Goal: Task Accomplishment & Management: Use online tool/utility

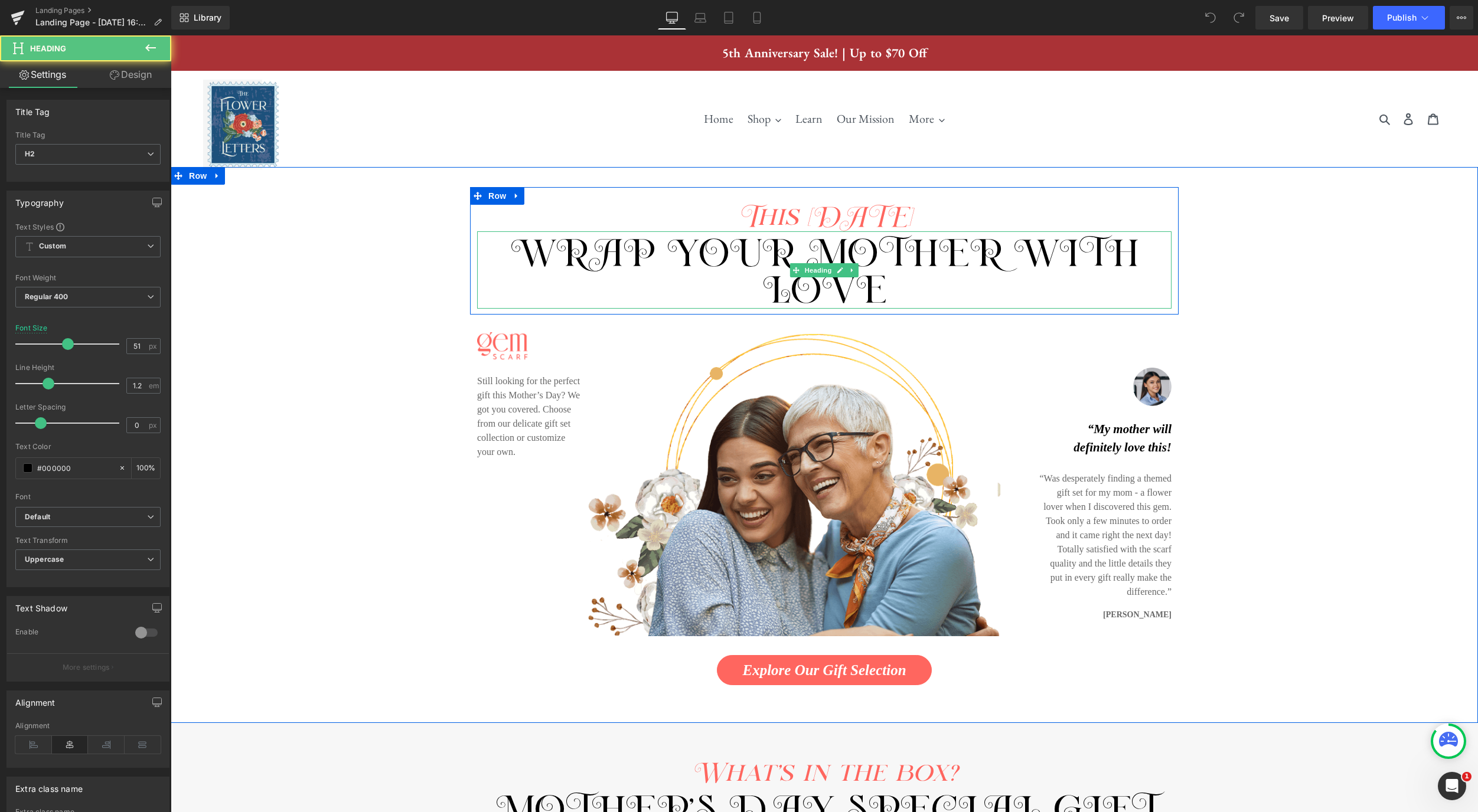
click at [934, 270] on span "wrap your mother with love" at bounding box center [824, 272] width 629 height 72
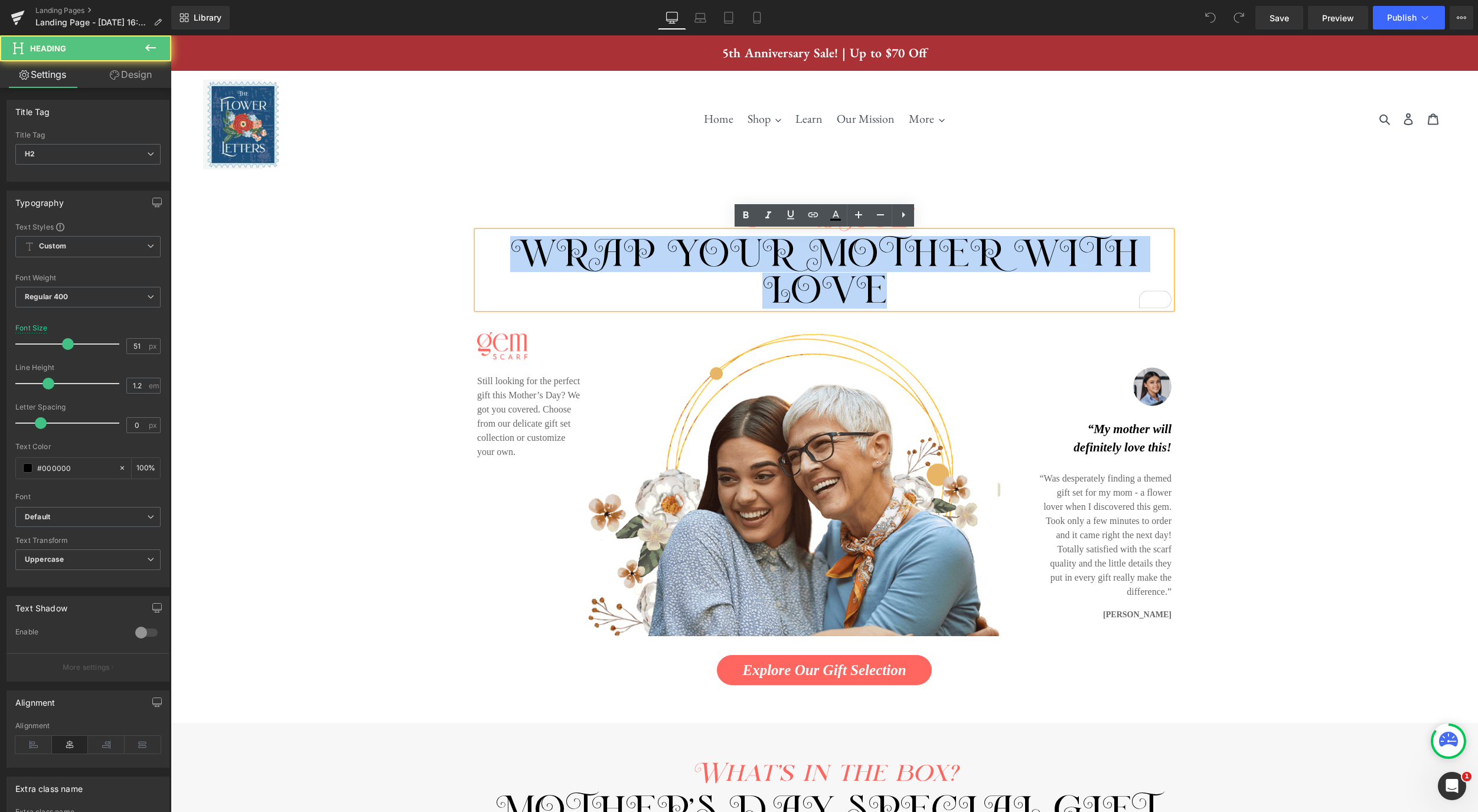
drag, startPoint x: 900, startPoint y: 288, endPoint x: 532, endPoint y: 260, distance: 369.1
click at [532, 260] on h2 "wrap your mother with love" at bounding box center [824, 272] width 695 height 72
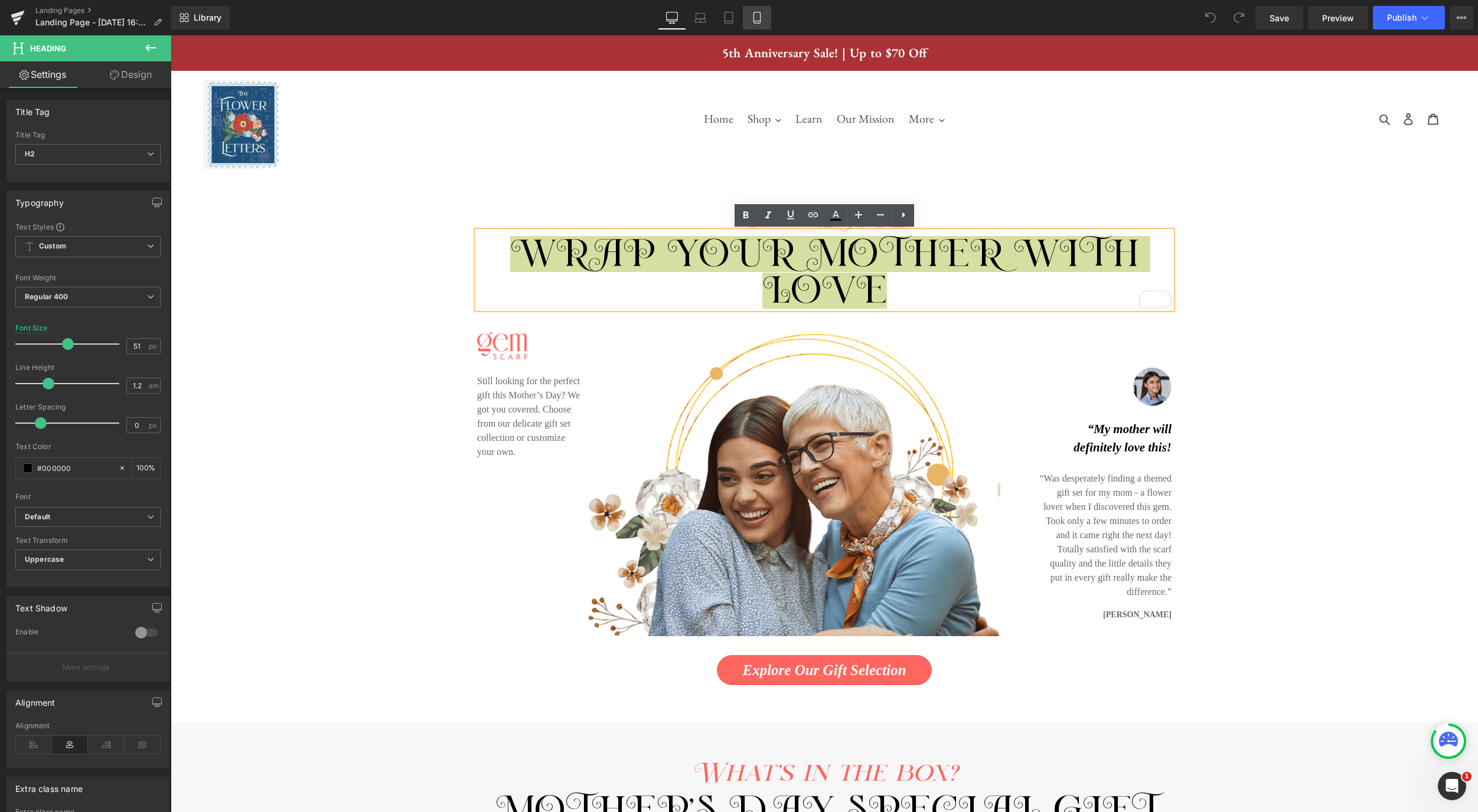
click at [764, 21] on link "Mobile" at bounding box center [757, 17] width 29 height 24
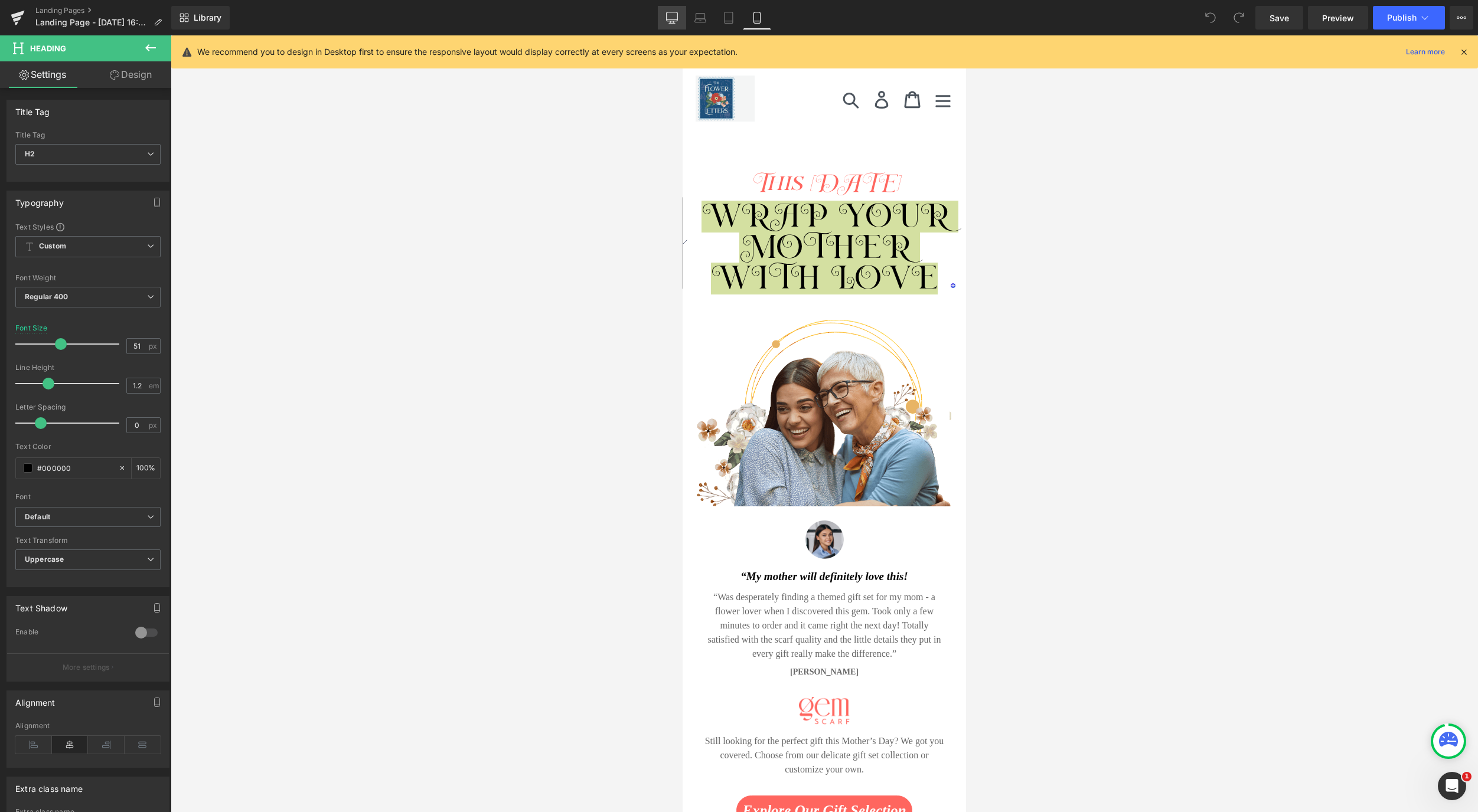
click at [674, 20] on icon at bounding box center [671, 17] width 12 height 12
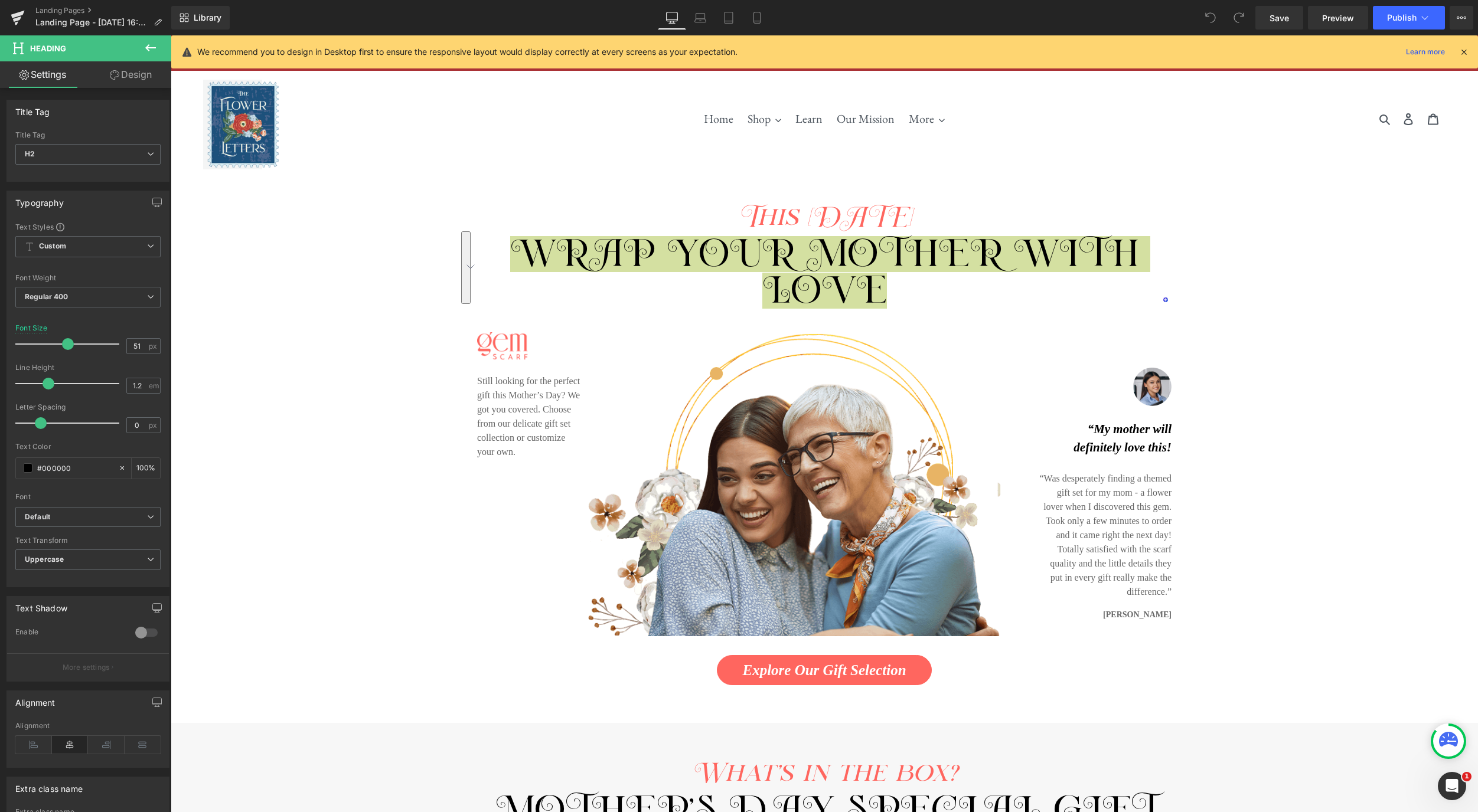
scroll to position [35, 0]
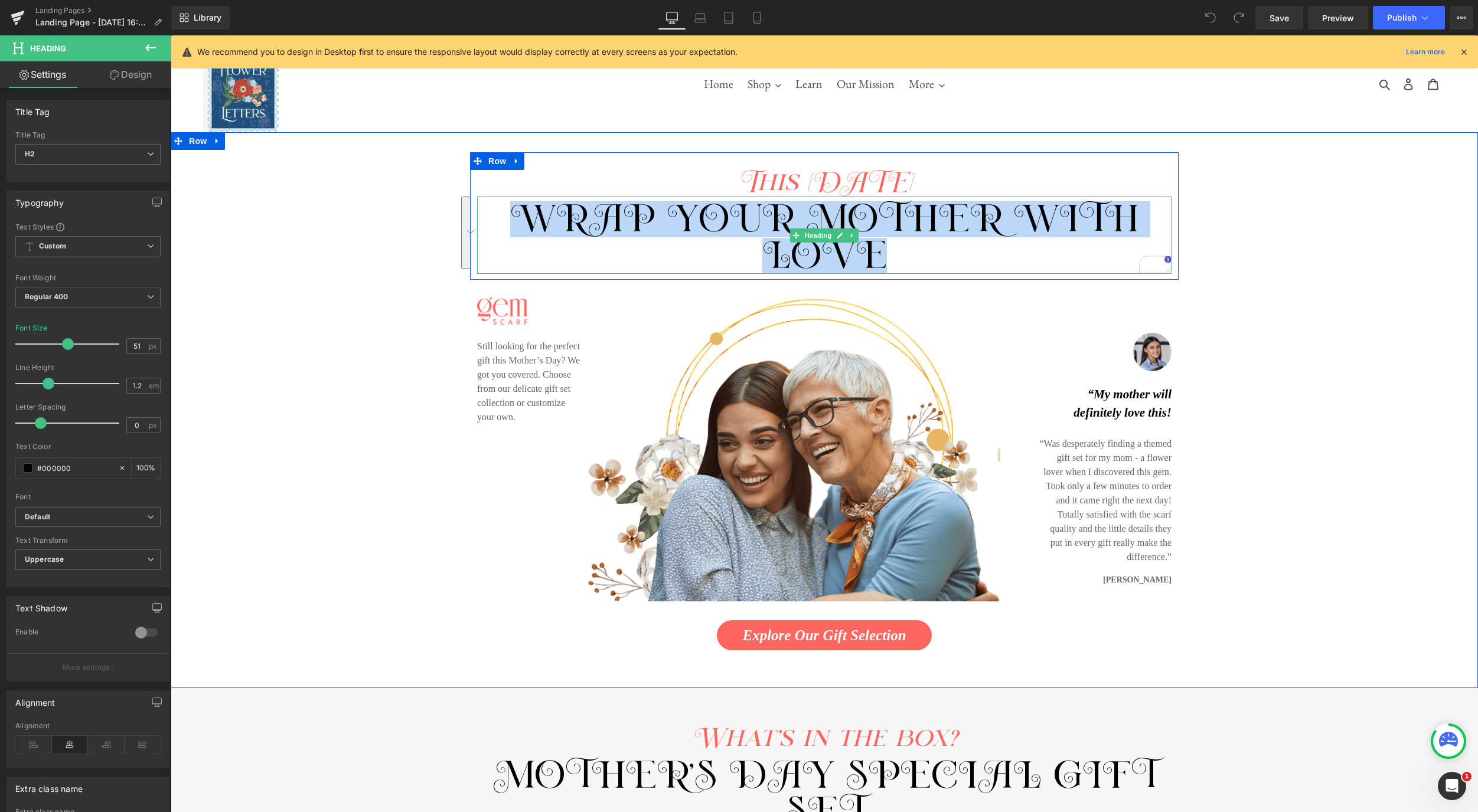
click at [911, 257] on h2 "wrap your mother with love" at bounding box center [824, 237] width 695 height 72
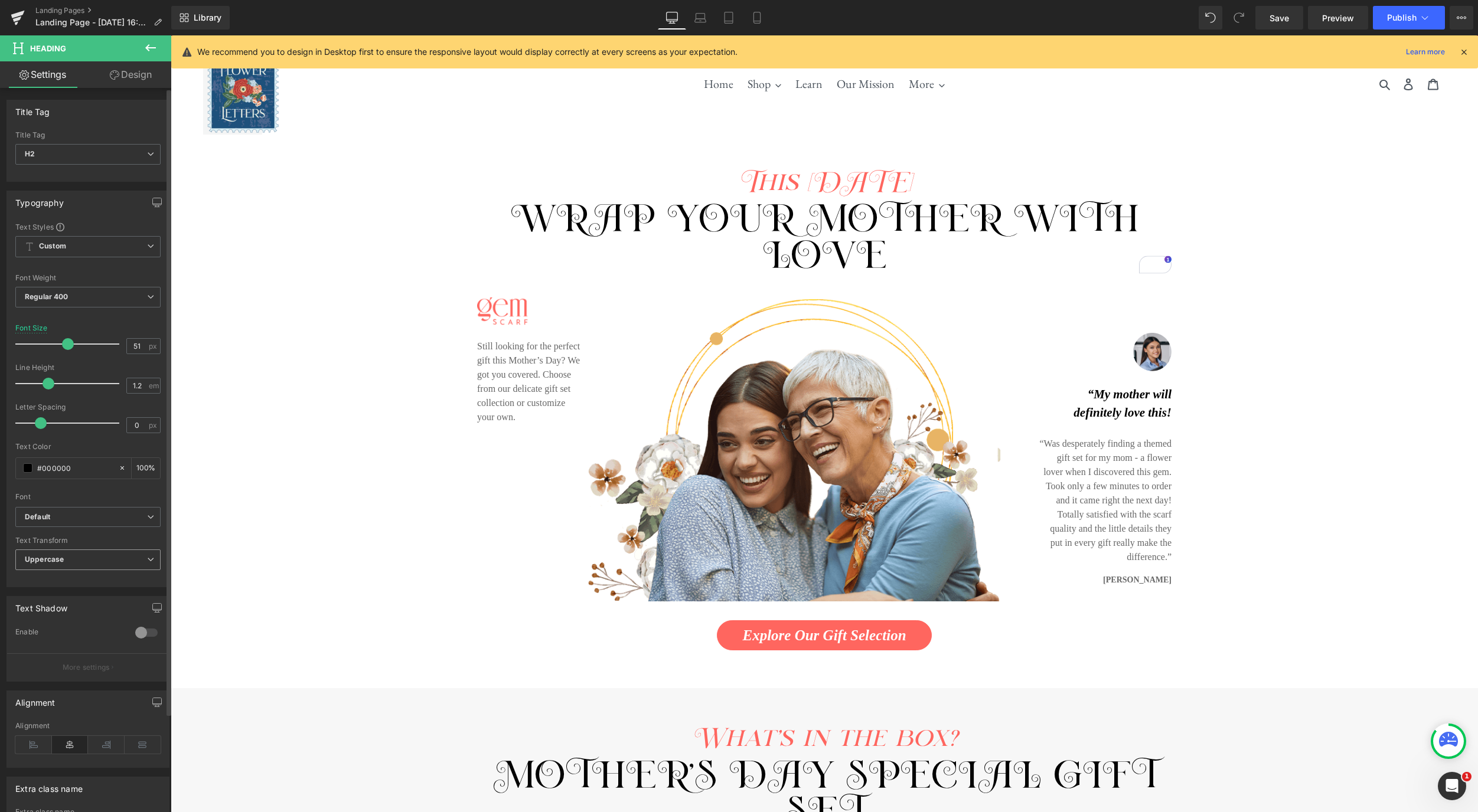
click at [111, 568] on span "Uppercase" at bounding box center [87, 560] width 145 height 21
click at [86, 581] on li "None" at bounding box center [85, 581] width 141 height 17
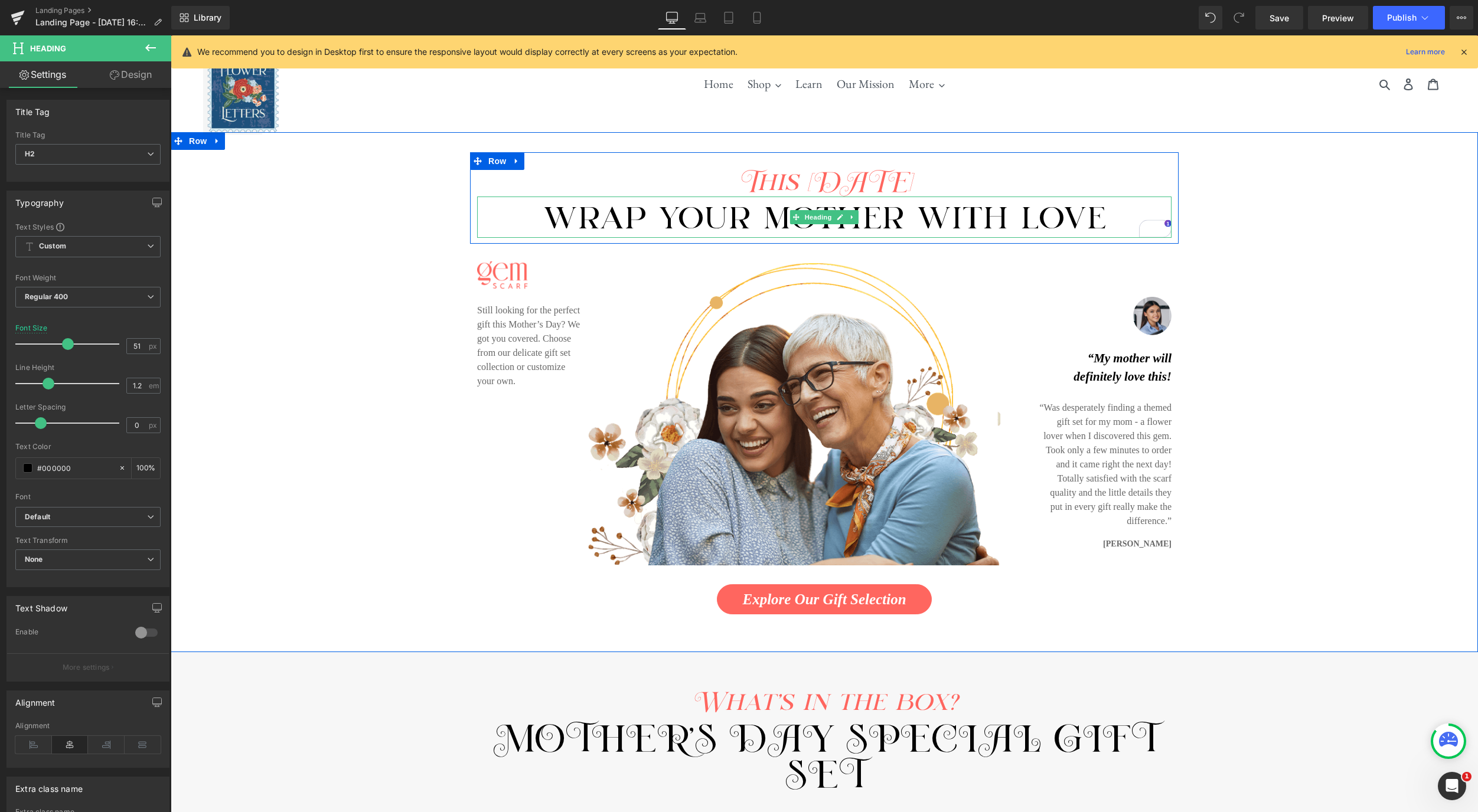
click at [1044, 233] on span "wrap your mother with love" at bounding box center [824, 218] width 563 height 36
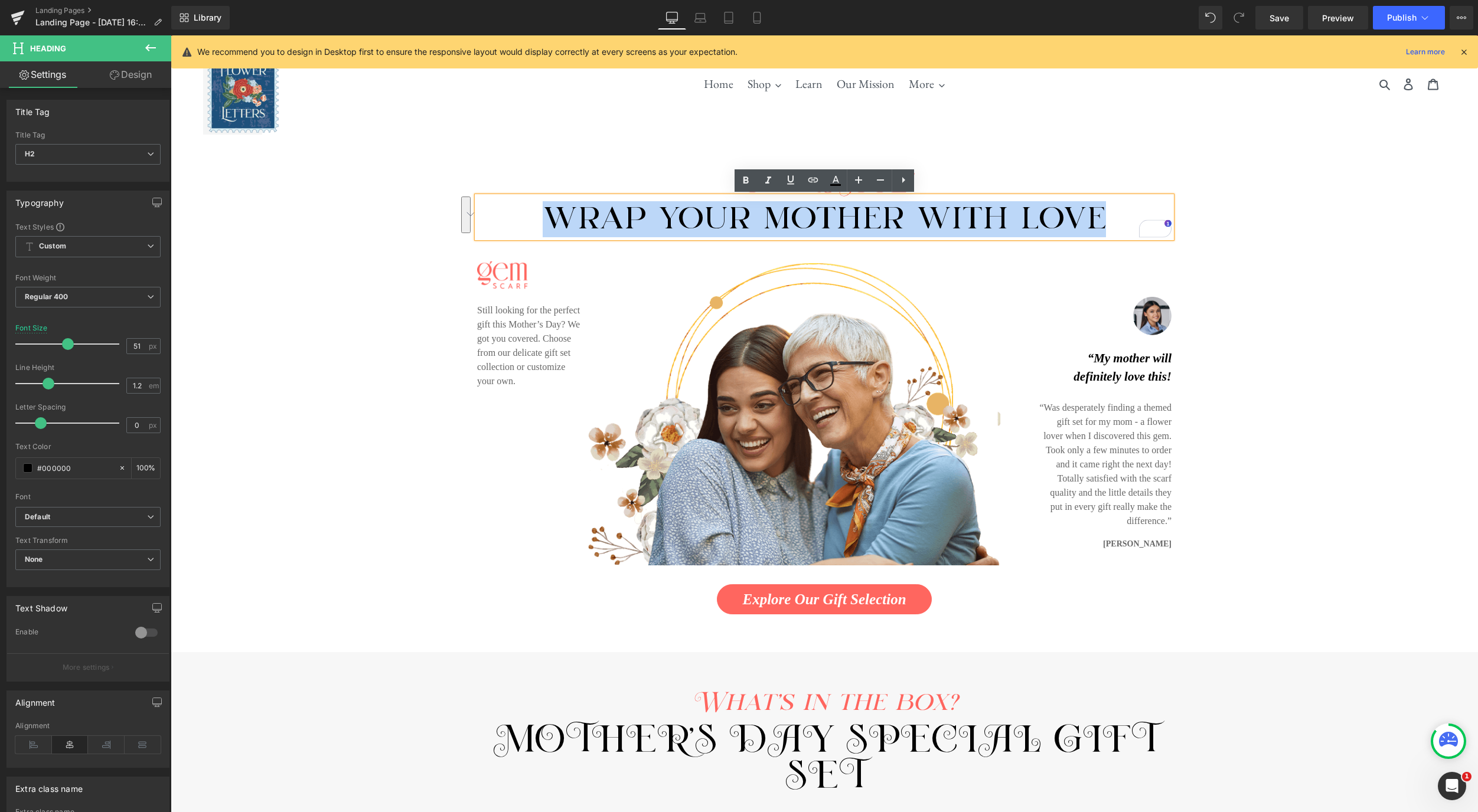
drag, startPoint x: 1101, startPoint y: 223, endPoint x: 570, endPoint y: 212, distance: 531.1
click at [556, 213] on span "wrap your mother with love" at bounding box center [824, 218] width 563 height 36
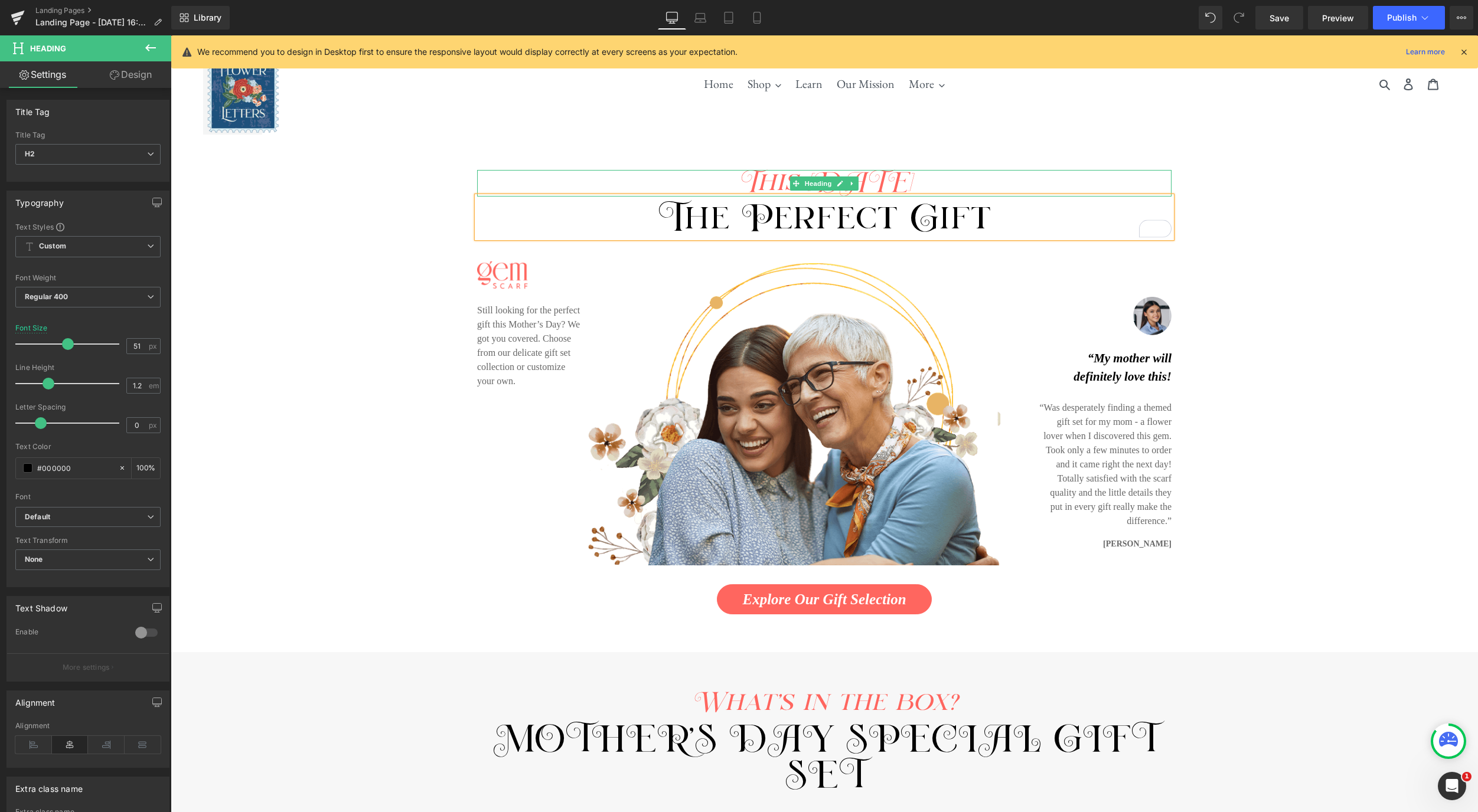
click at [911, 180] on span "This Mother's day" at bounding box center [824, 183] width 173 height 26
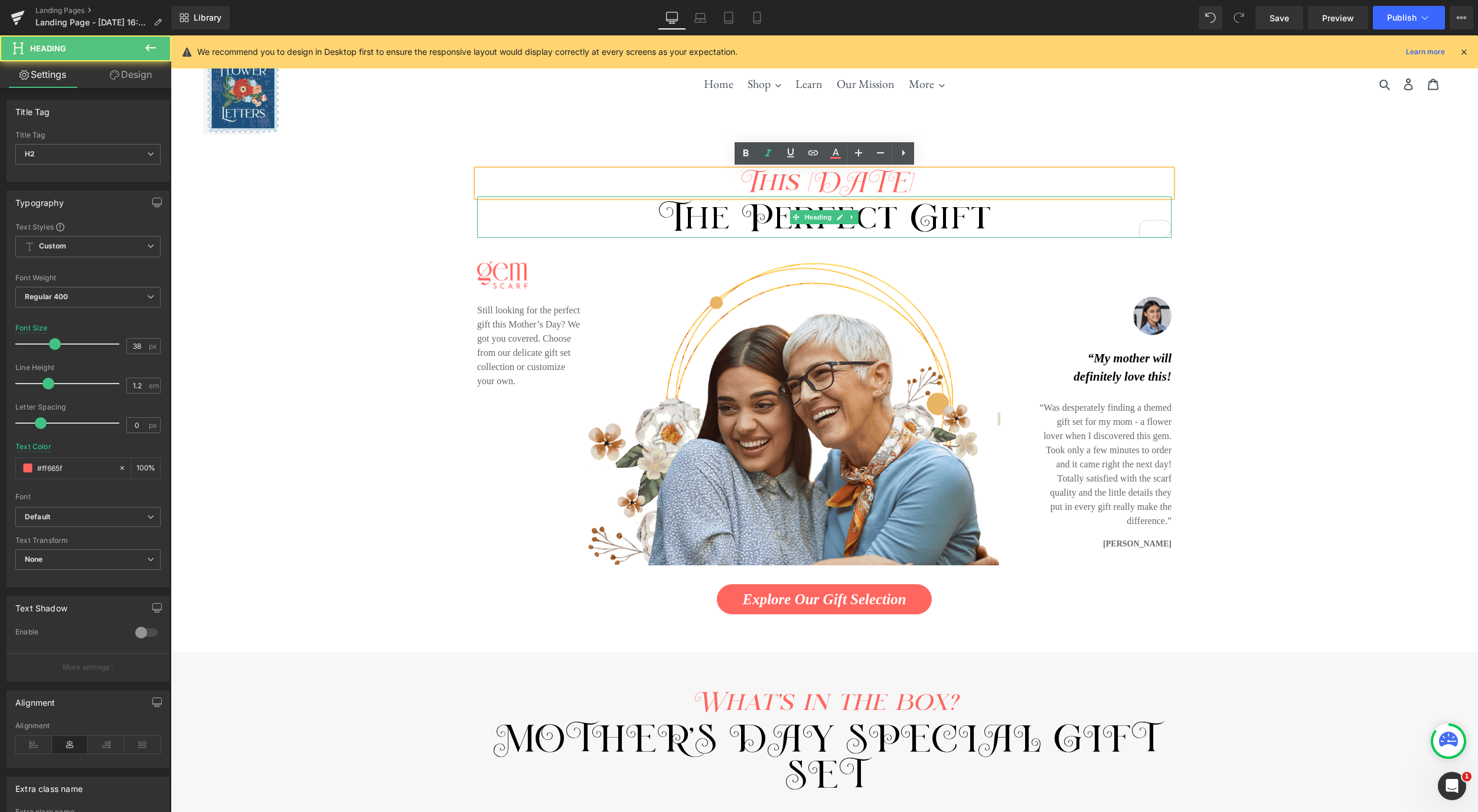
click at [988, 215] on h2 "The Perfect Gift" at bounding box center [824, 218] width 695 height 36
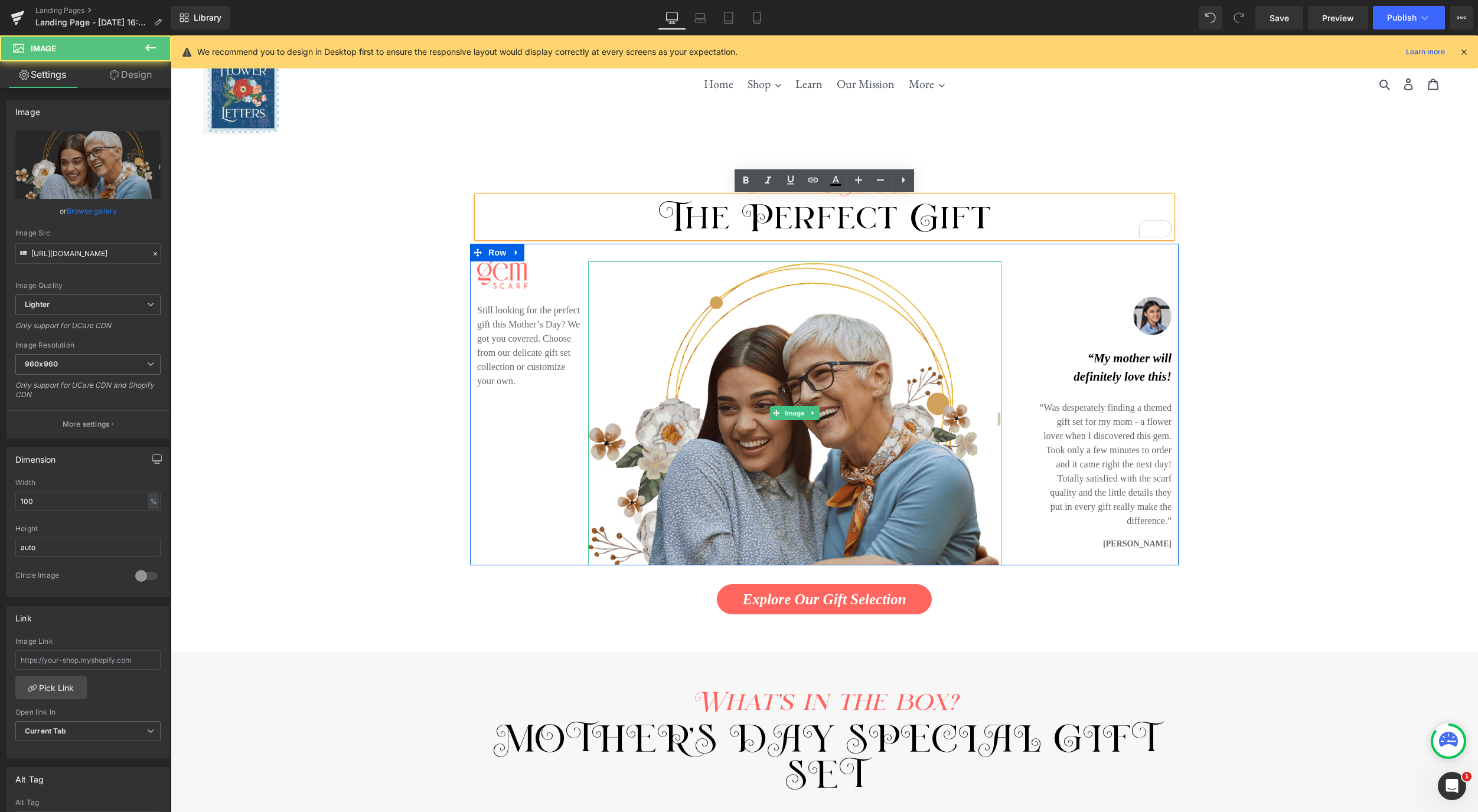
click at [925, 421] on img at bounding box center [795, 413] width 413 height 304
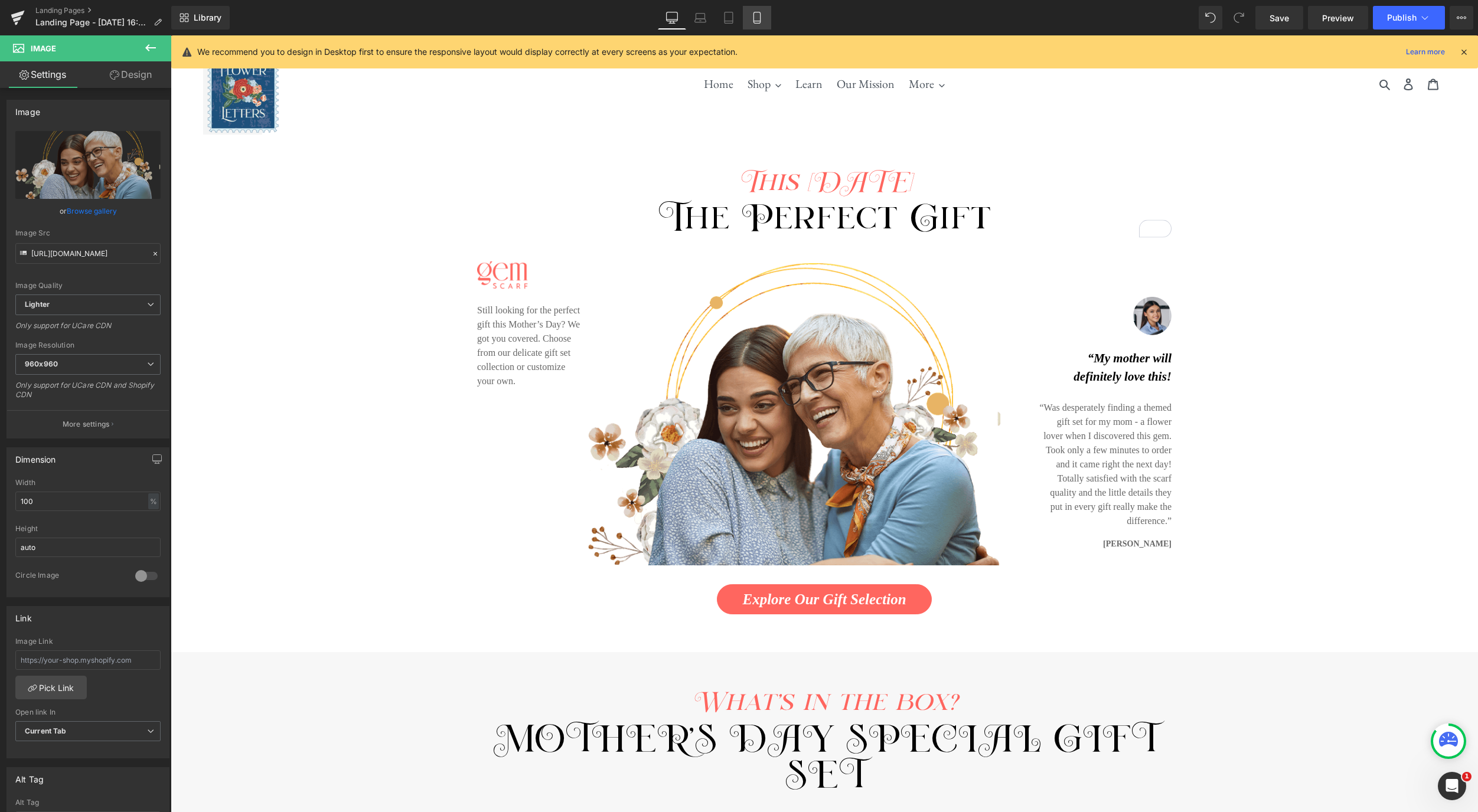
click at [760, 18] on icon at bounding box center [756, 17] width 12 height 12
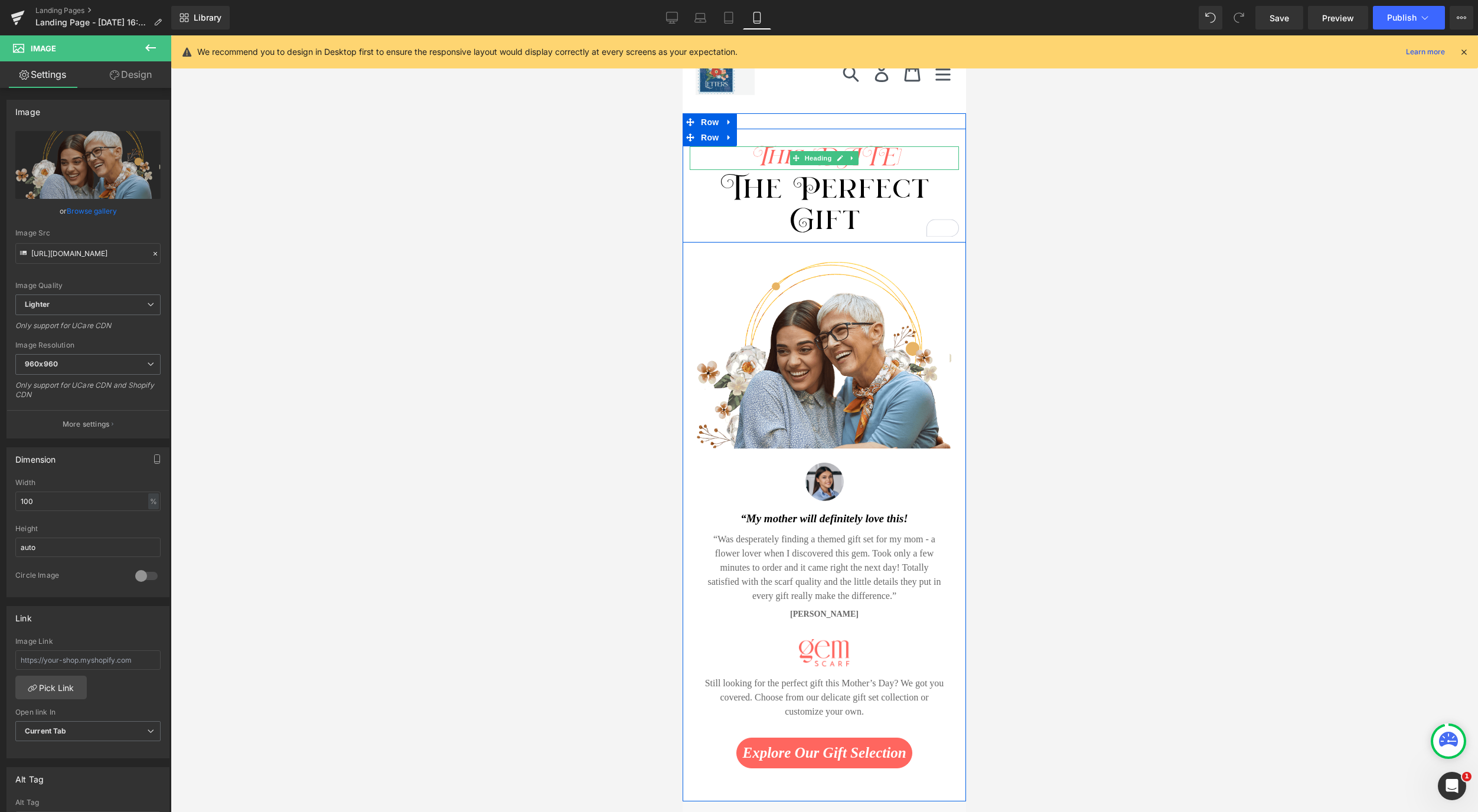
scroll to position [0, 0]
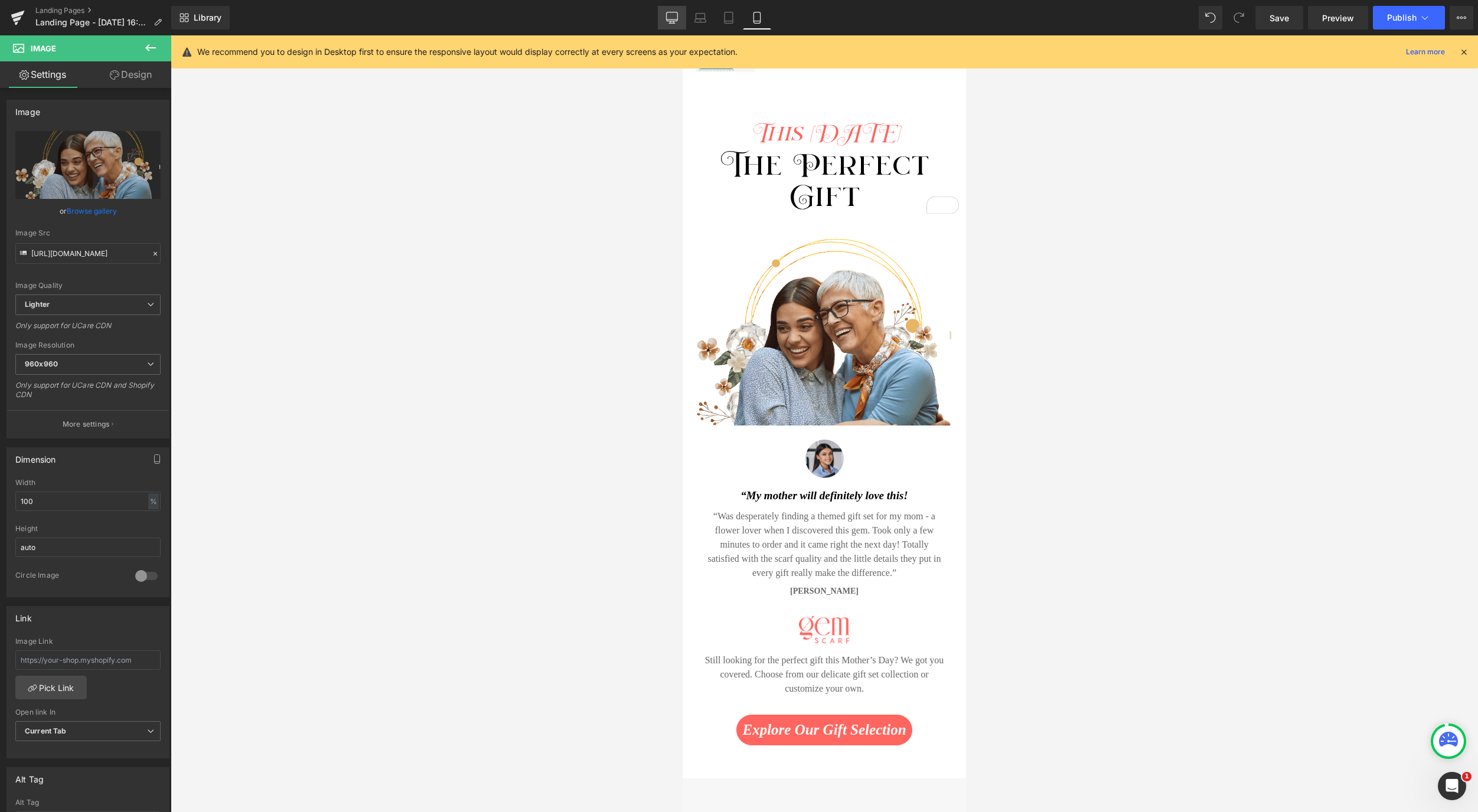
click at [669, 17] on icon at bounding box center [671, 17] width 12 height 12
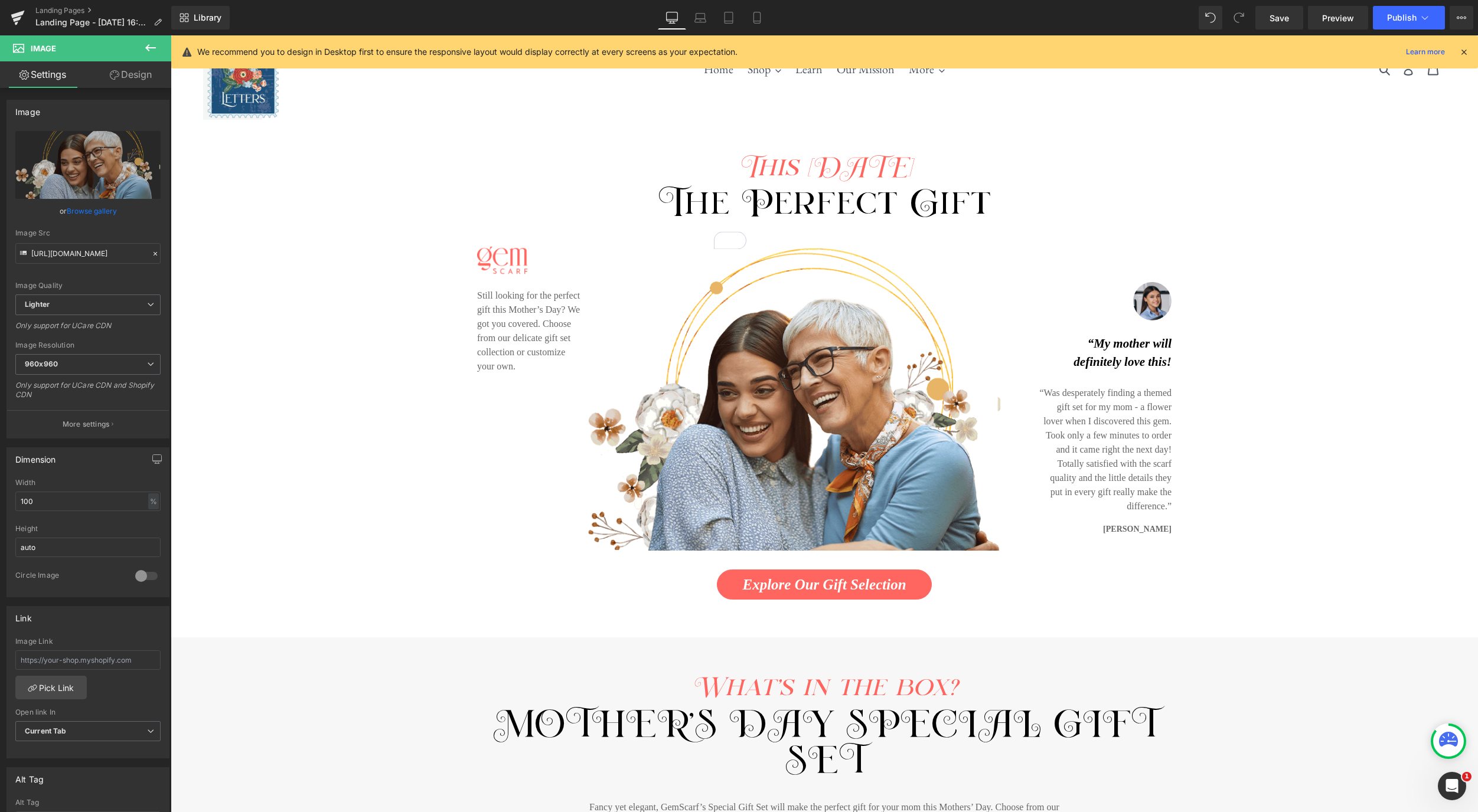
scroll to position [58, 0]
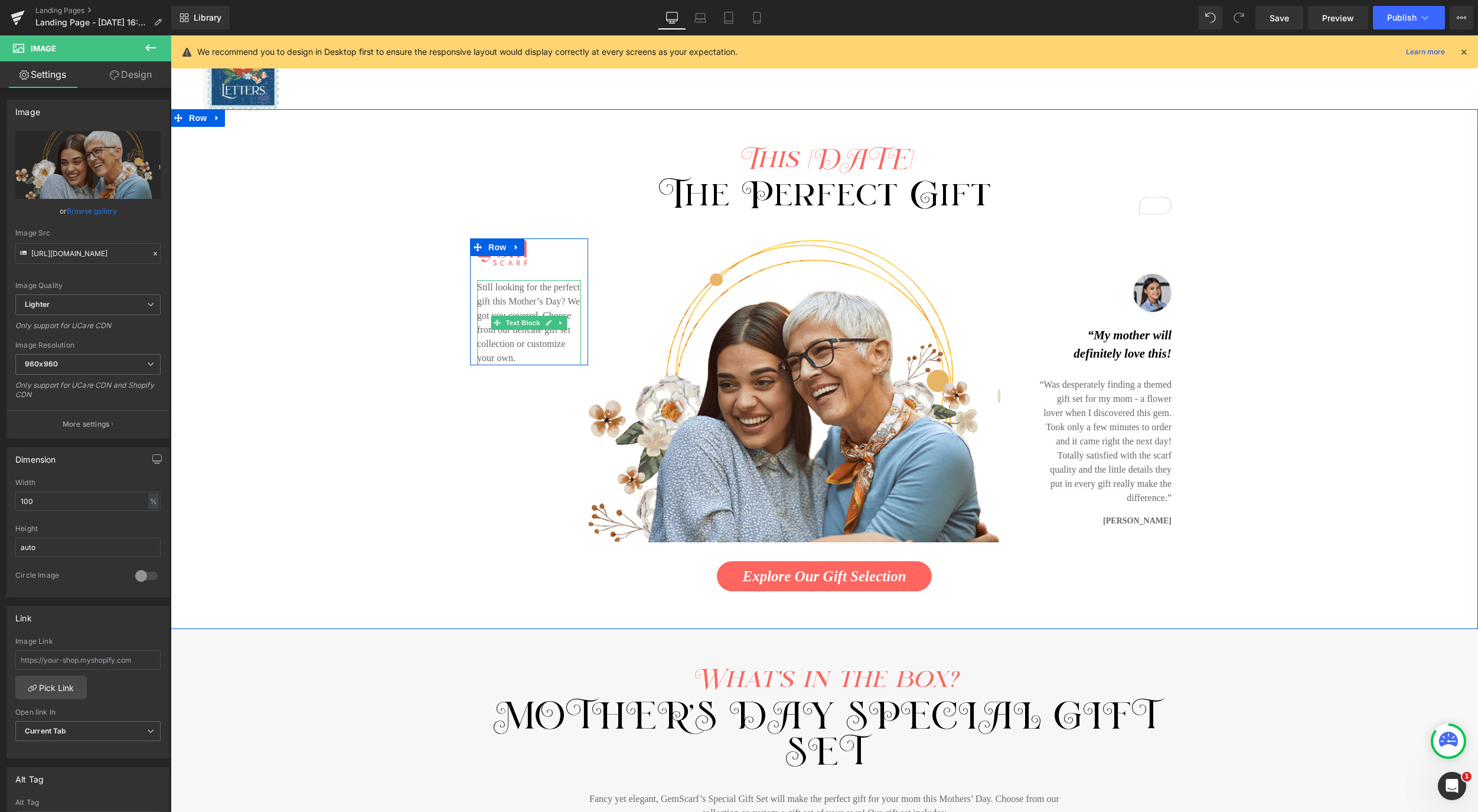
click at [517, 358] on p "Still looking for the perfect gift this Mother’s Day? We got you covered. Choos…" at bounding box center [528, 323] width 104 height 85
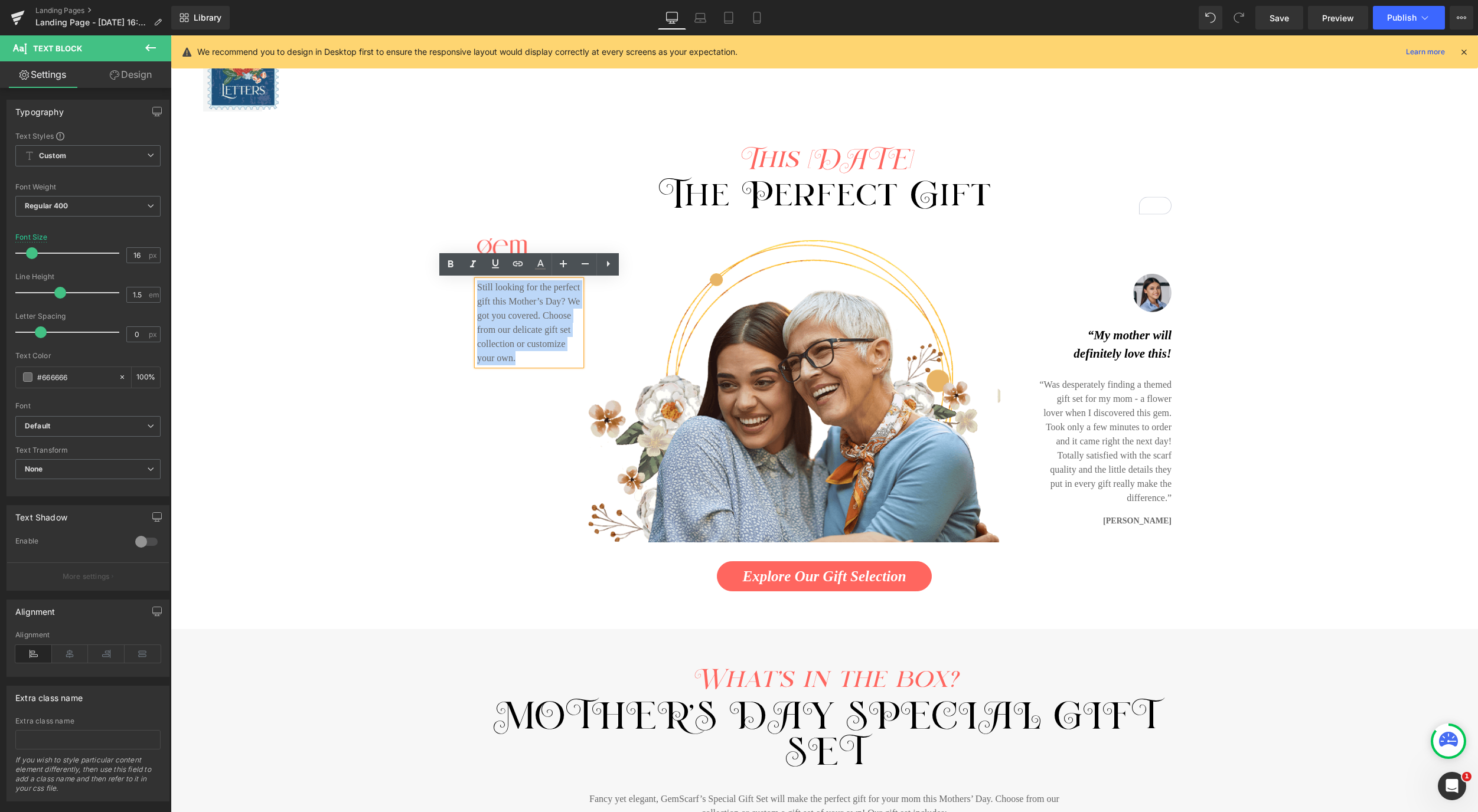
drag, startPoint x: 509, startPoint y: 354, endPoint x: 478, endPoint y: 292, distance: 69.3
click at [478, 292] on p "Still looking for the perfect gift this Mother’s Day? We got you covered. Choos…" at bounding box center [528, 323] width 104 height 85
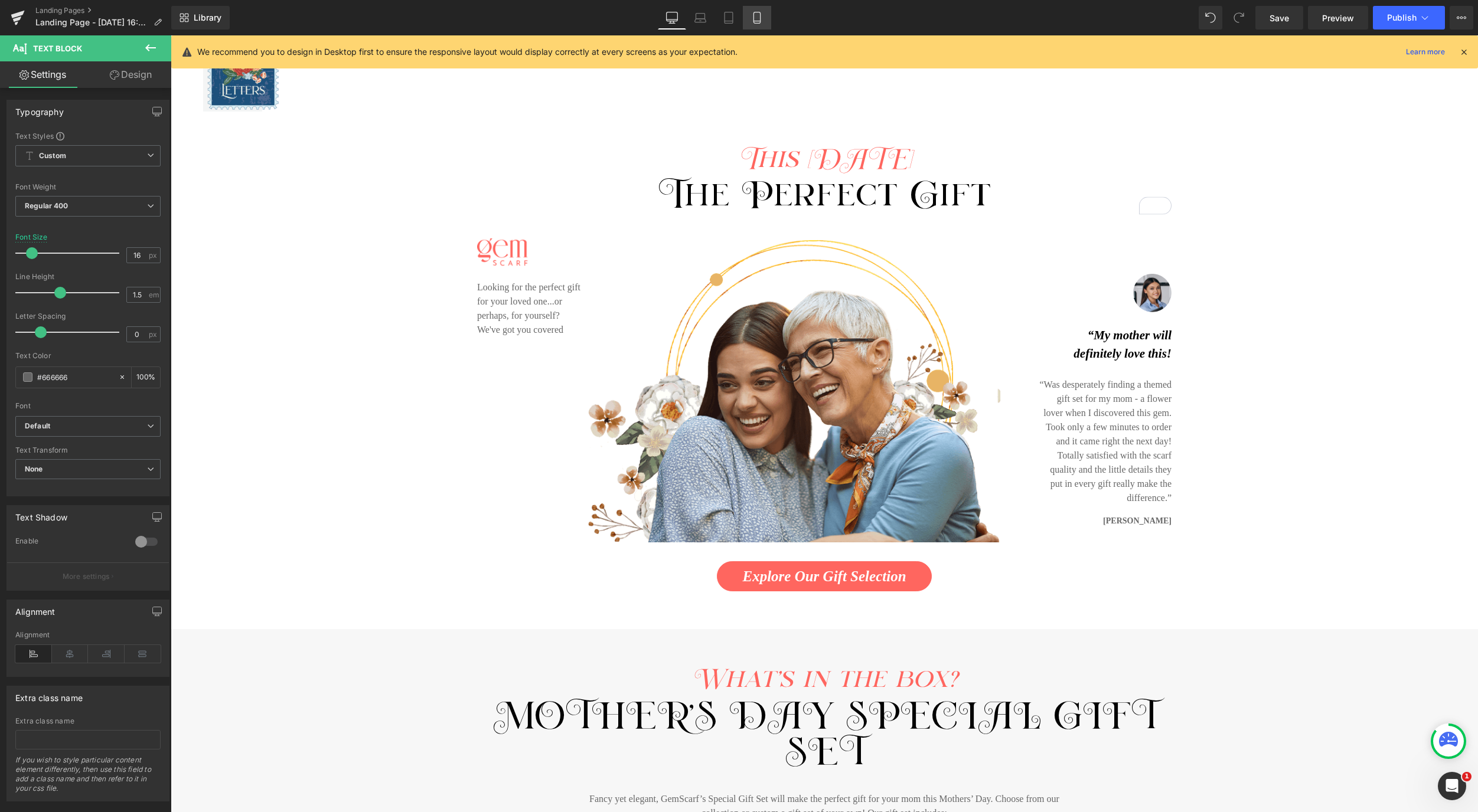
click at [764, 15] on link "Mobile" at bounding box center [757, 17] width 29 height 24
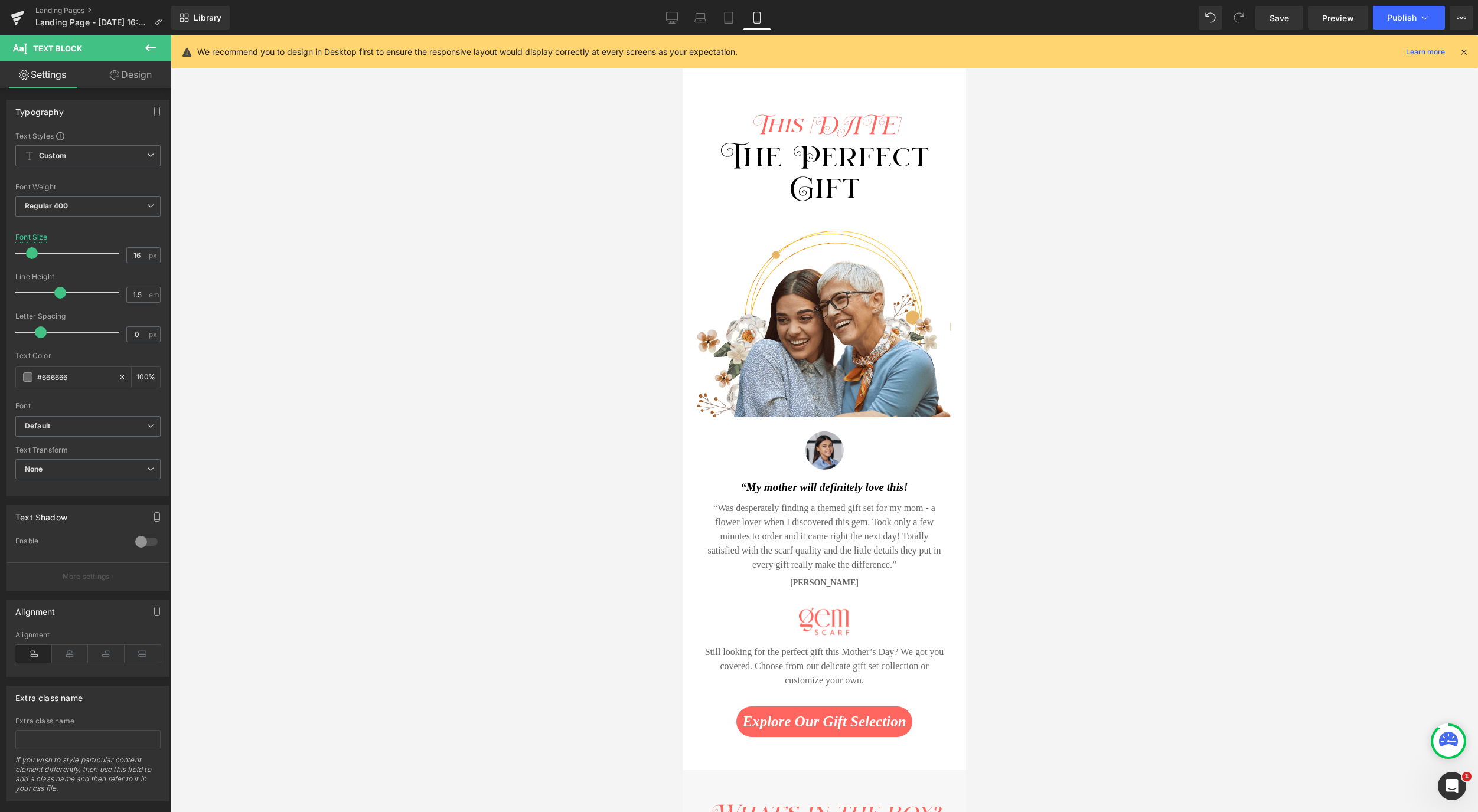
scroll to position [0, 0]
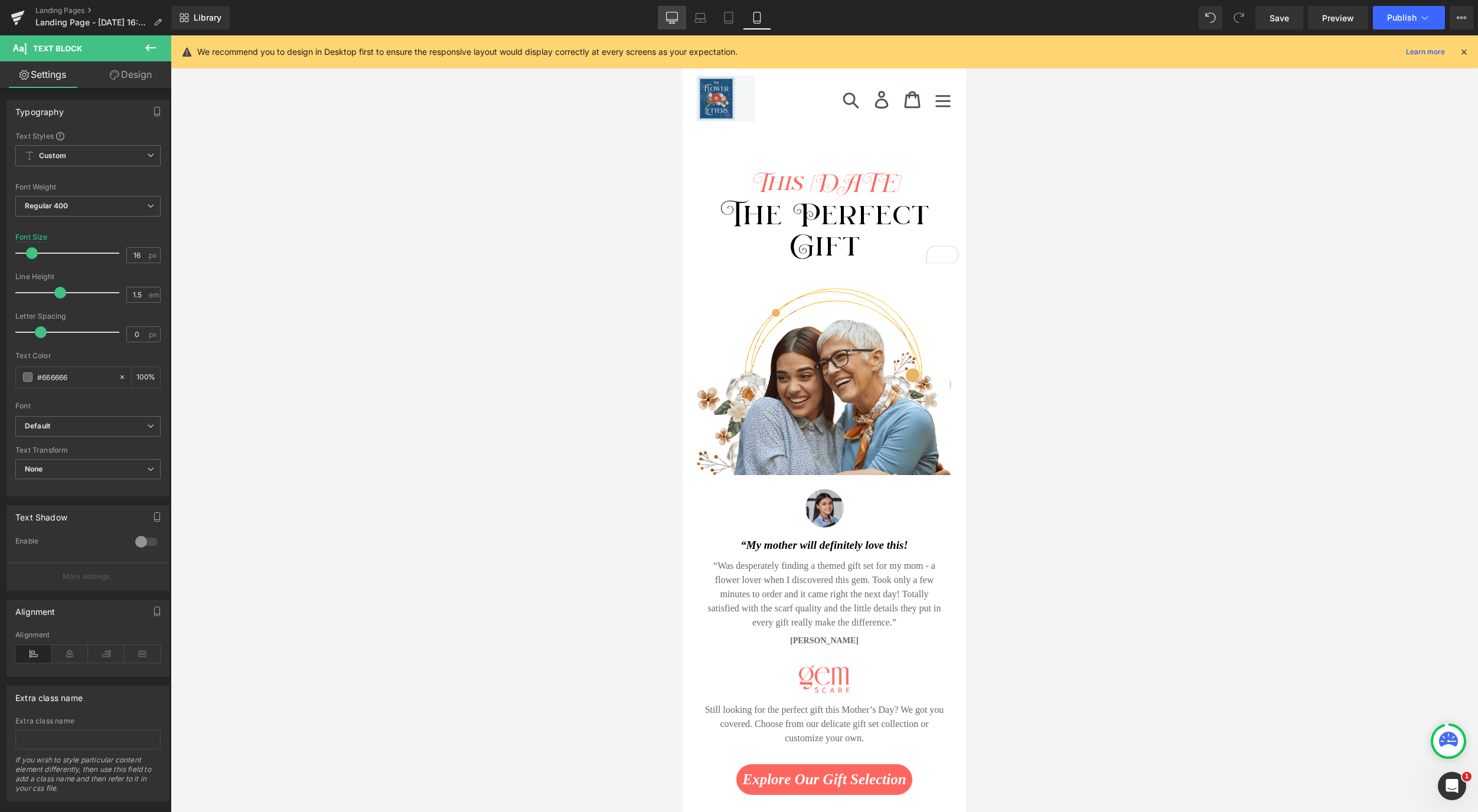
click at [670, 20] on icon at bounding box center [671, 17] width 12 height 12
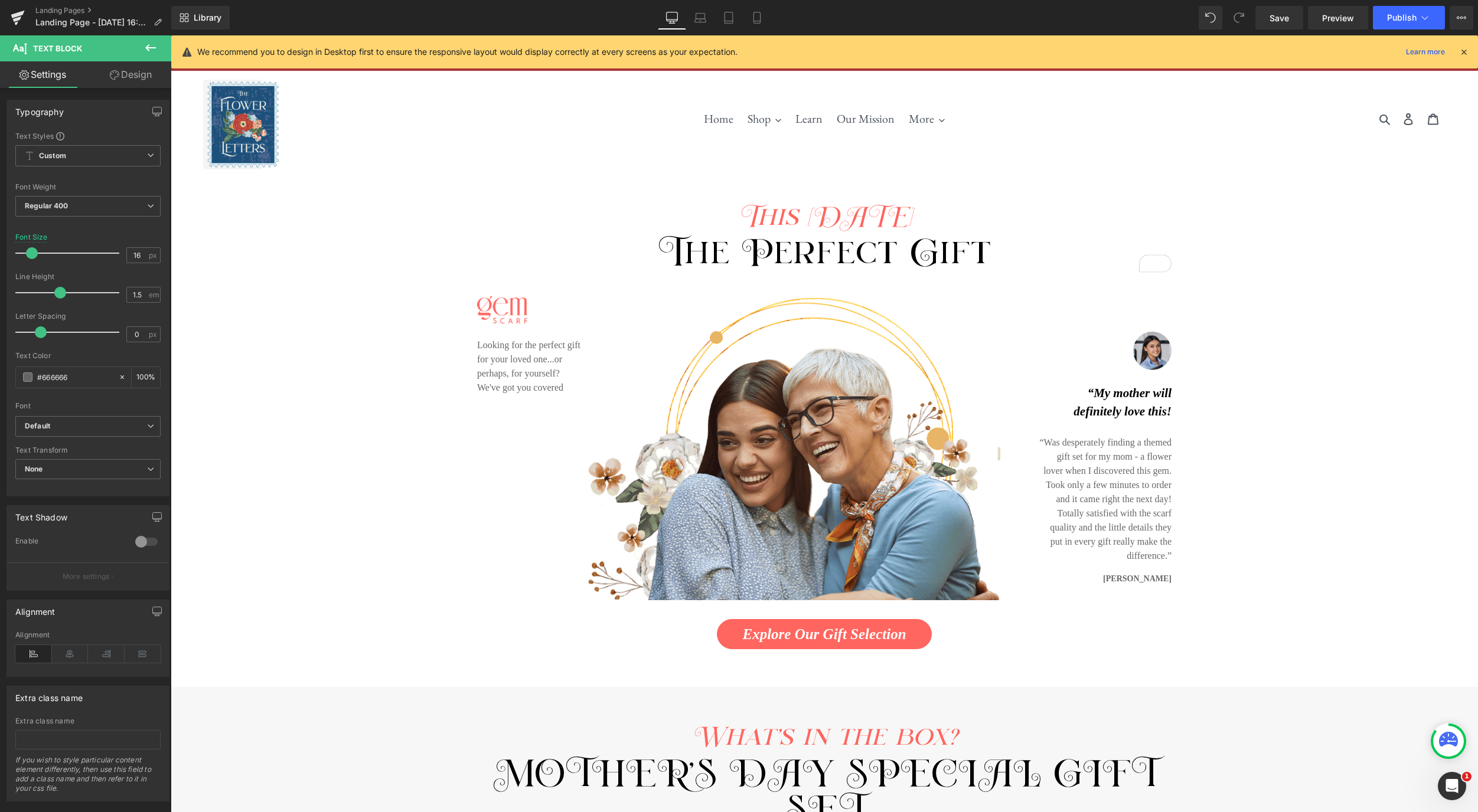
scroll to position [42, 0]
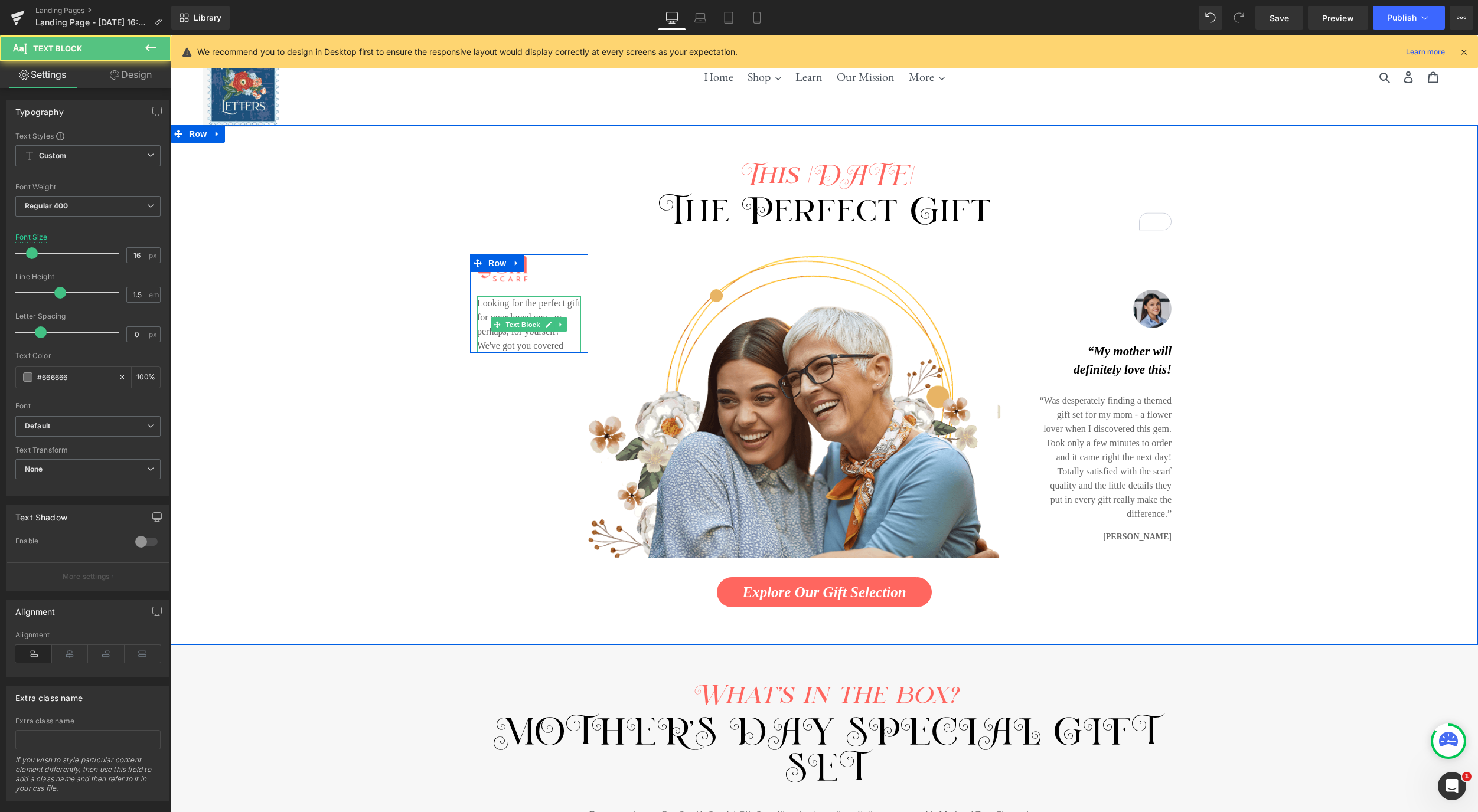
click at [565, 346] on p "Looking for the perfect gift for your loved one...or perhaps, for yourself? We'…" at bounding box center [528, 324] width 104 height 56
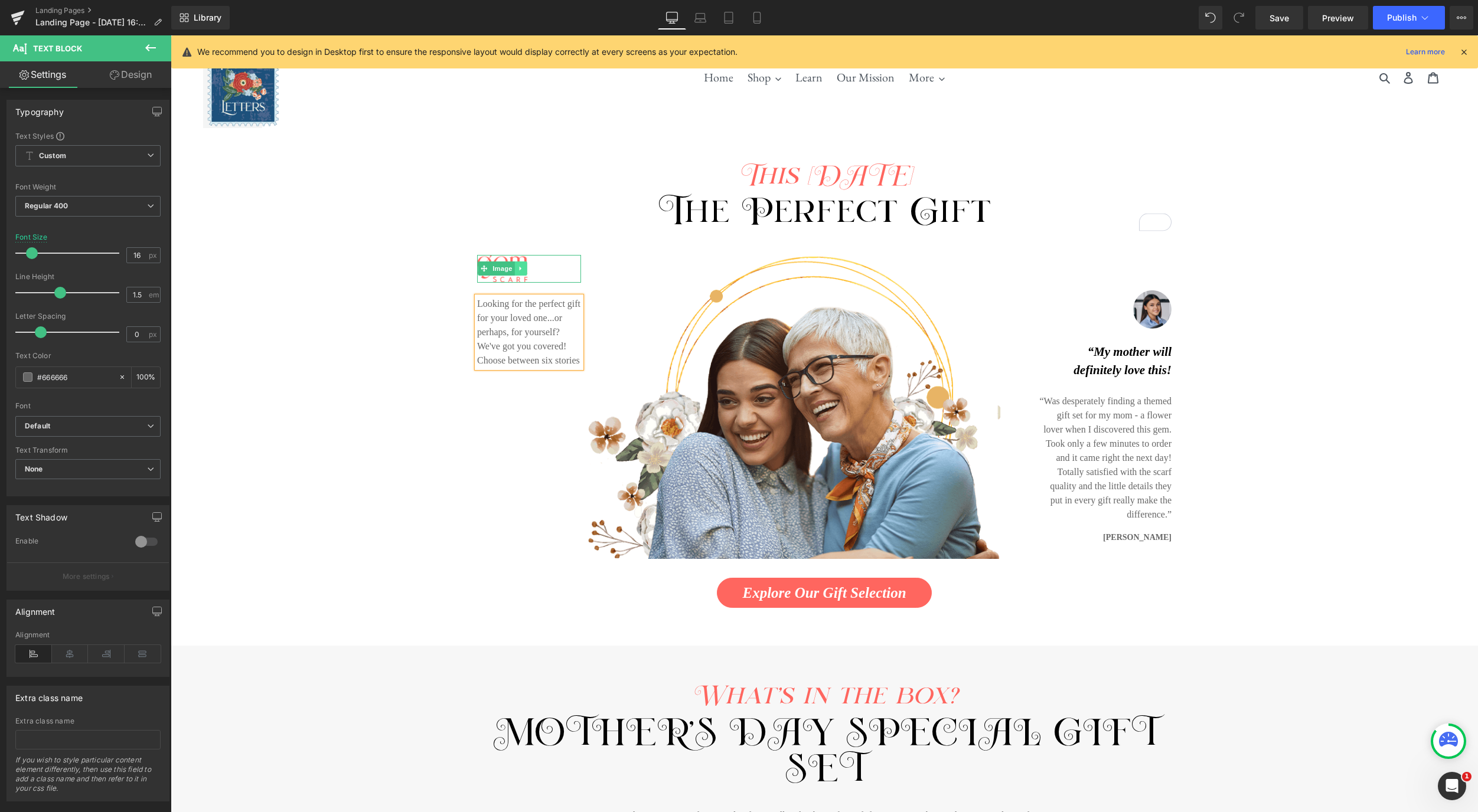
scroll to position [40, 0]
click at [523, 267] on icon at bounding box center [521, 270] width 6 height 7
click at [479, 267] on link "Image" at bounding box center [496, 270] width 37 height 14
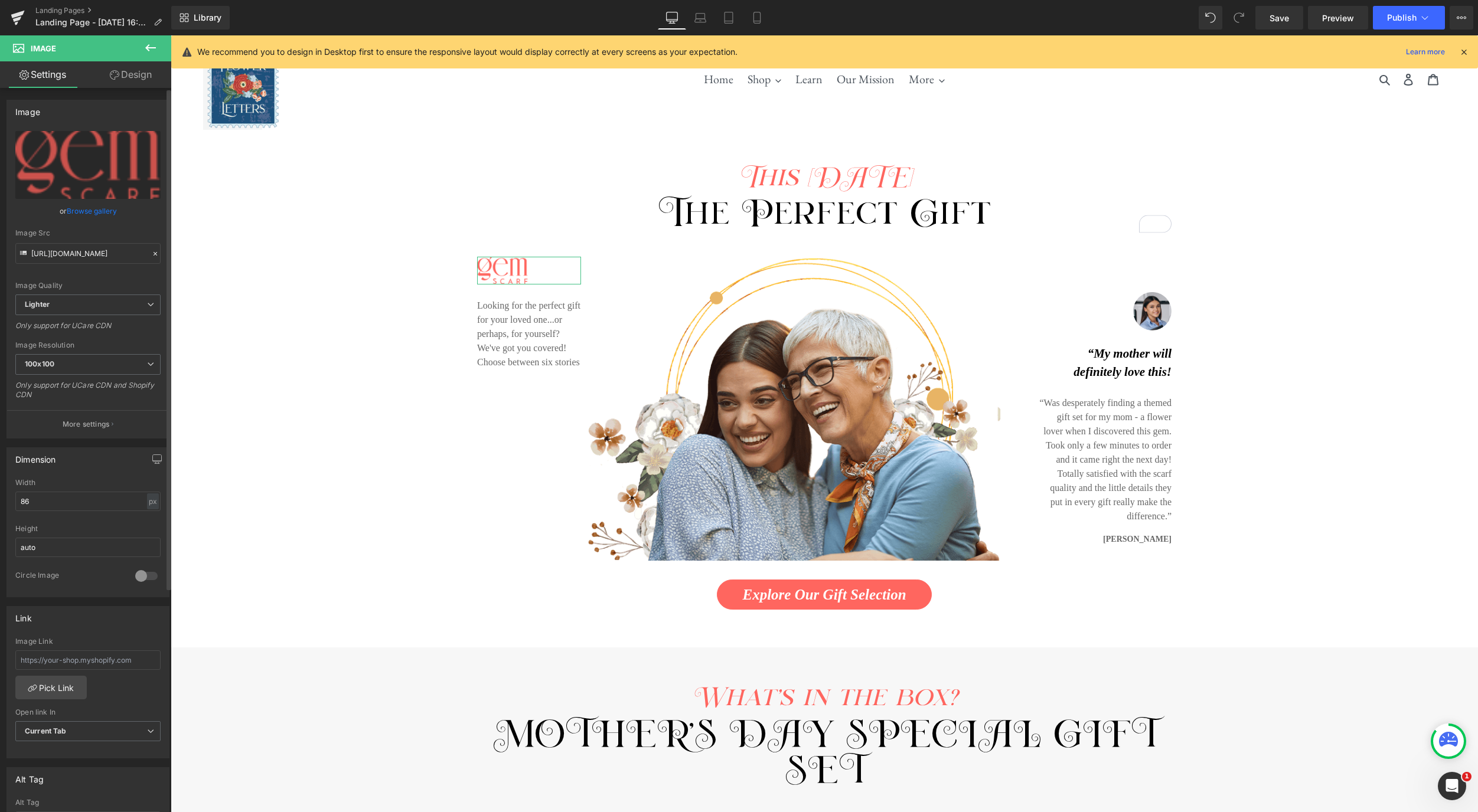
click at [90, 211] on link "Browse gallery" at bounding box center [91, 211] width 50 height 21
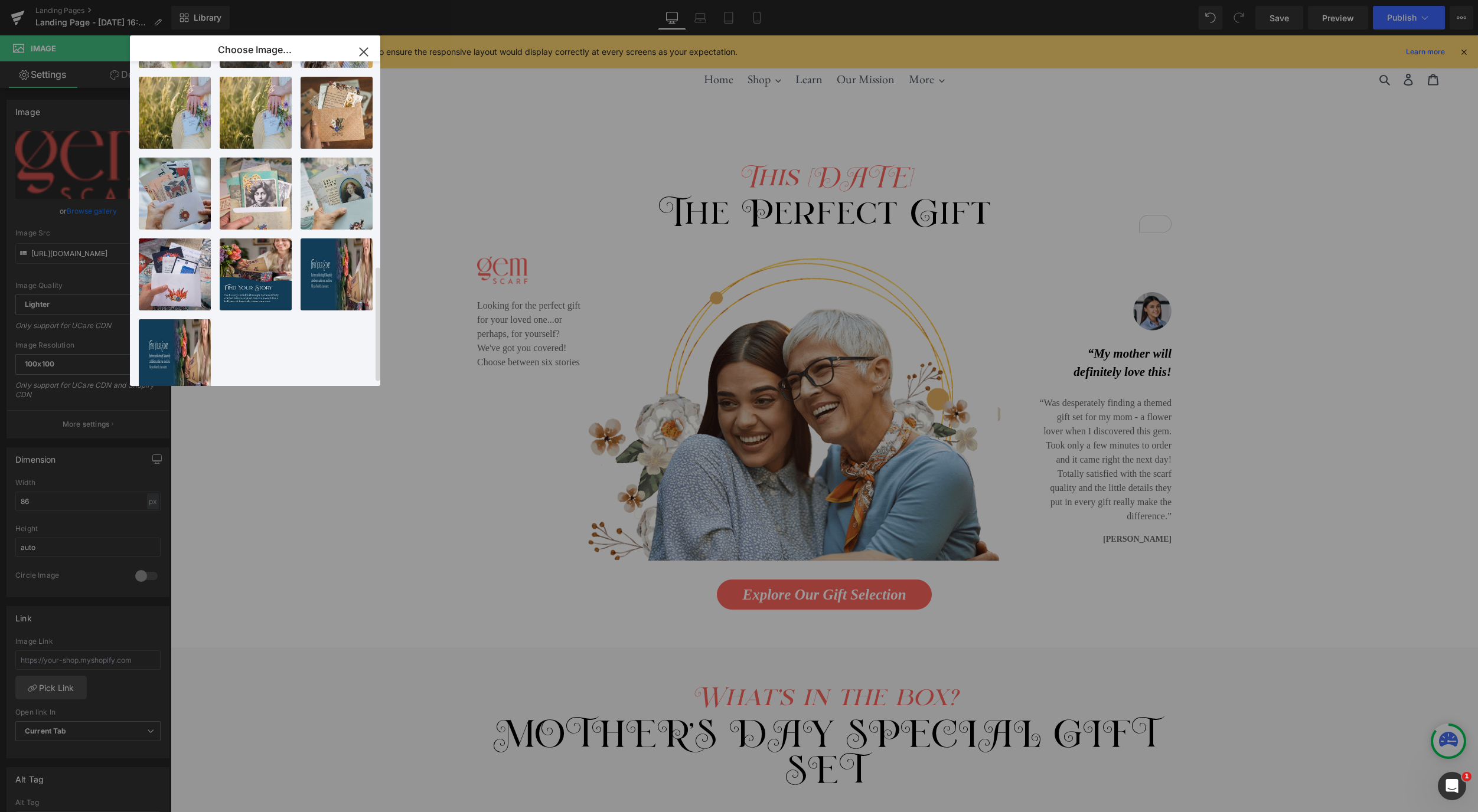
scroll to position [583, 0]
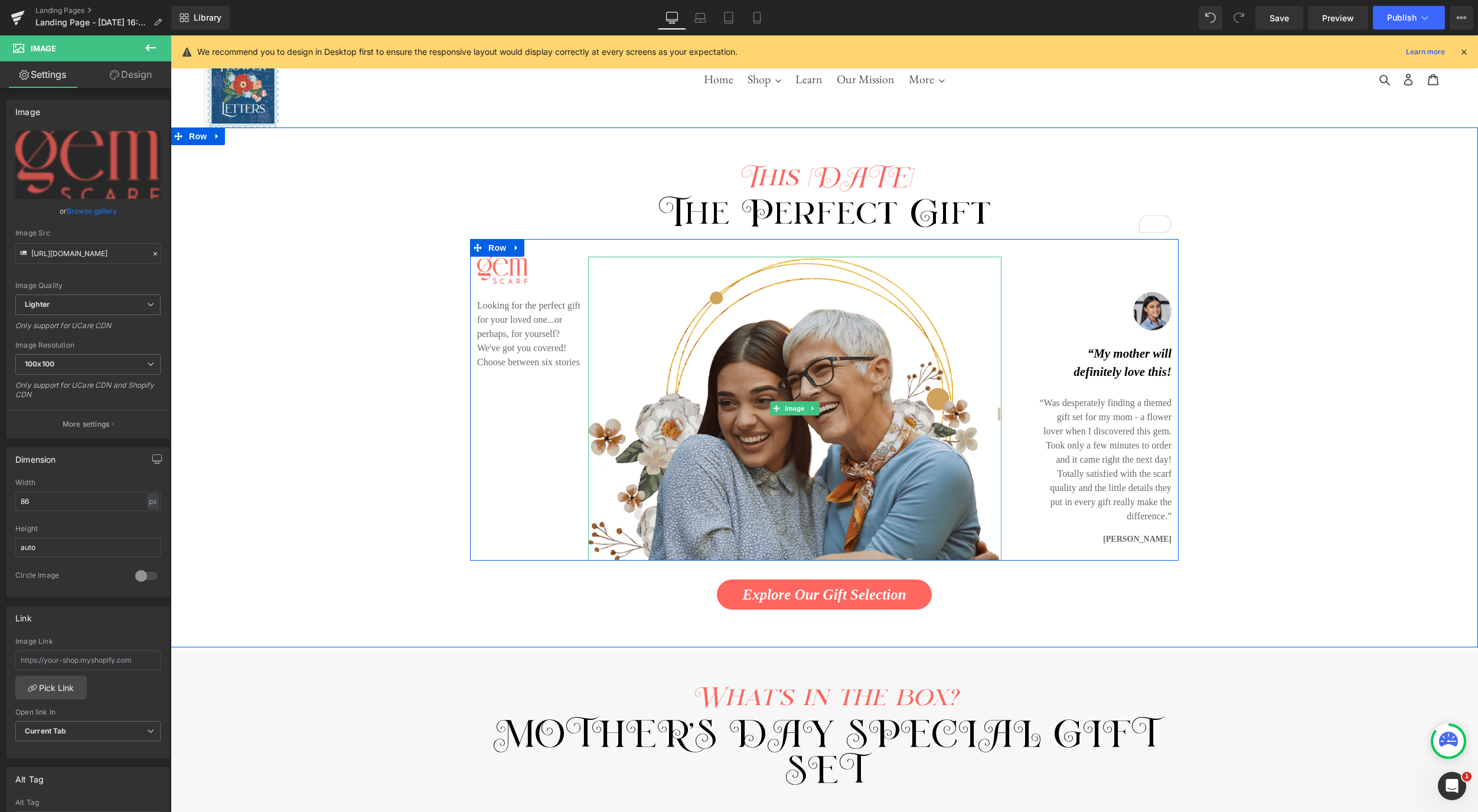
click at [884, 386] on img at bounding box center [795, 408] width 413 height 304
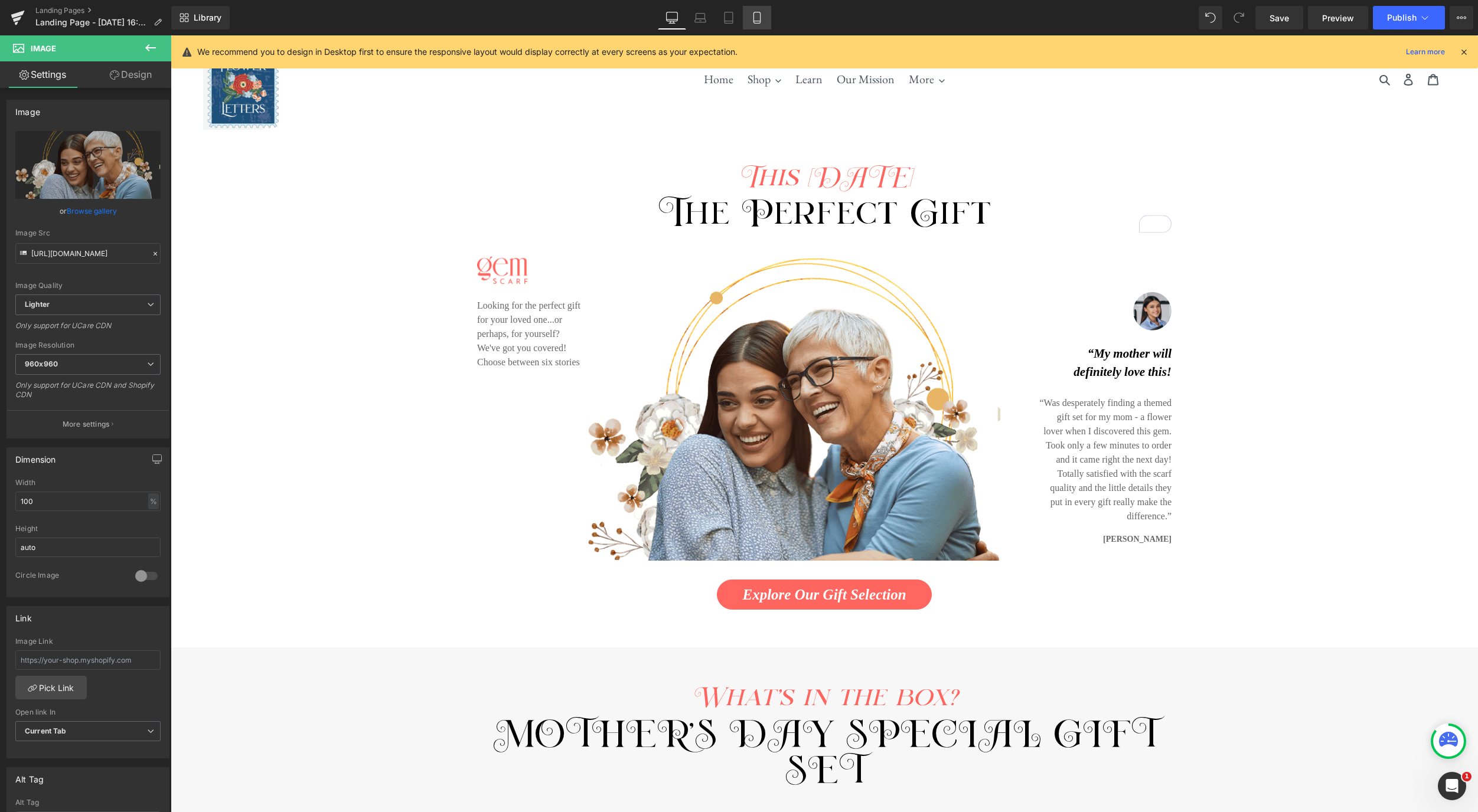
click at [754, 17] on icon at bounding box center [756, 17] width 12 height 12
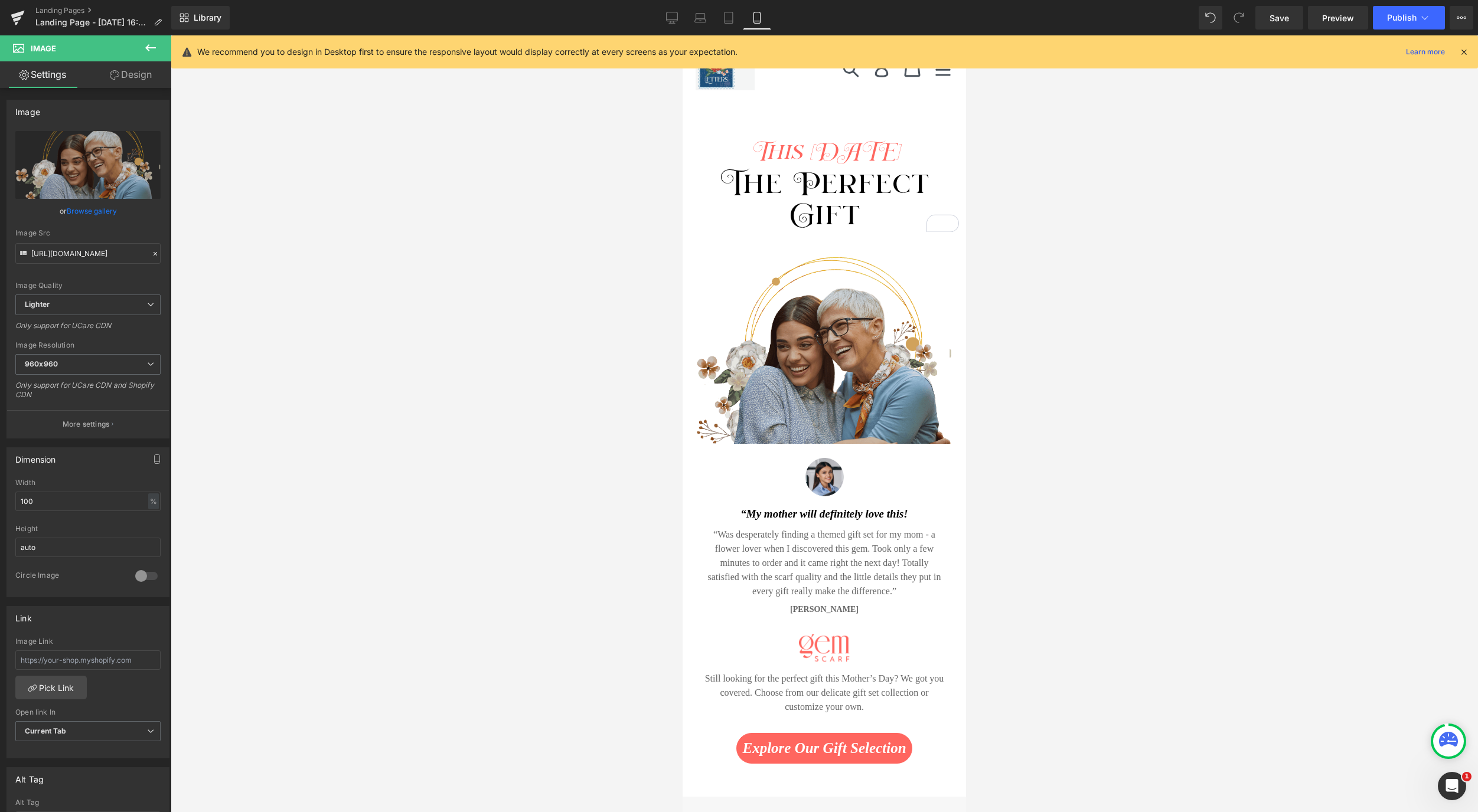
scroll to position [0, 0]
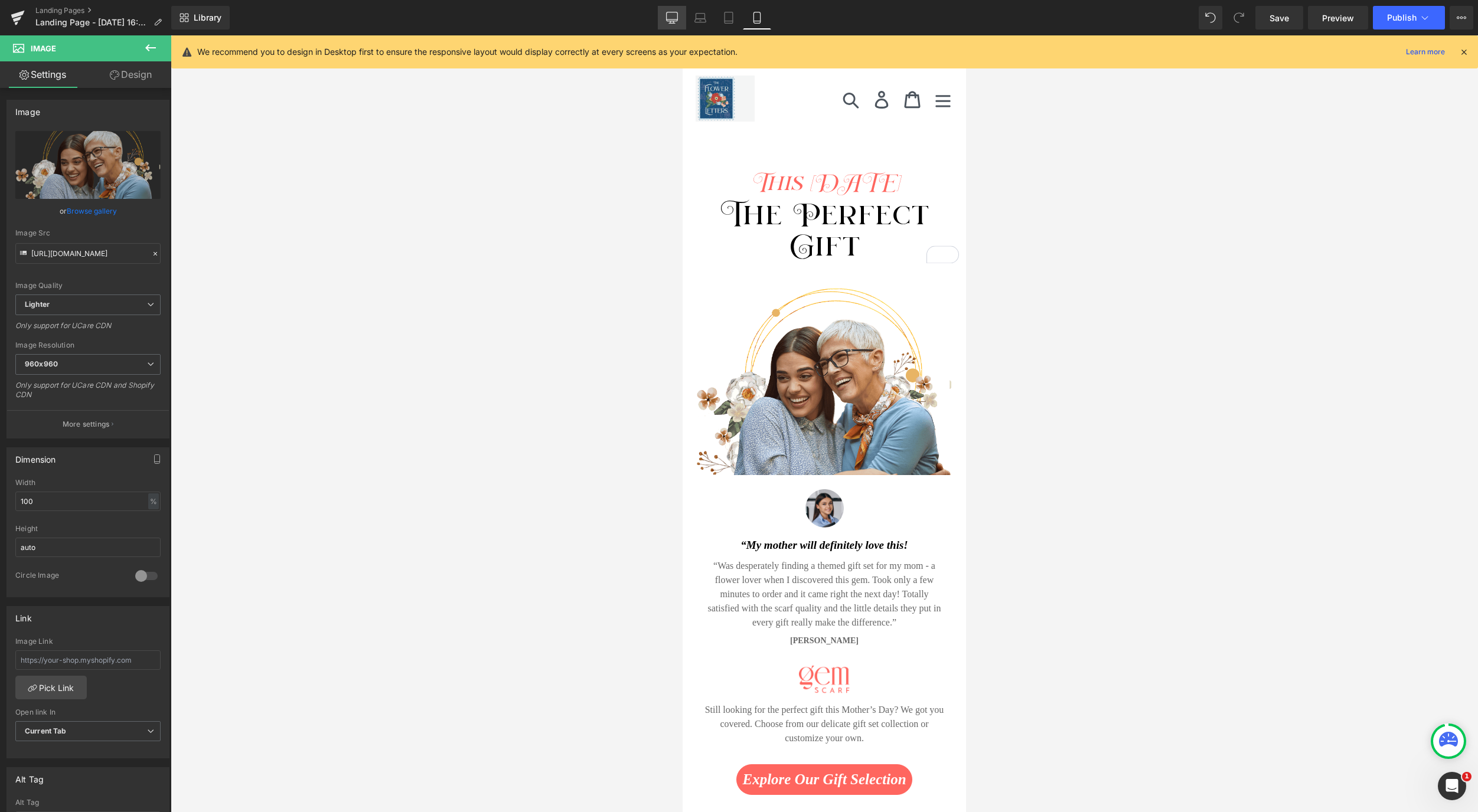
click at [665, 20] on link "Desktop" at bounding box center [672, 17] width 29 height 24
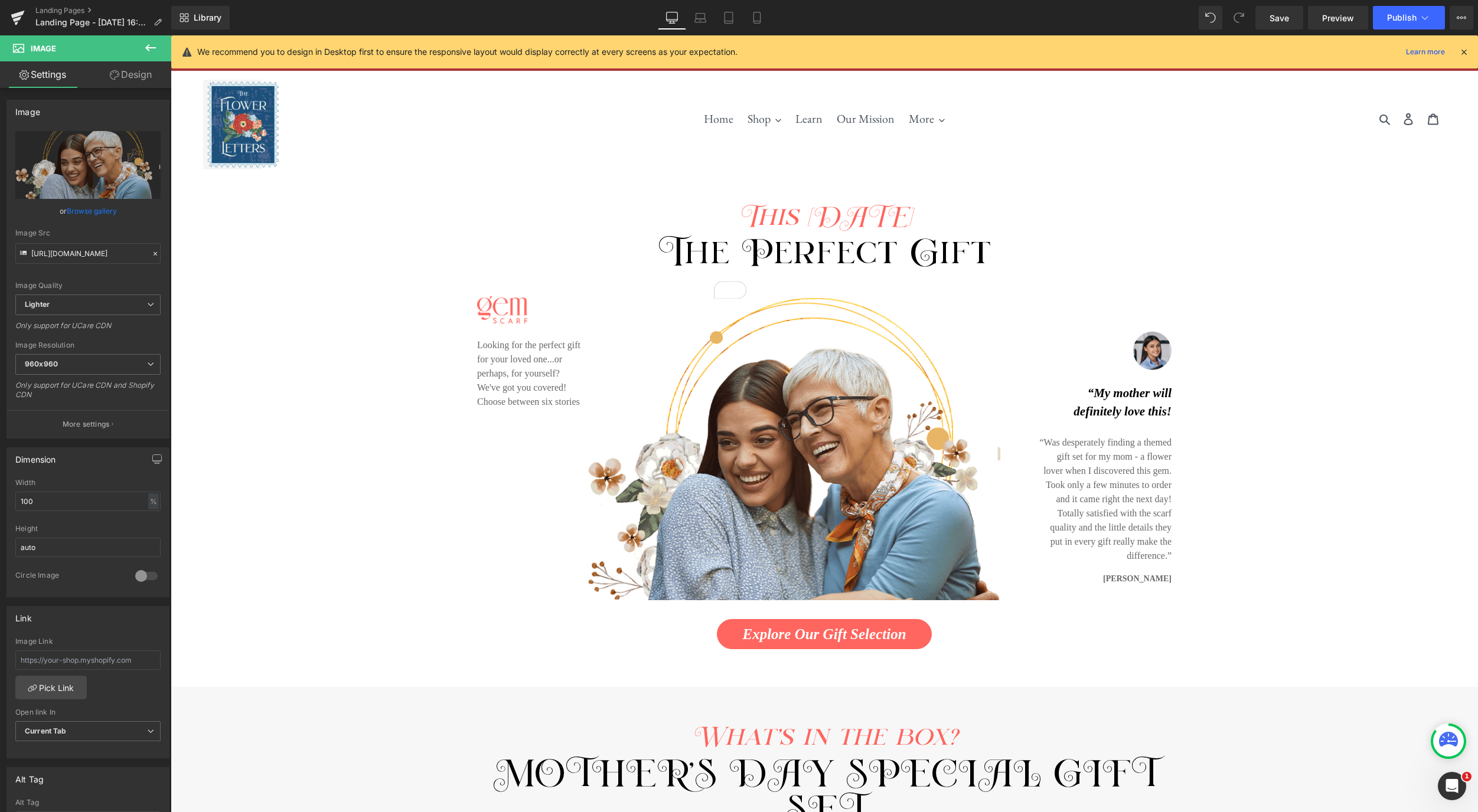
scroll to position [8, 0]
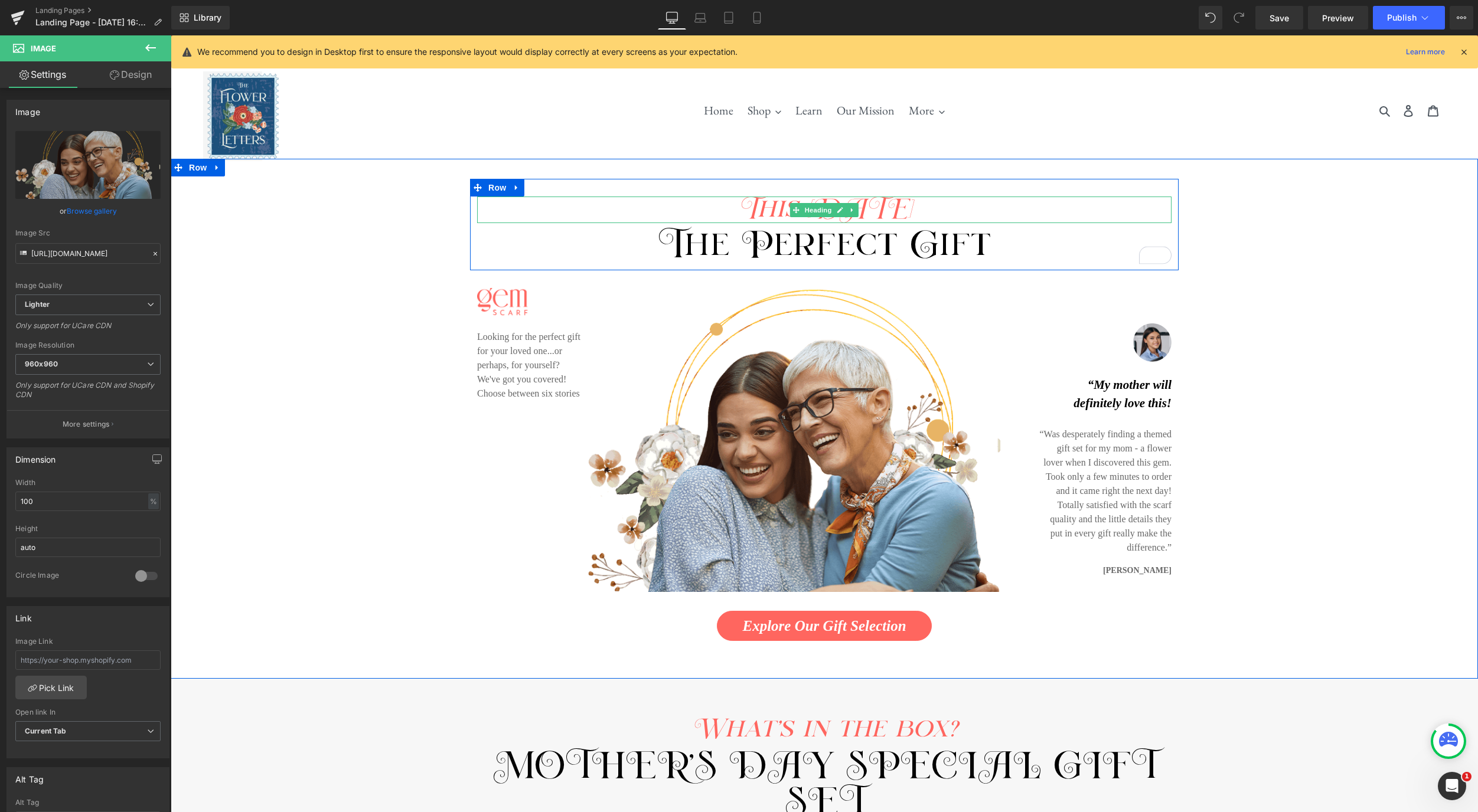
click at [911, 208] on span "This Mother's day" at bounding box center [824, 209] width 173 height 26
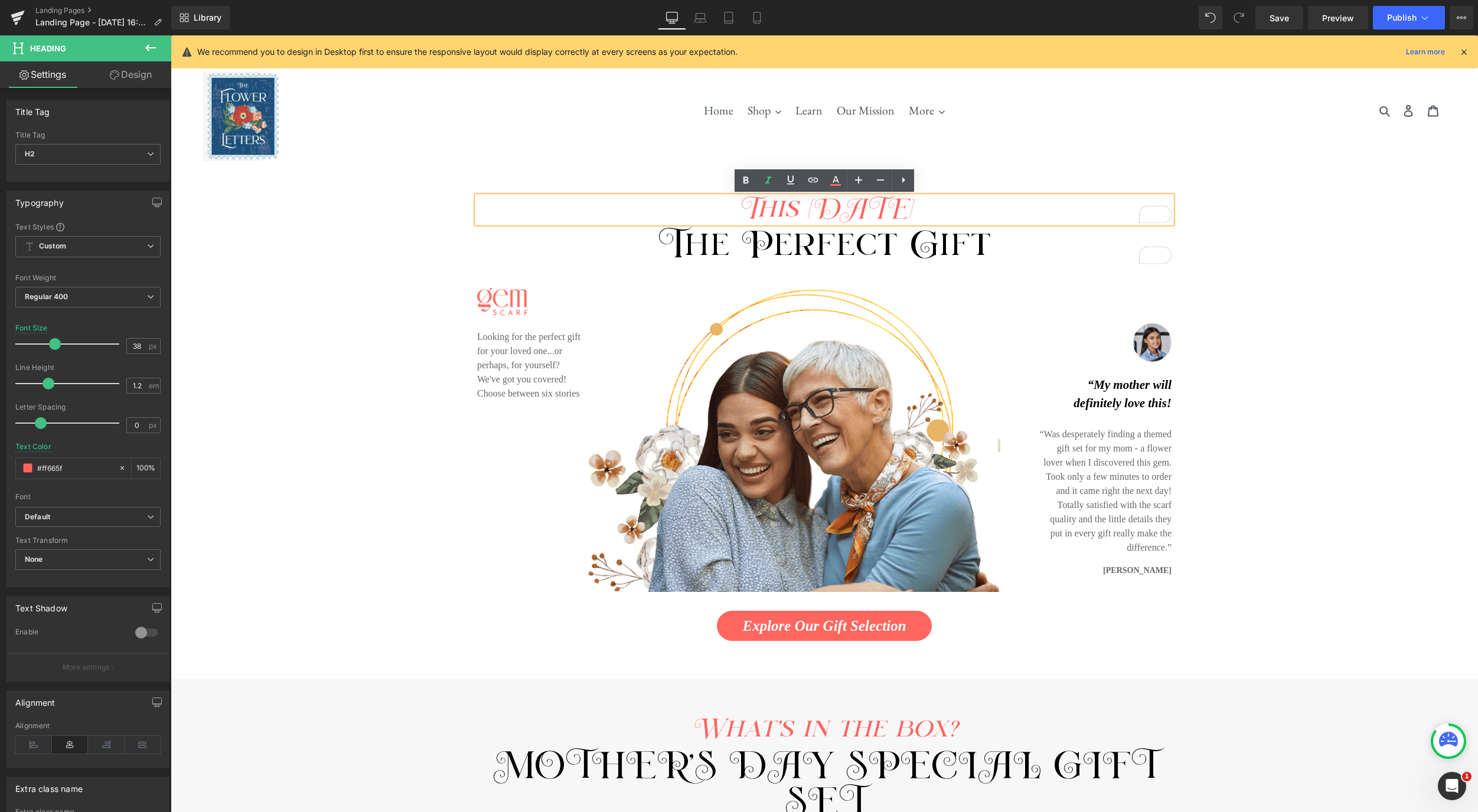
drag, startPoint x: 954, startPoint y: 206, endPoint x: 700, endPoint y: 207, distance: 254.0
click at [737, 207] on span "This Mother's day" at bounding box center [824, 209] width 173 height 26
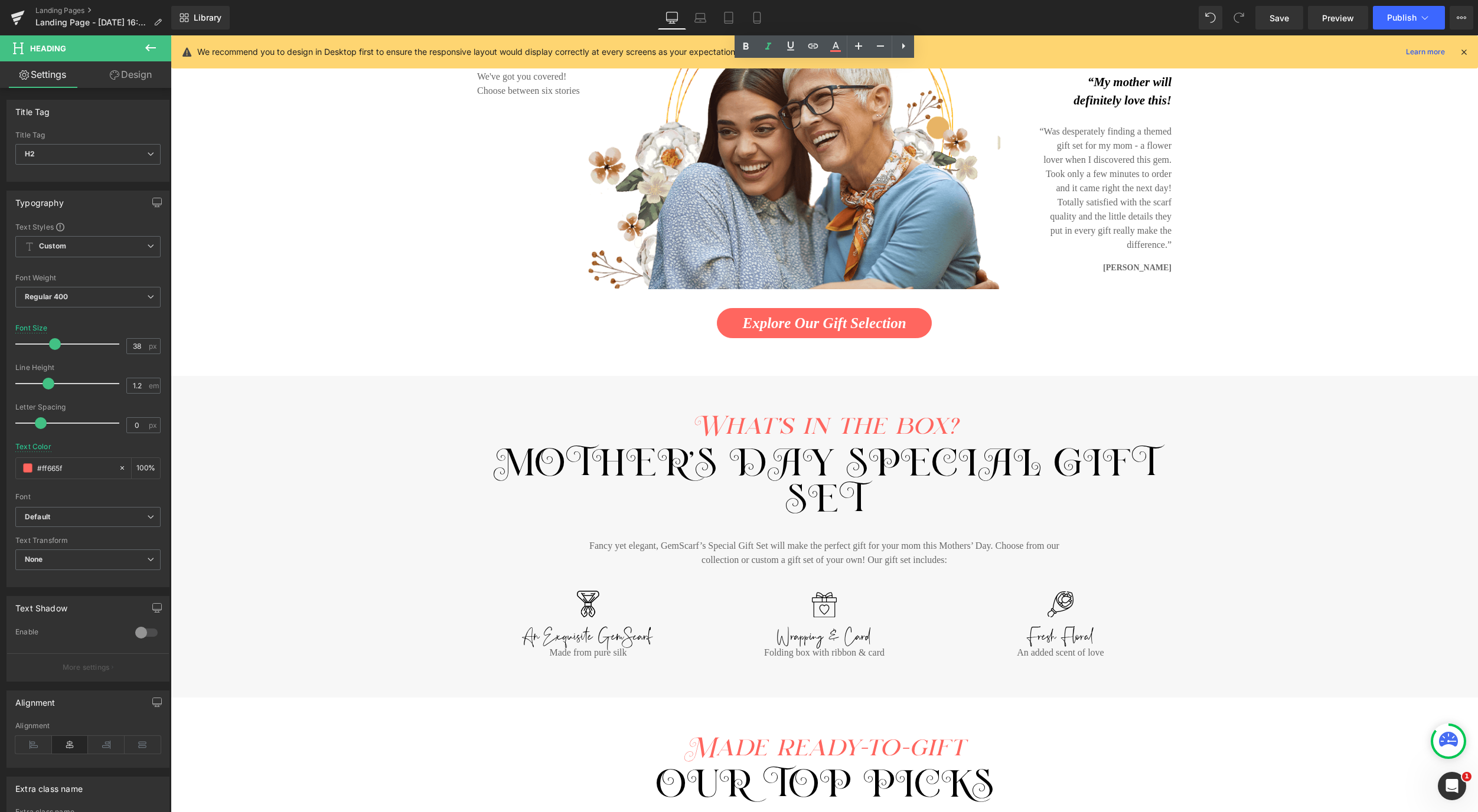
scroll to position [311, 0]
click at [833, 324] on span "Button" at bounding box center [824, 323] width 27 height 14
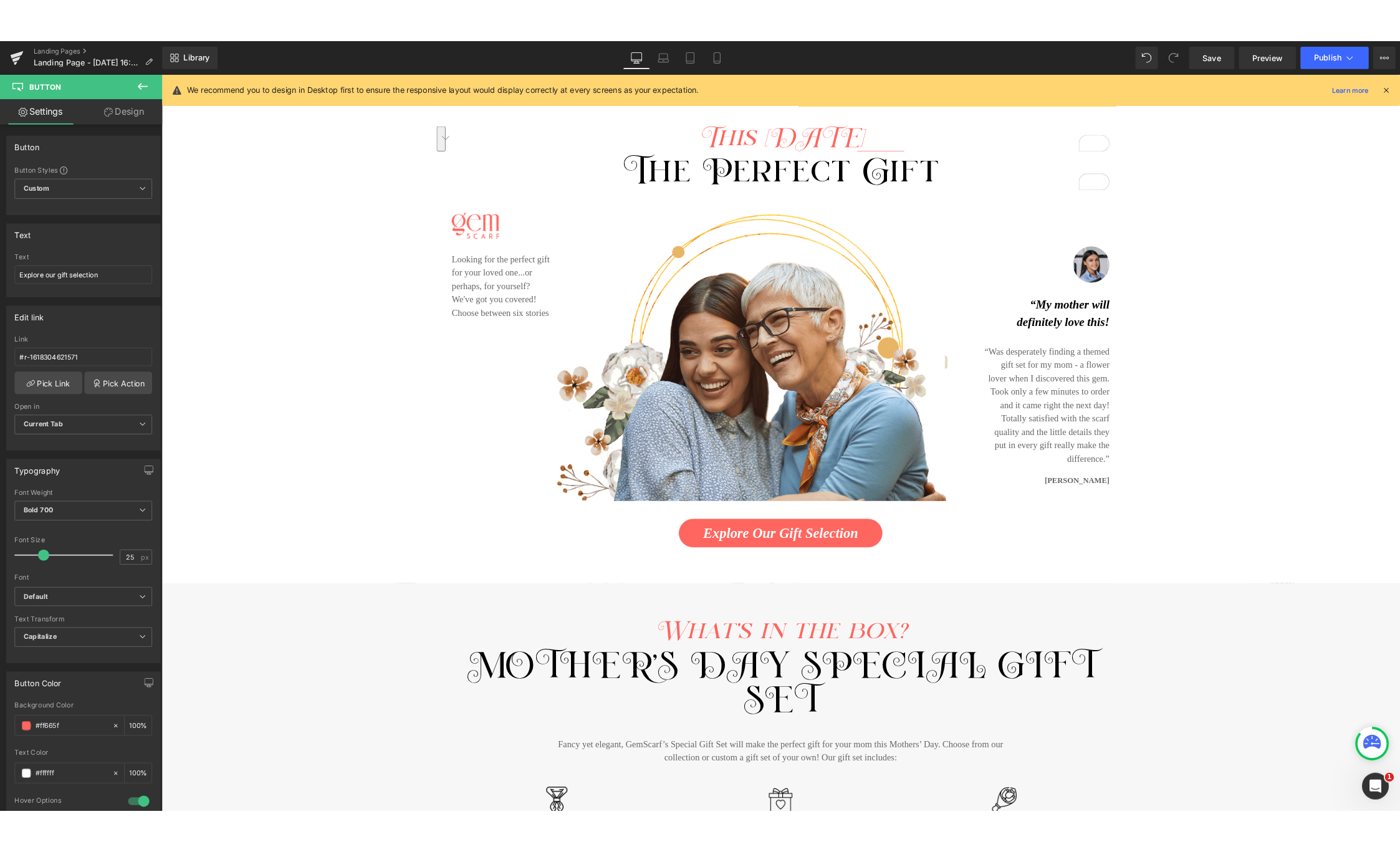
scroll to position [0, 0]
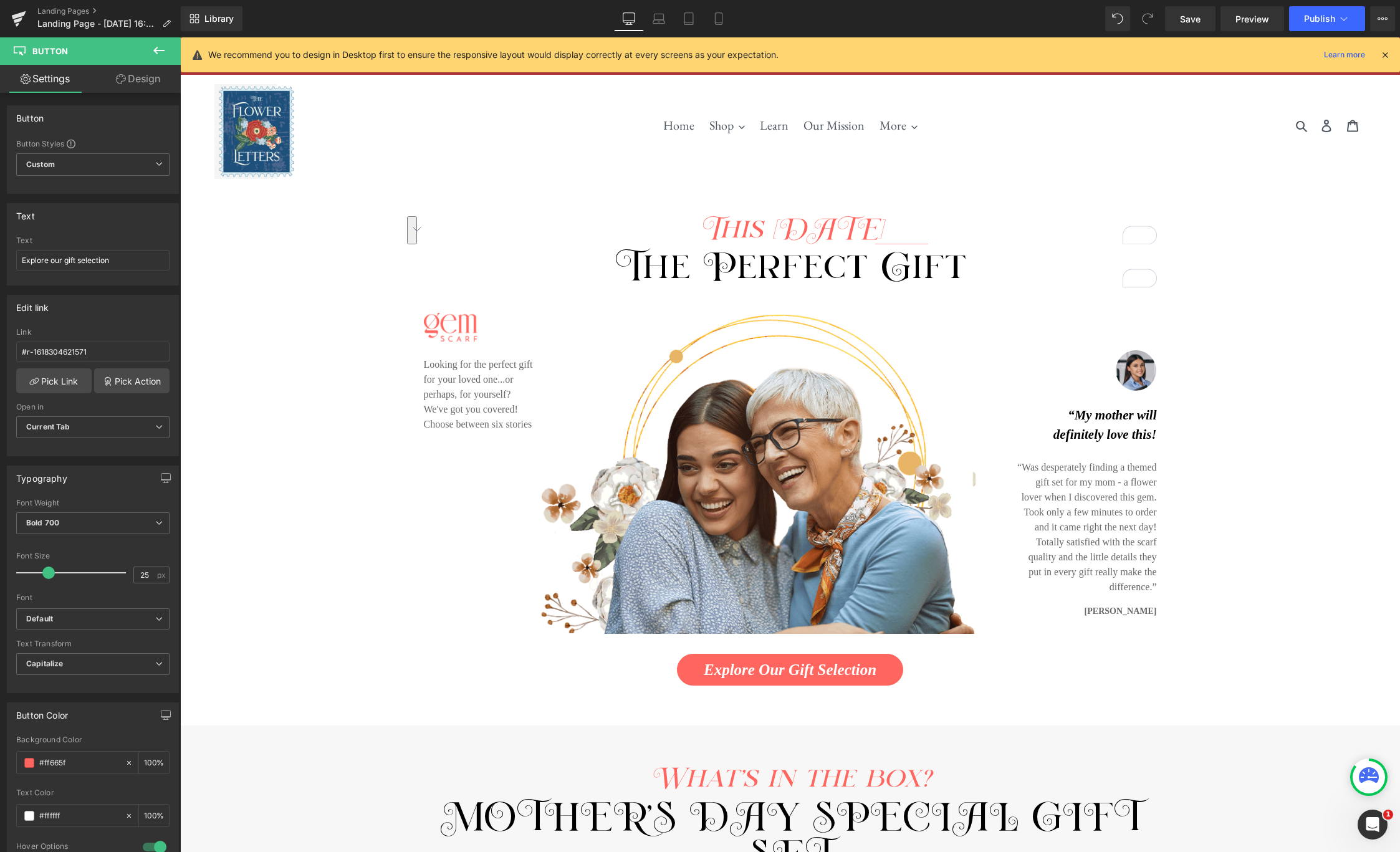
click at [158, 49] on icon at bounding box center [159, 50] width 11 height 8
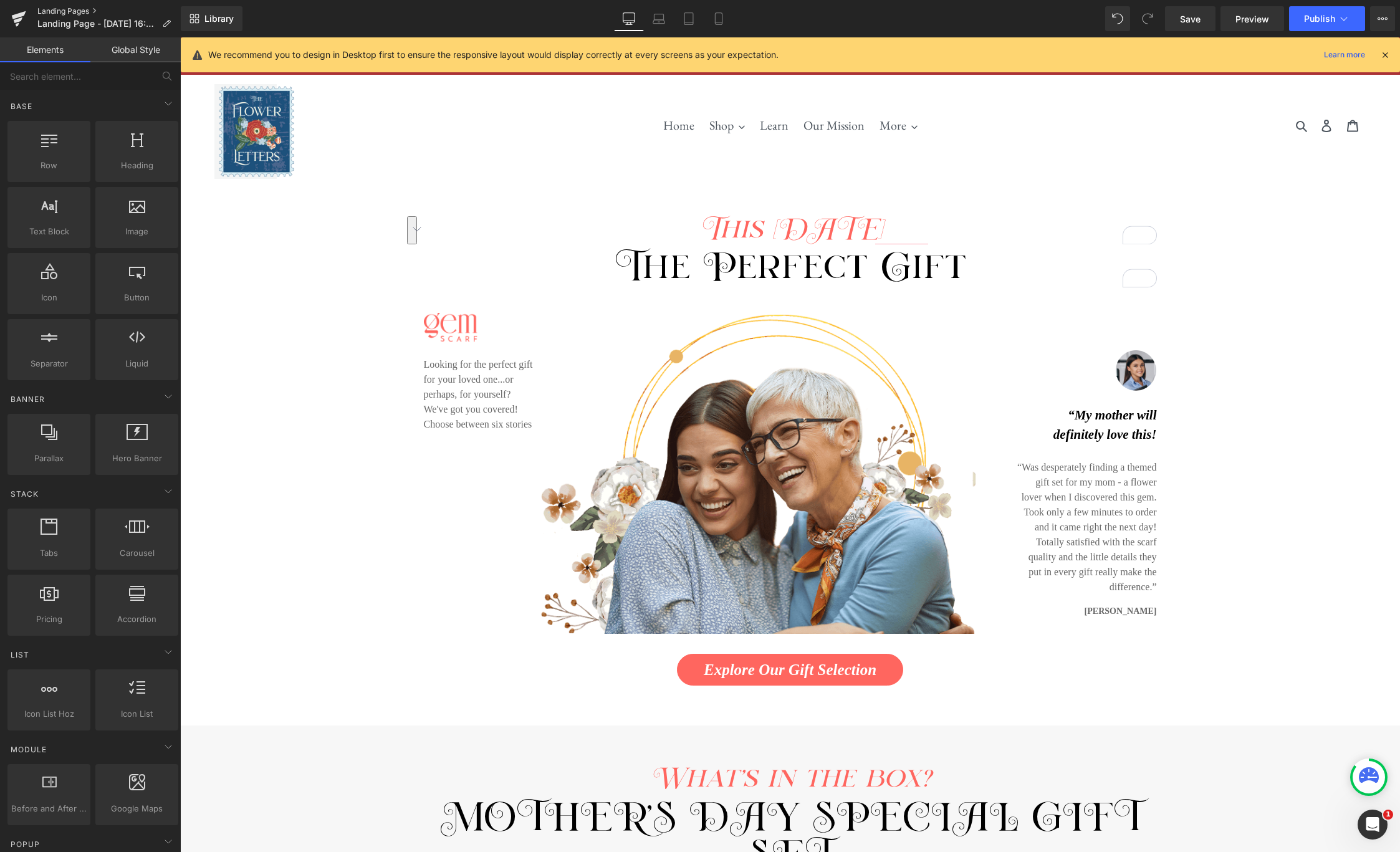
click at [65, 9] on link "Landing Pages" at bounding box center [109, 11] width 143 height 10
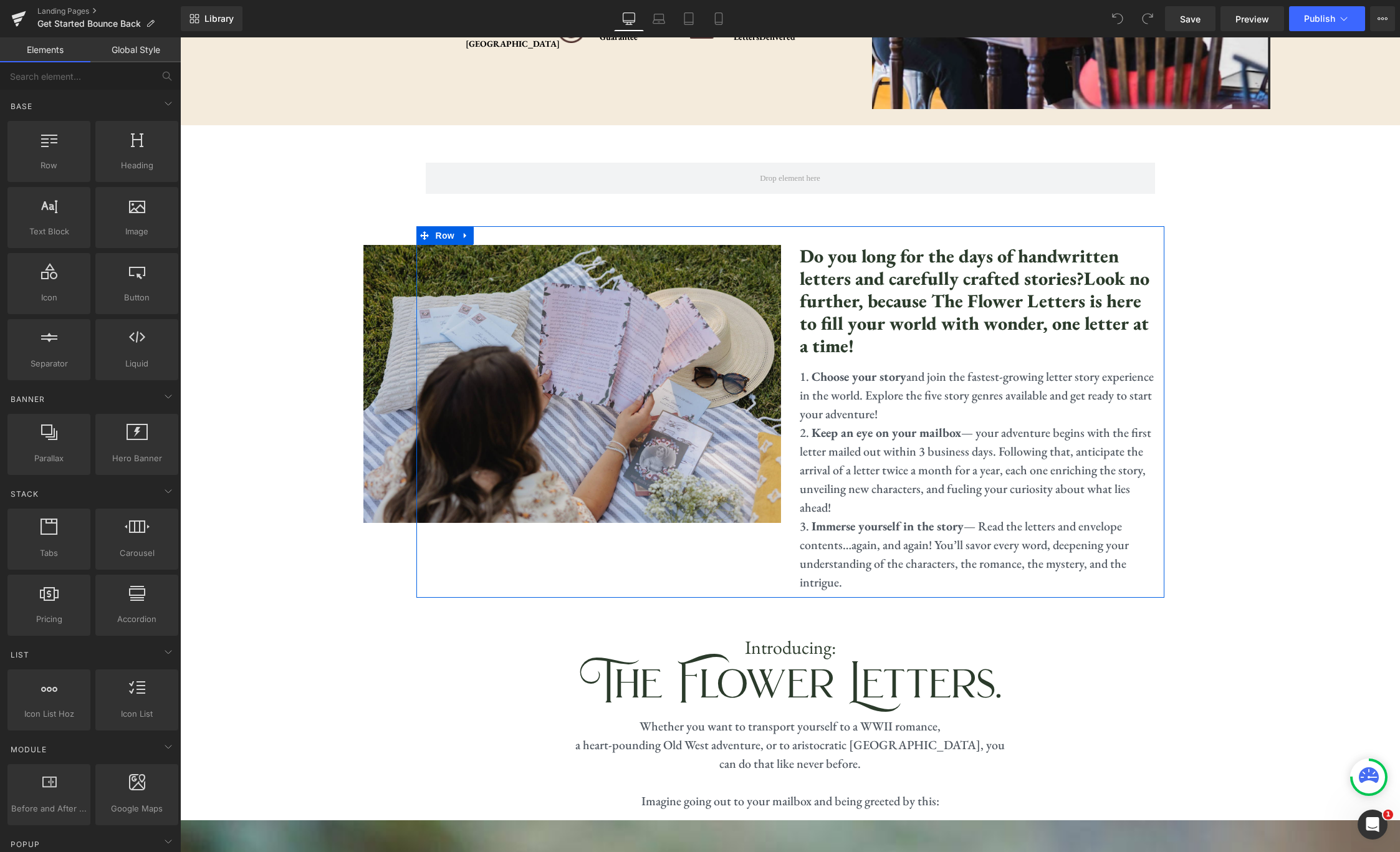
scroll to position [558, 0]
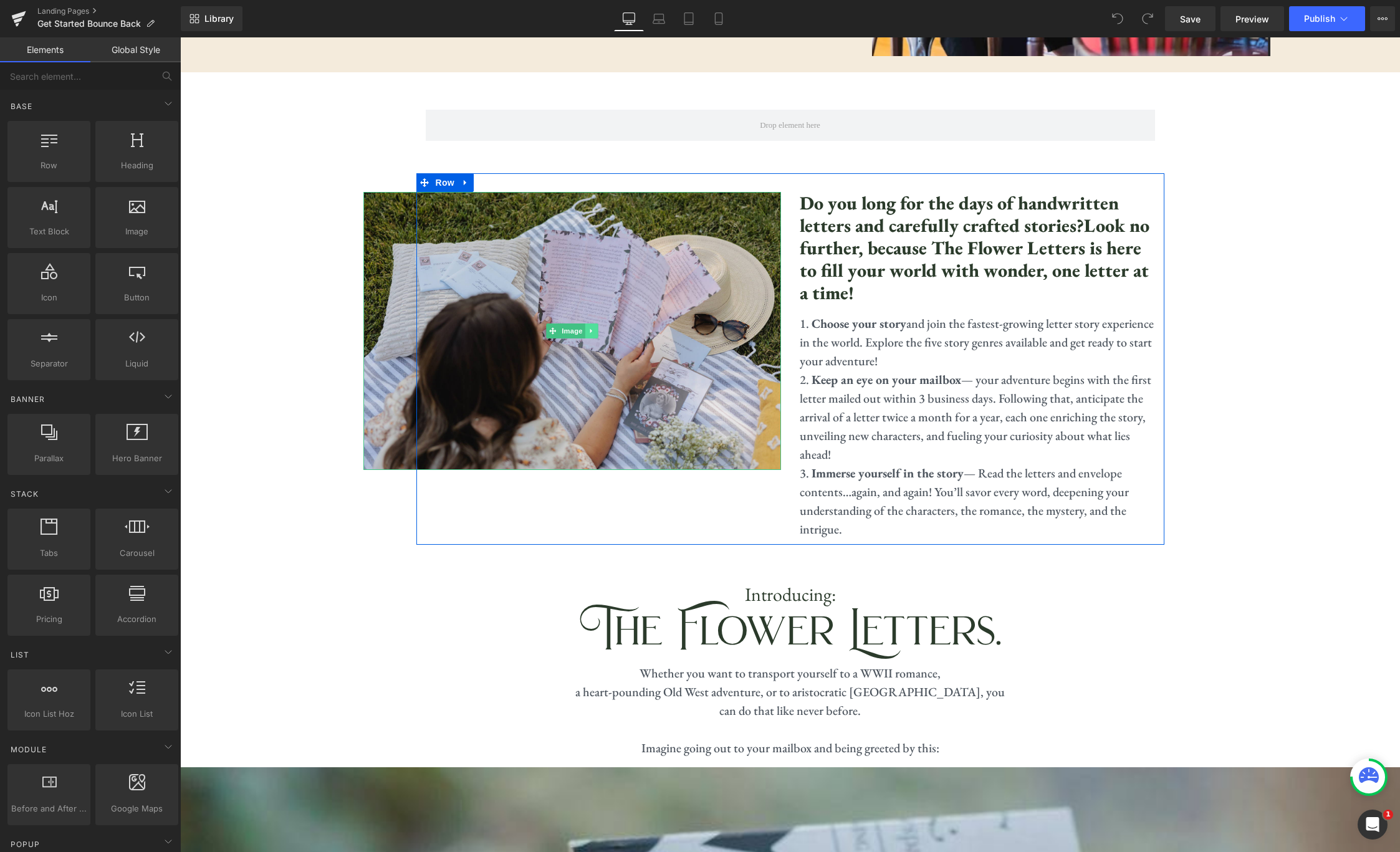
click at [593, 335] on link at bounding box center [591, 331] width 13 height 15
click at [553, 333] on link "Image" at bounding box center [565, 330] width 39 height 15
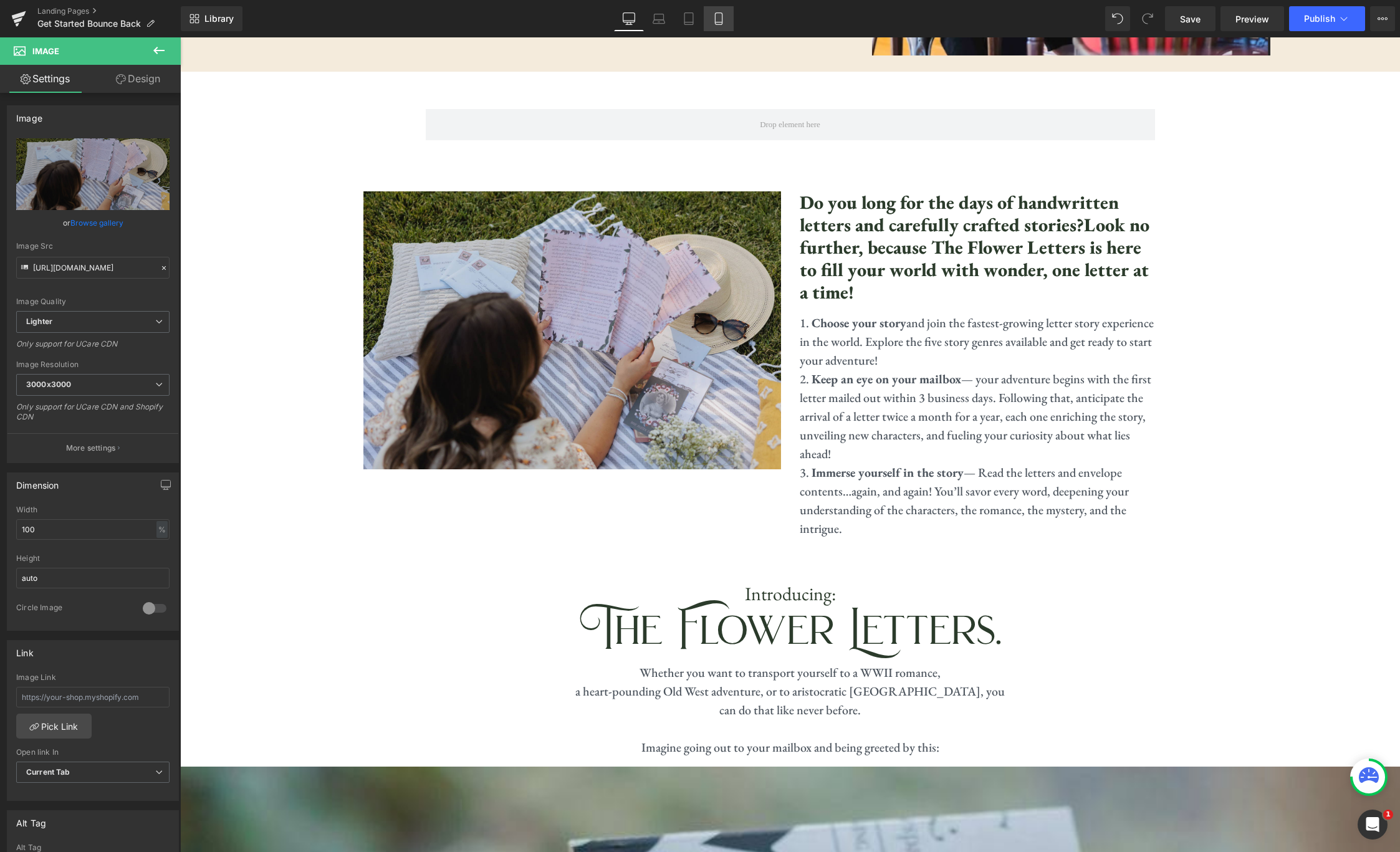
click at [724, 15] on icon at bounding box center [718, 18] width 13 height 13
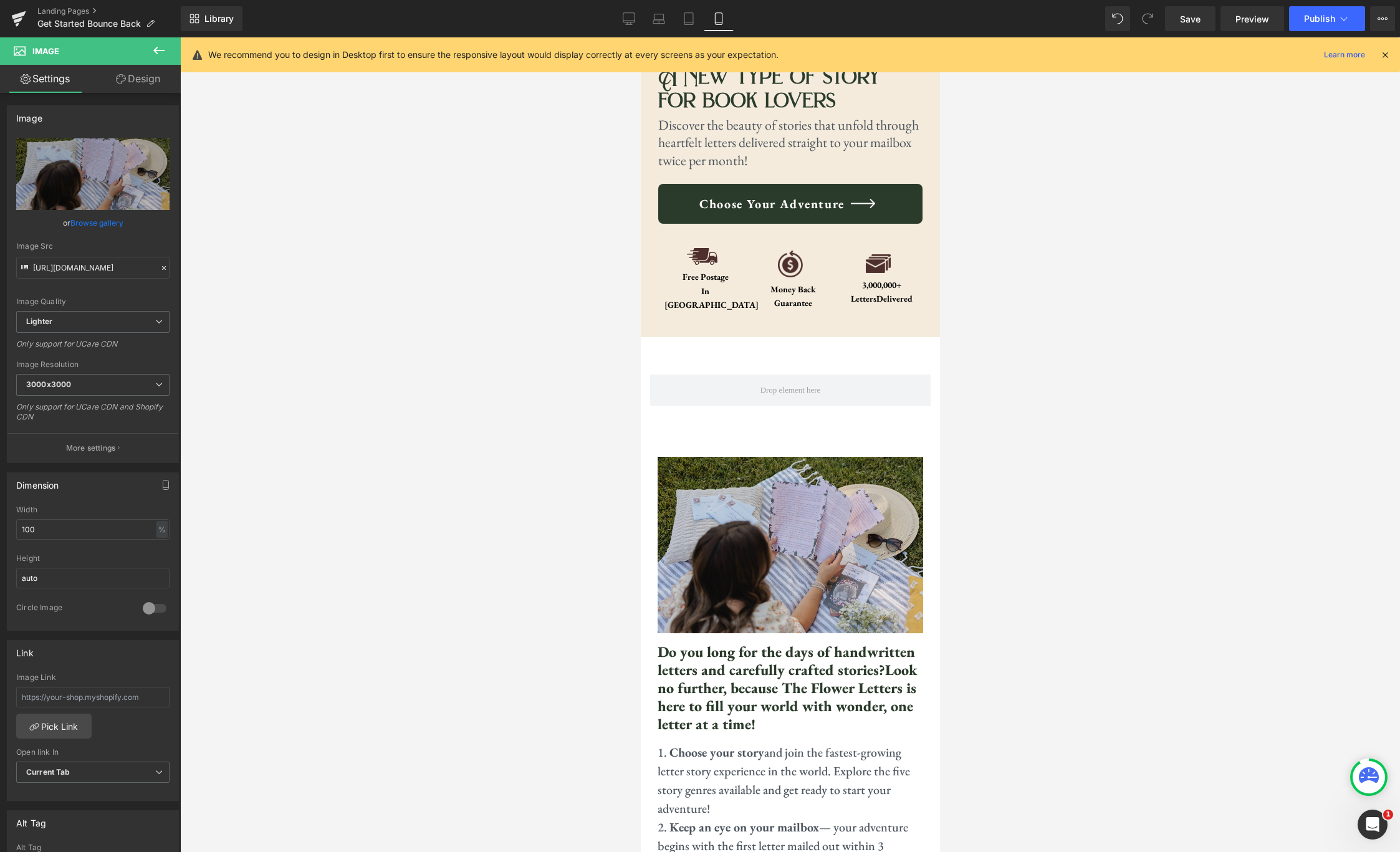
scroll to position [452, 0]
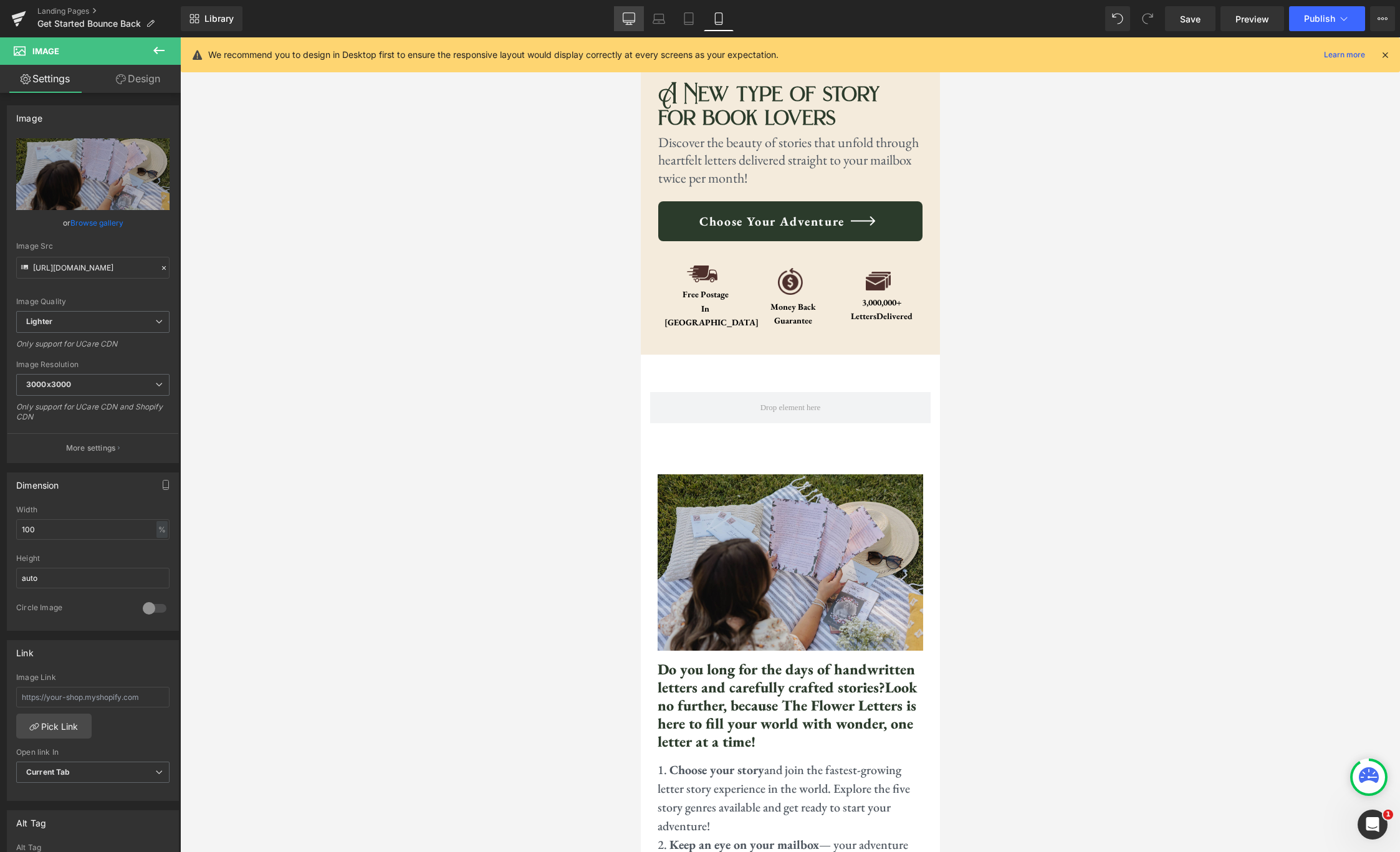
click at [626, 23] on icon at bounding box center [628, 18] width 13 height 13
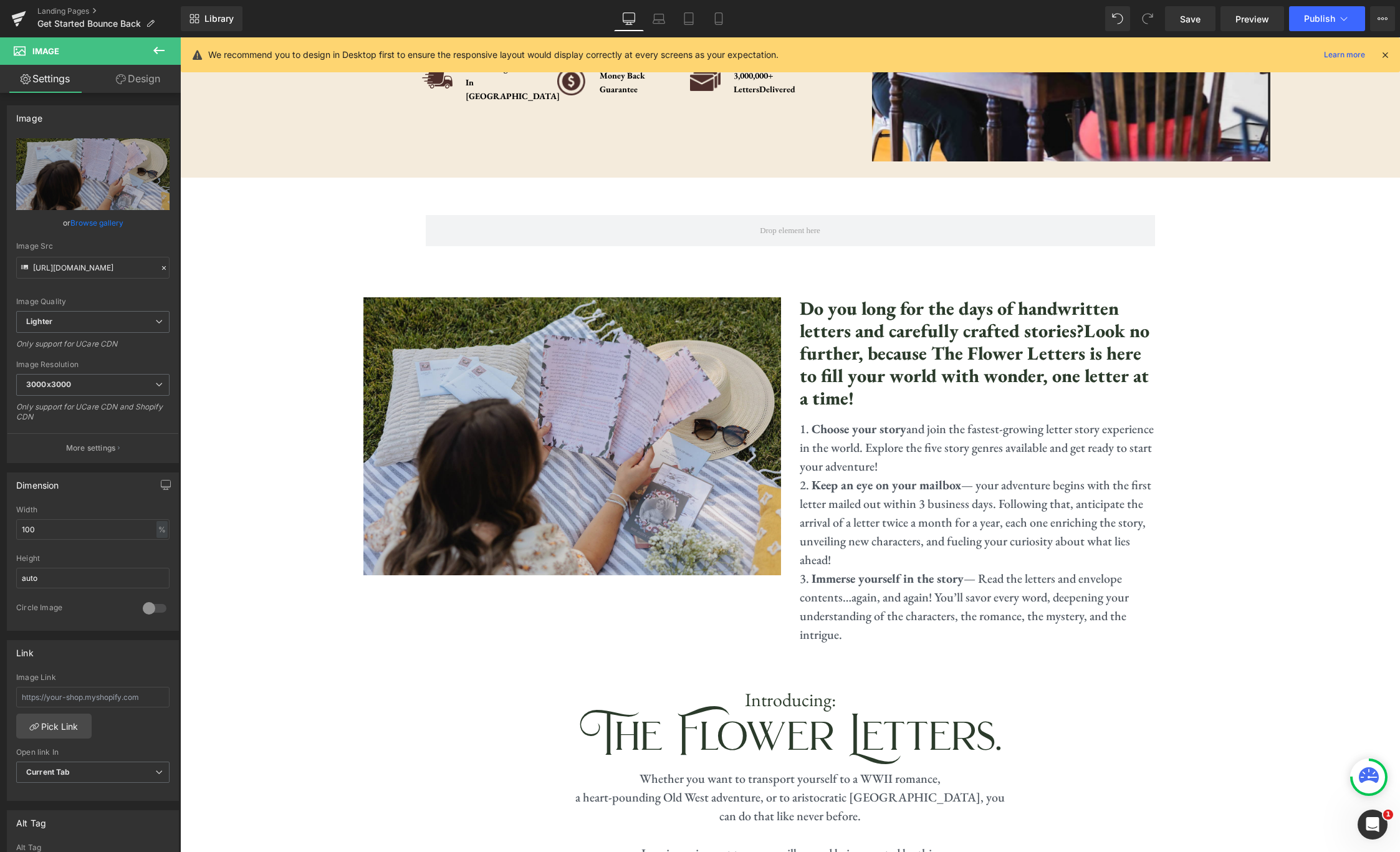
scroll to position [279, 0]
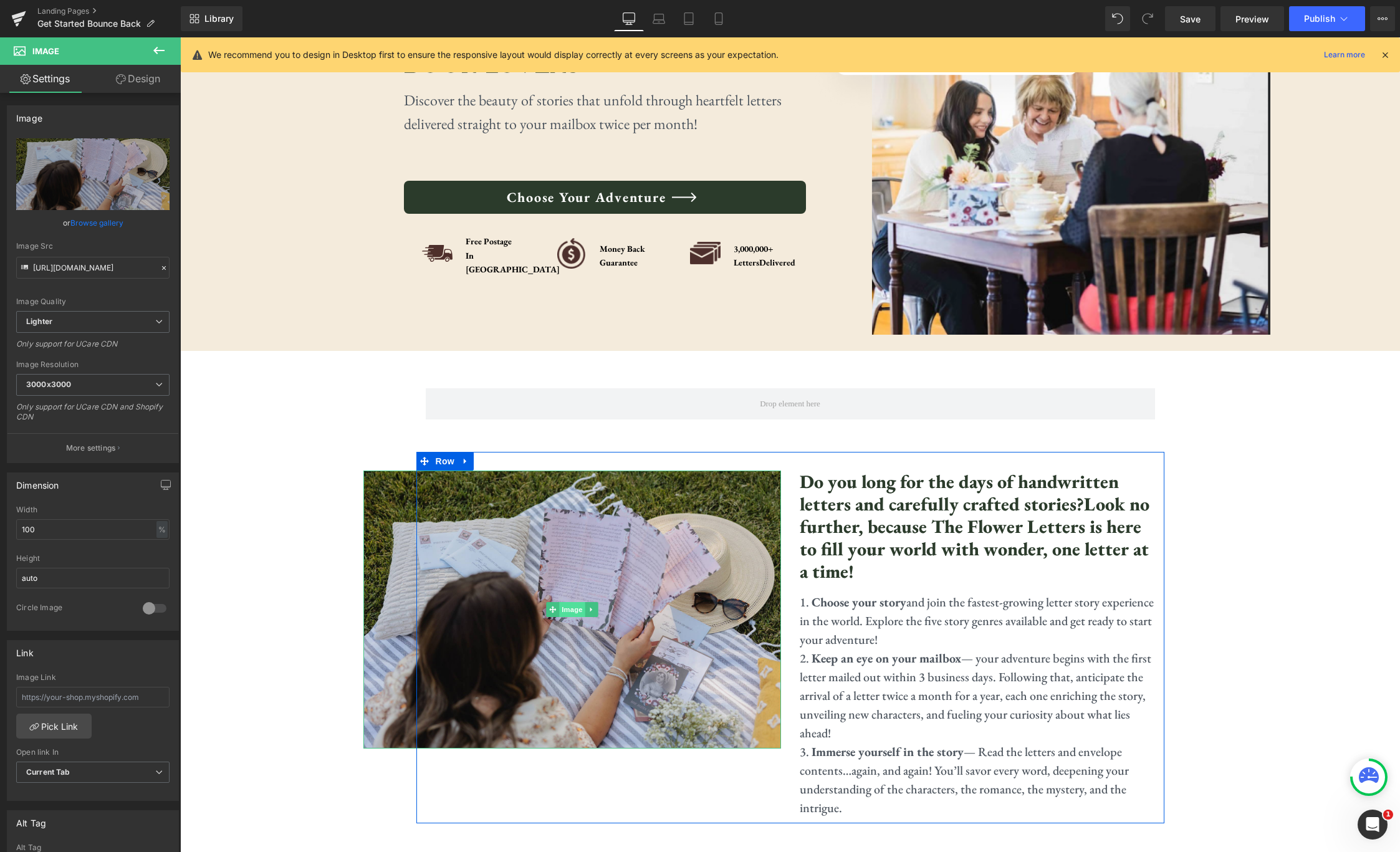
click at [570, 610] on span "Image" at bounding box center [572, 610] width 26 height 15
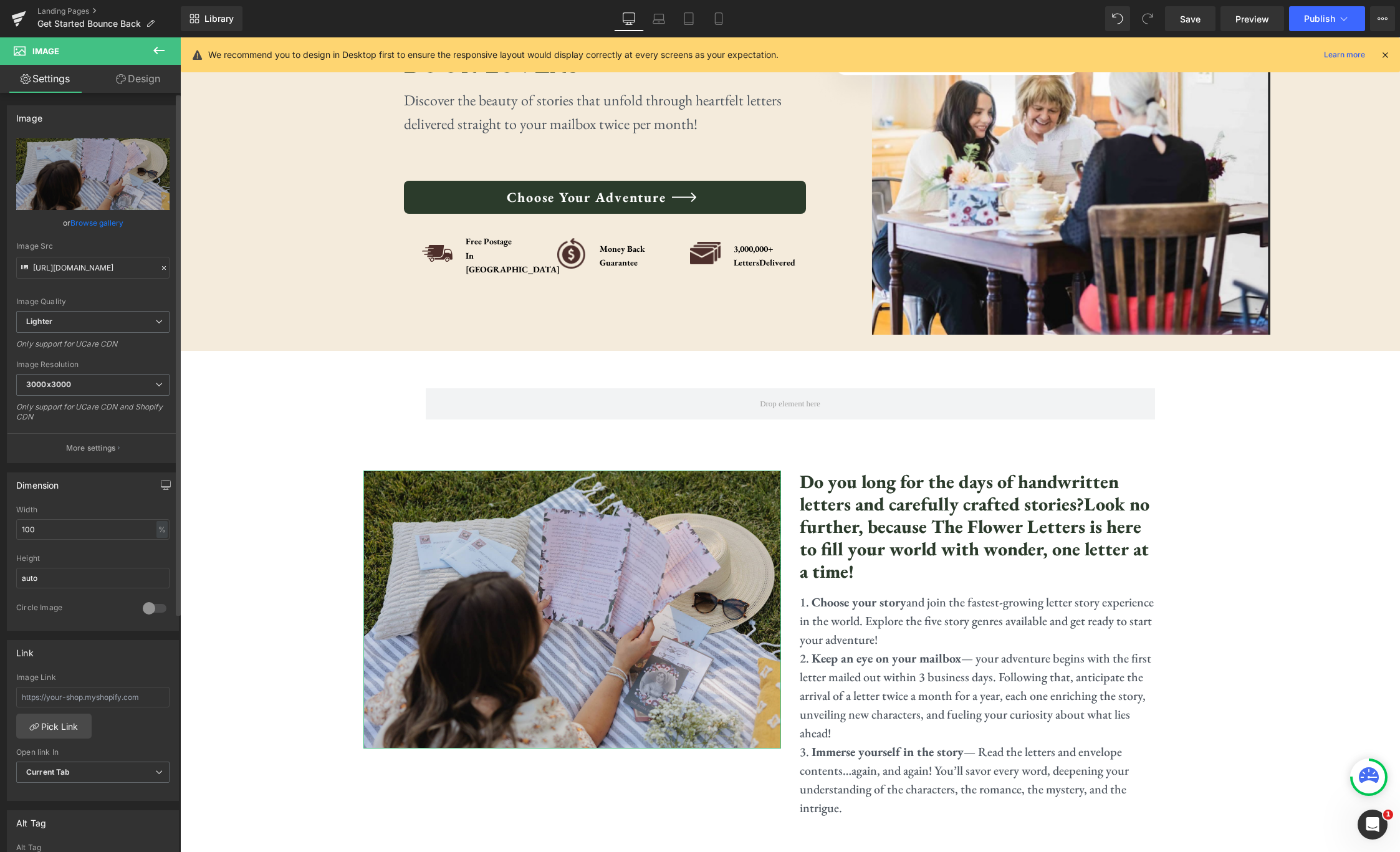
click at [89, 222] on link "Browse gallery" at bounding box center [96, 223] width 53 height 22
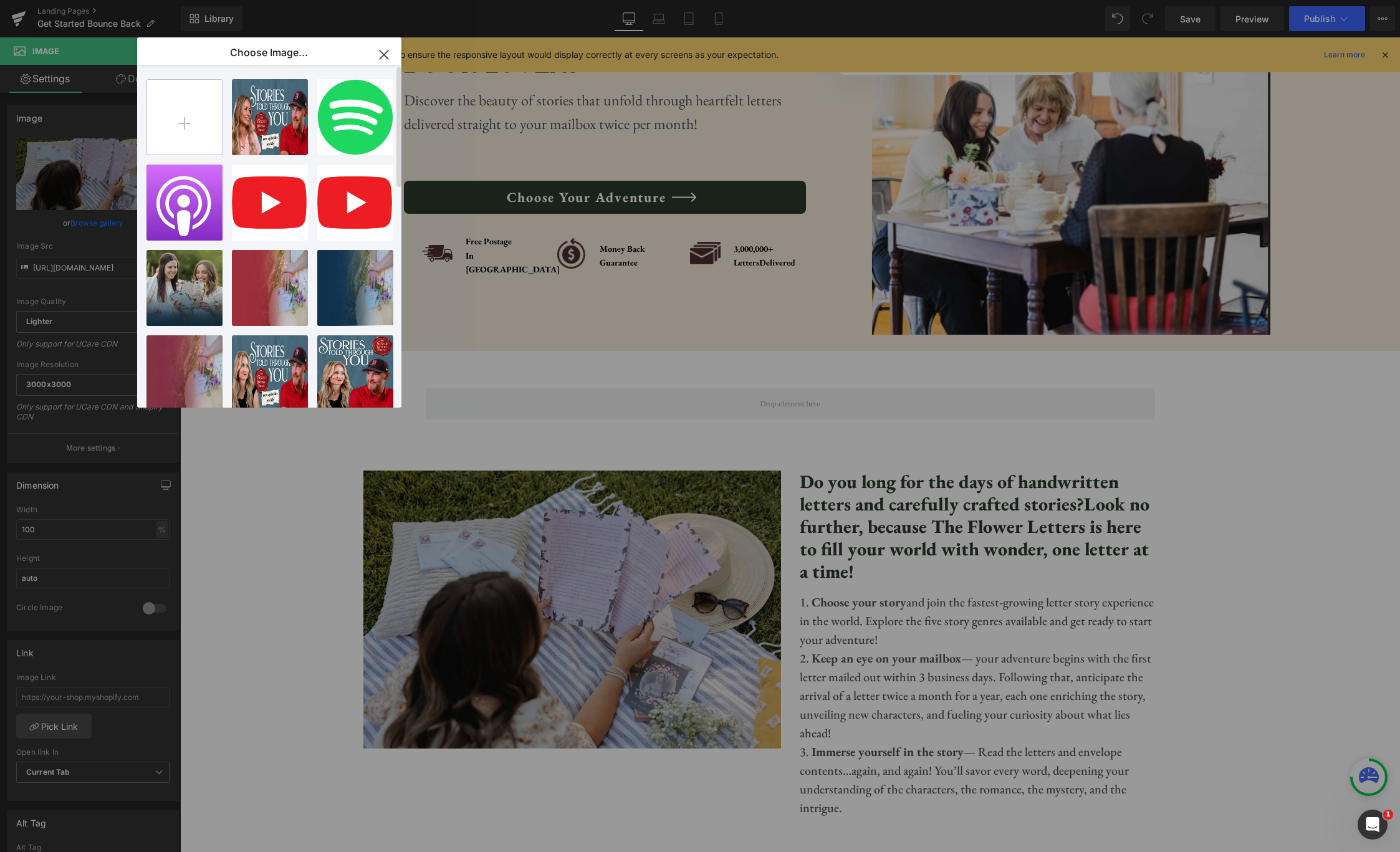
click at [182, 122] on input "file" at bounding box center [184, 117] width 75 height 75
type input "C:\fakepath\Home Page Hero Mobile (1).jpg"
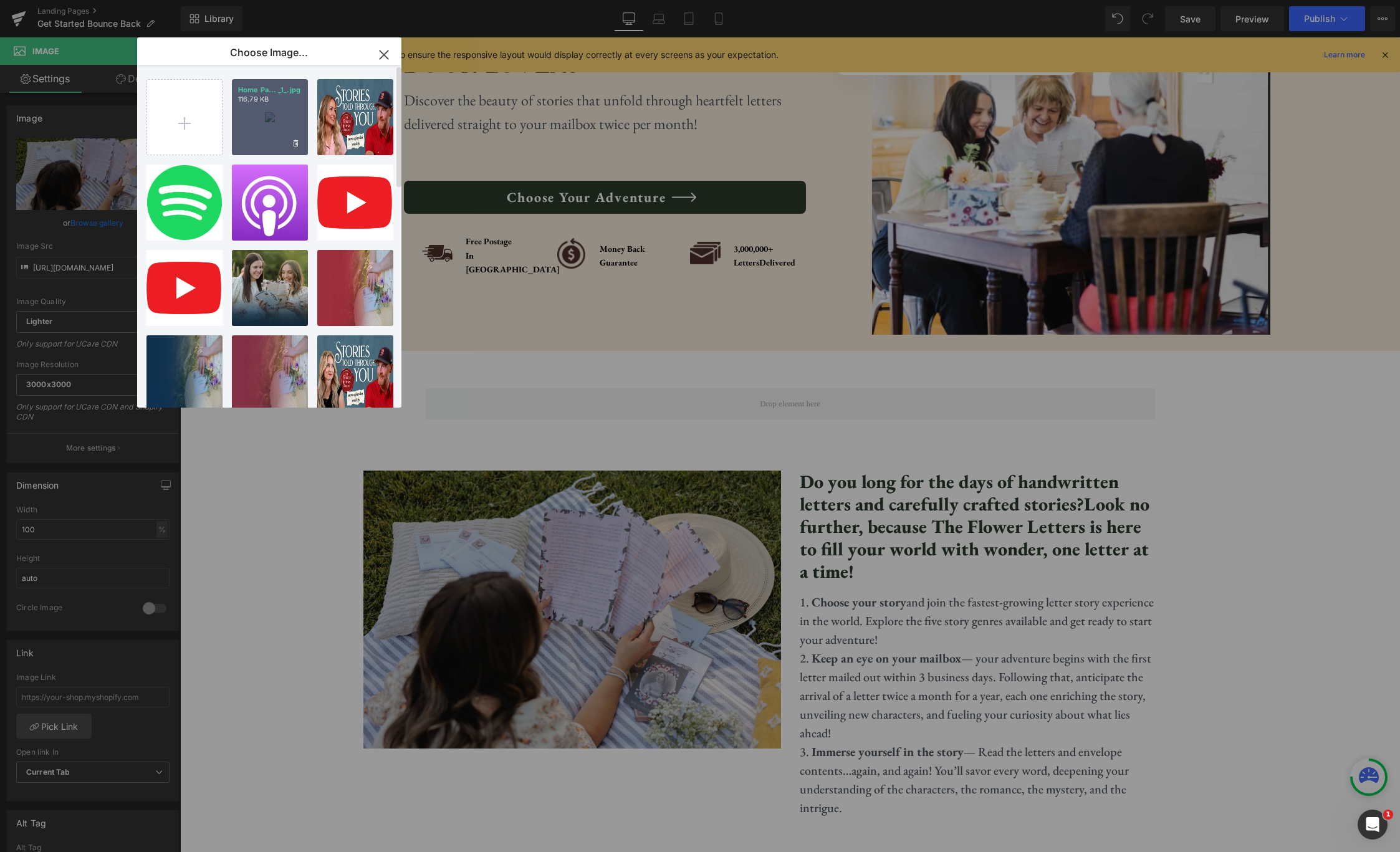
click at [280, 130] on div "Home Pa... _1_.jpg 116.79 KB" at bounding box center [269, 117] width 76 height 76
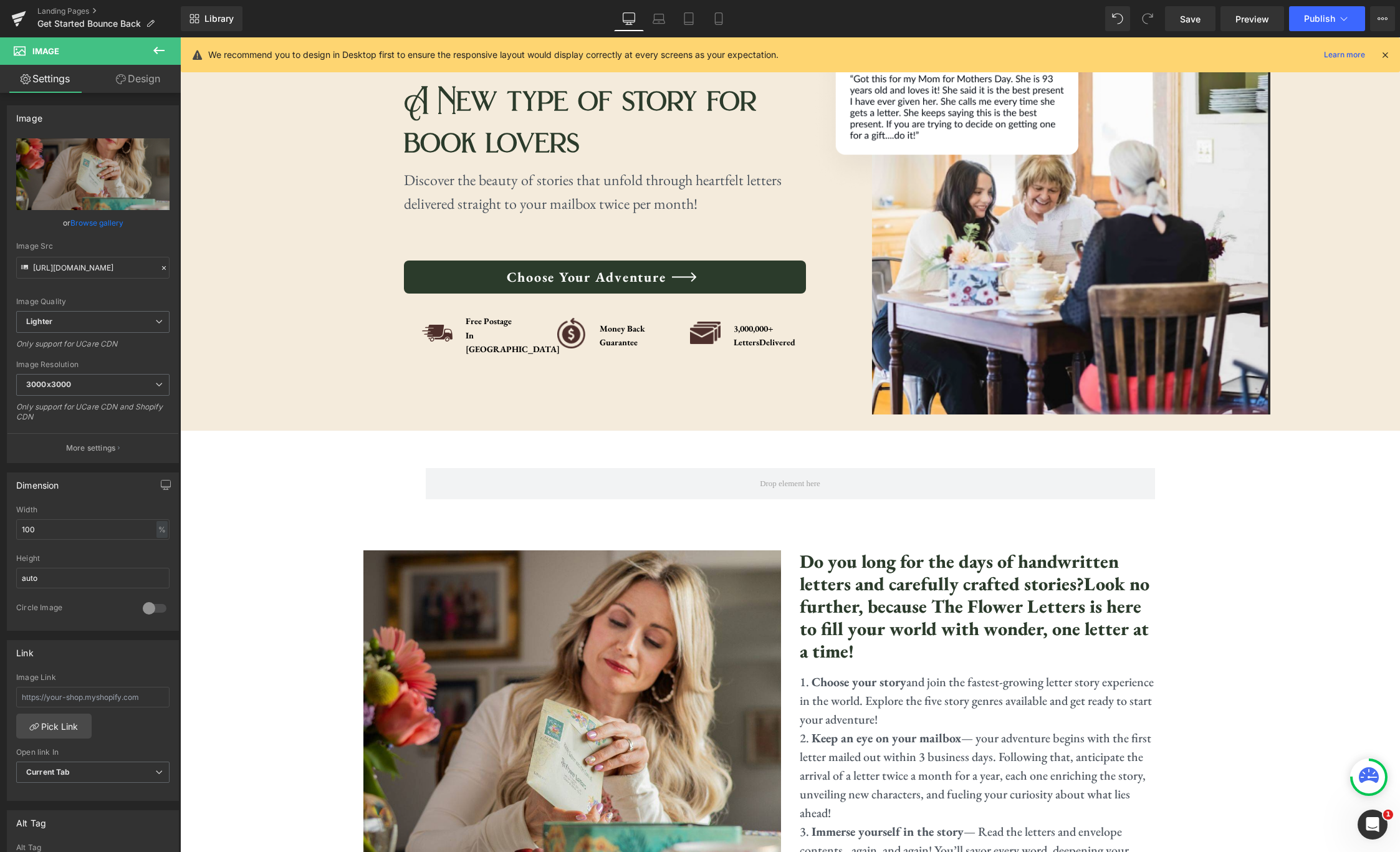
scroll to position [0, 0]
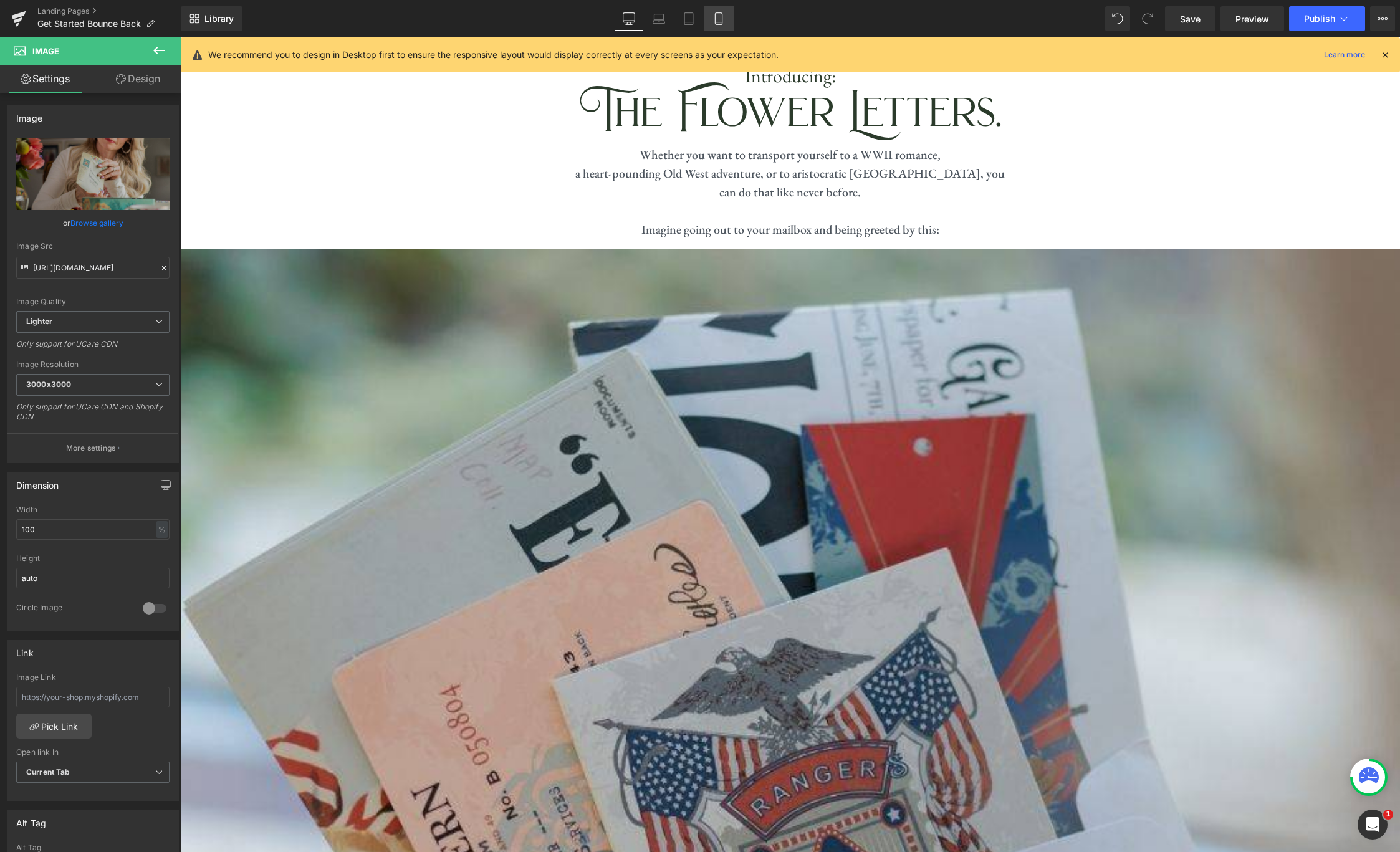
click at [720, 18] on icon at bounding box center [718, 18] width 13 height 13
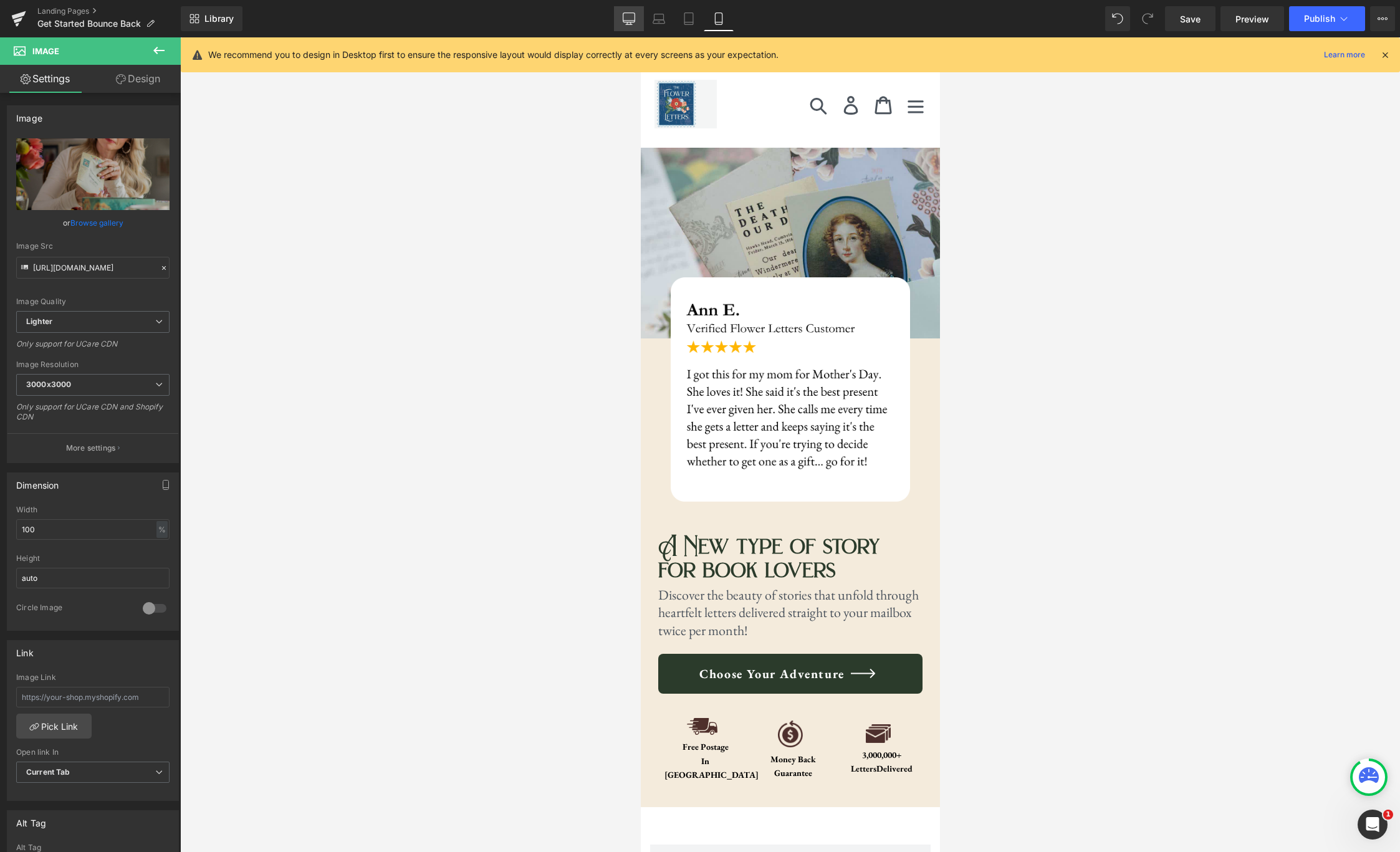
click at [622, 19] on icon at bounding box center [628, 18] width 13 height 13
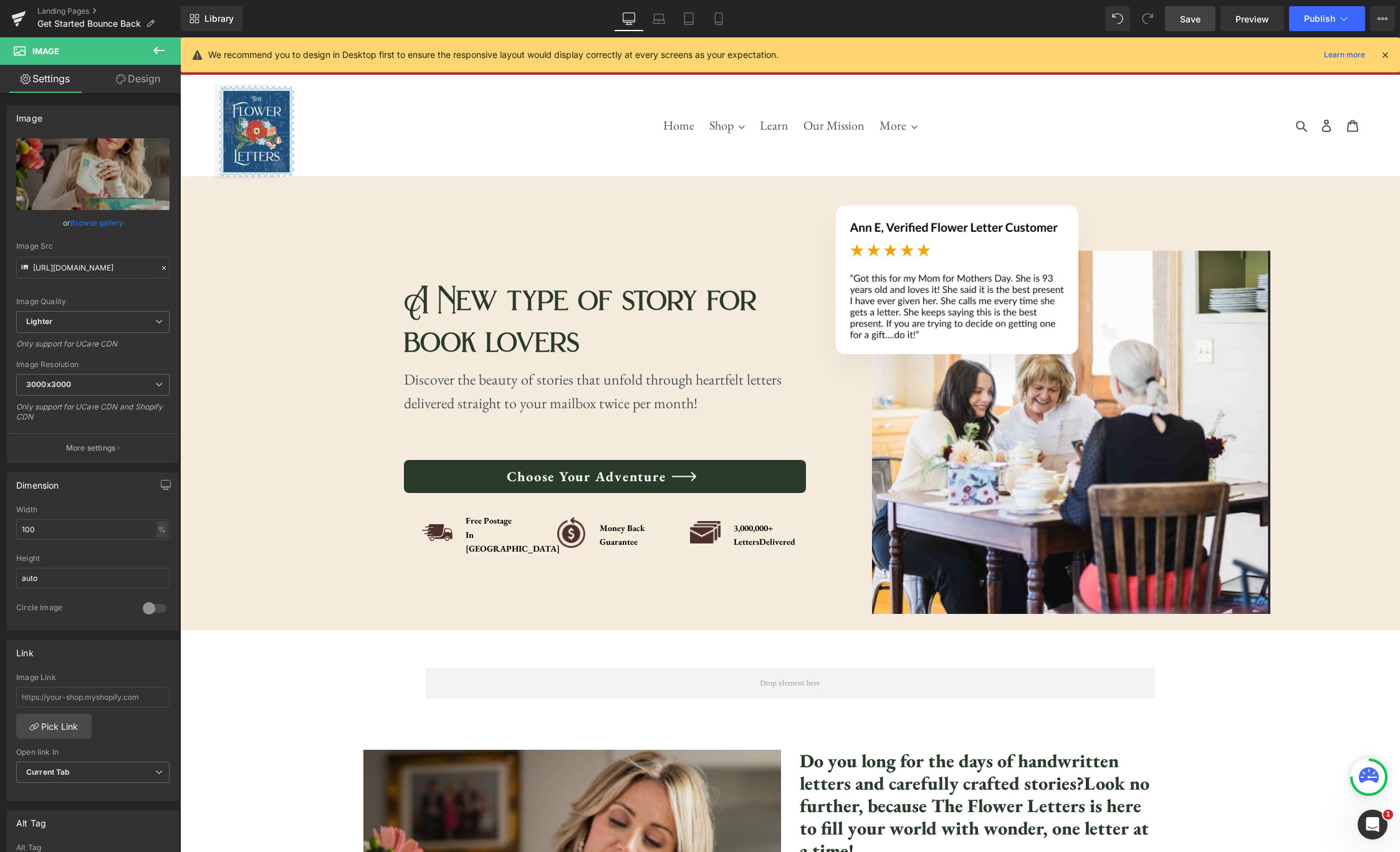
click at [1197, 24] on span "Save" at bounding box center [1190, 19] width 21 height 13
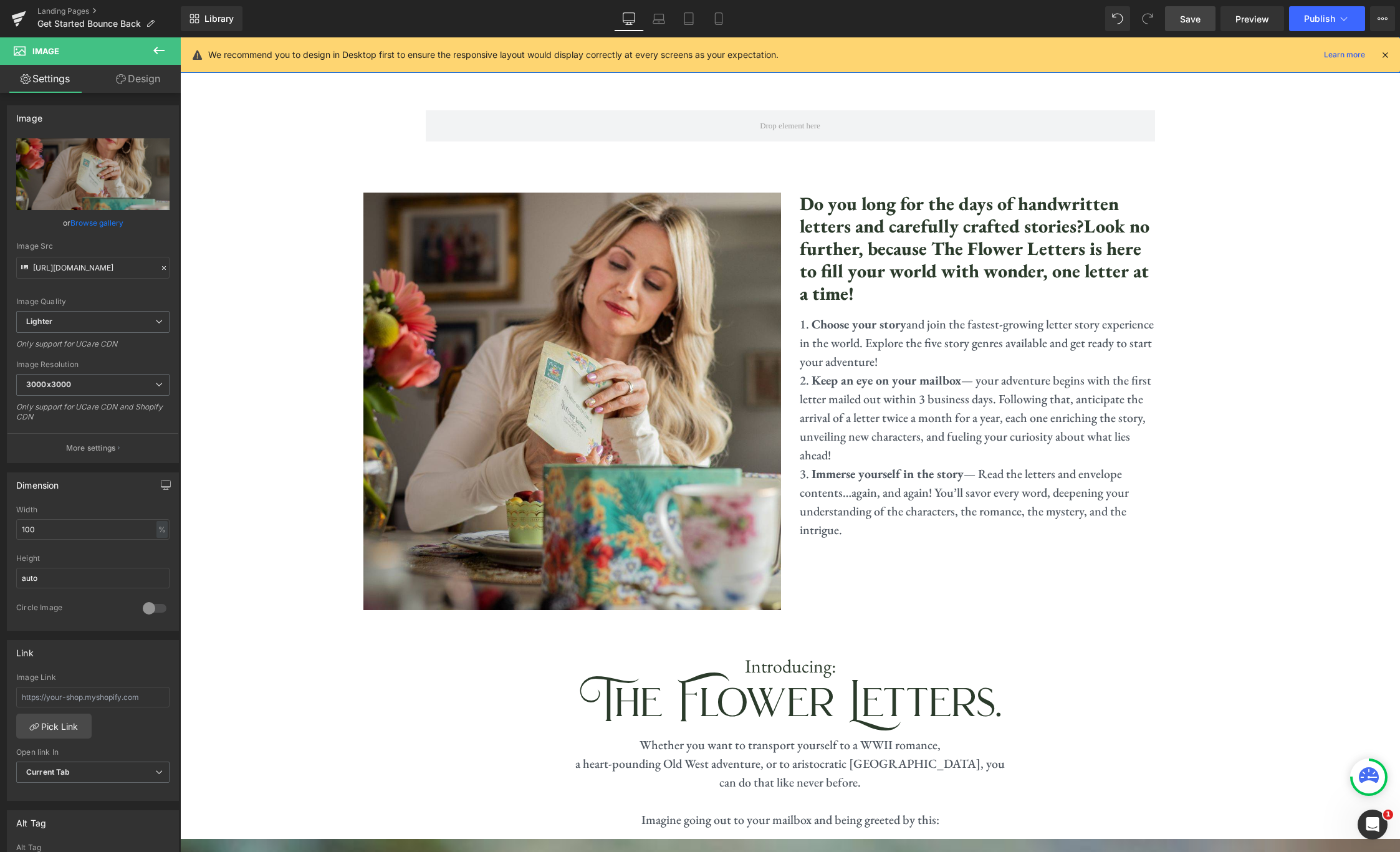
scroll to position [558, 0]
click at [1022, 254] on h3 "Do you long for the days of handwritten letters and carefully crafted stories?L…" at bounding box center [977, 247] width 356 height 112
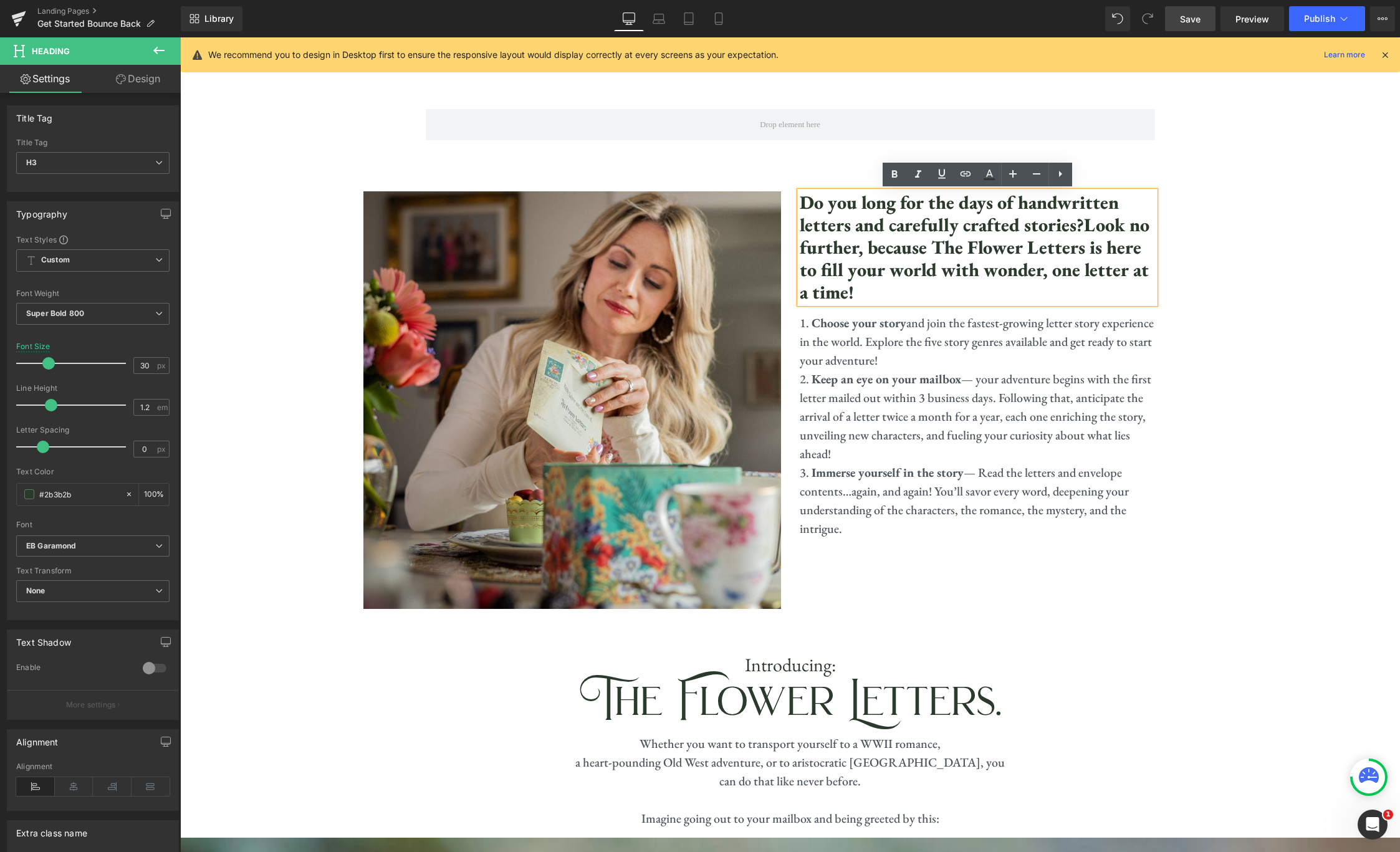
click at [904, 290] on h3 "Do you long for the days of handwritten letters and carefully crafted stories?L…" at bounding box center [977, 247] width 356 height 112
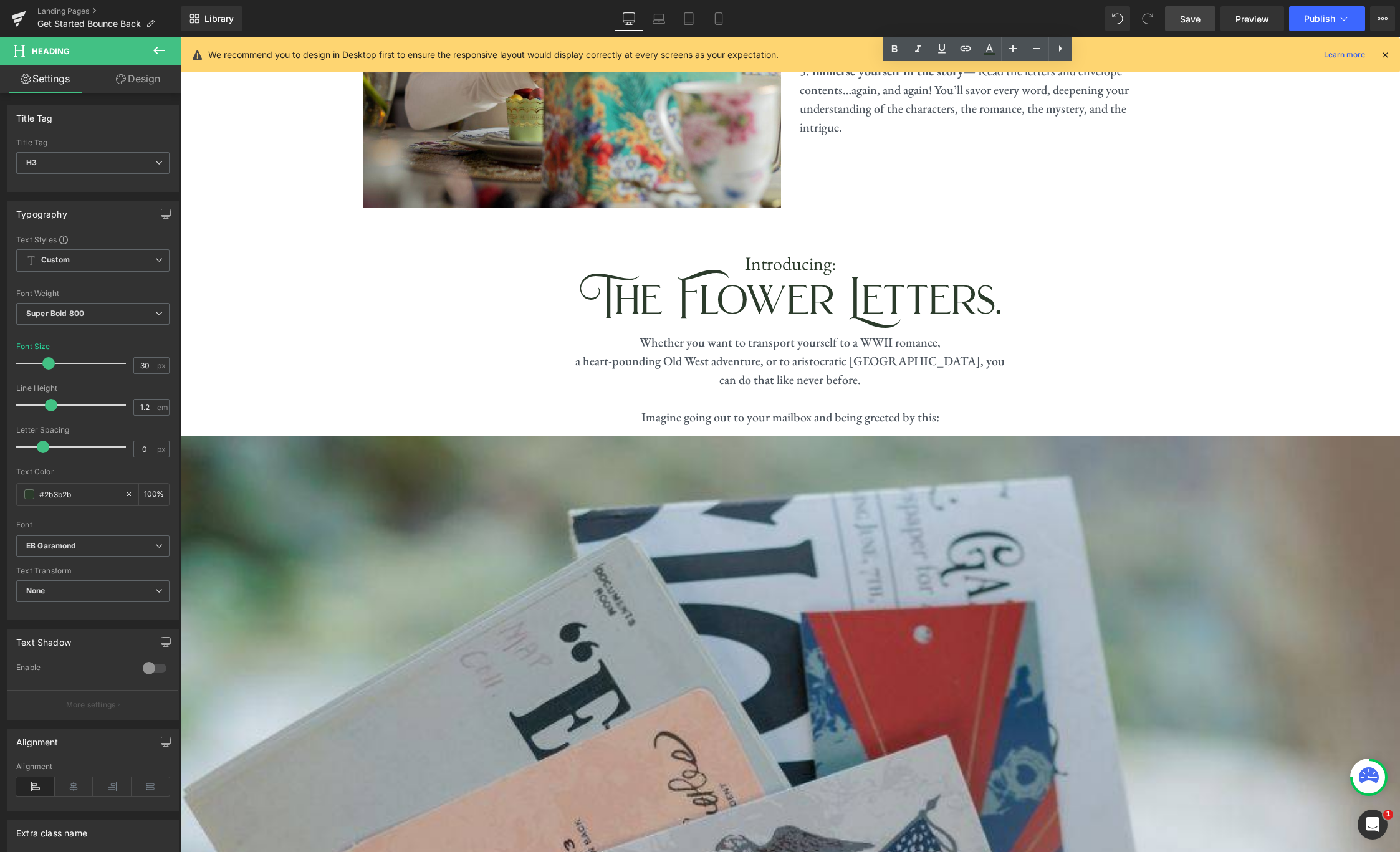
scroll to position [995, 0]
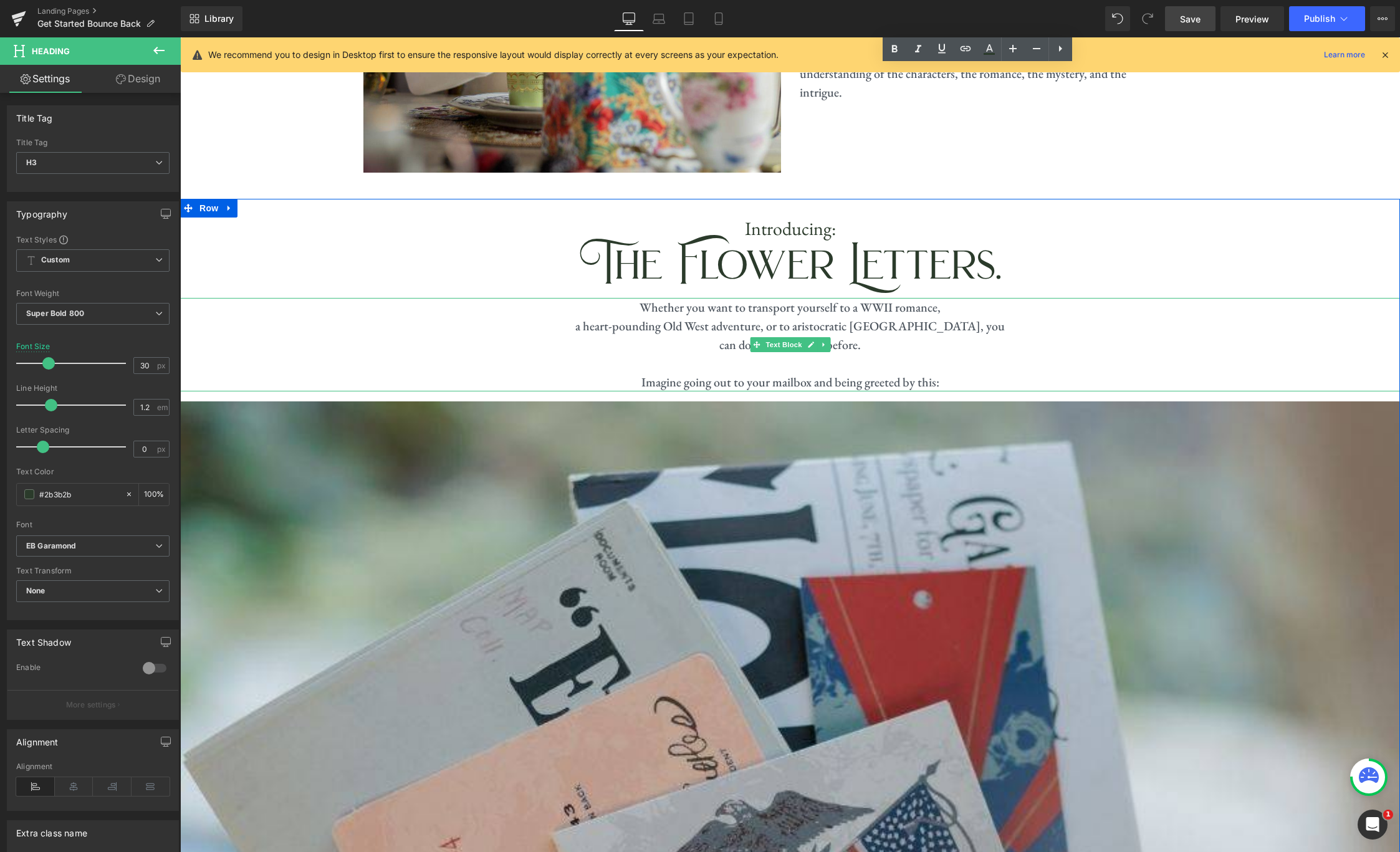
click at [730, 313] on p "Whether you want to transport yourself to a WWII romance," at bounding box center [790, 307] width 1220 height 18
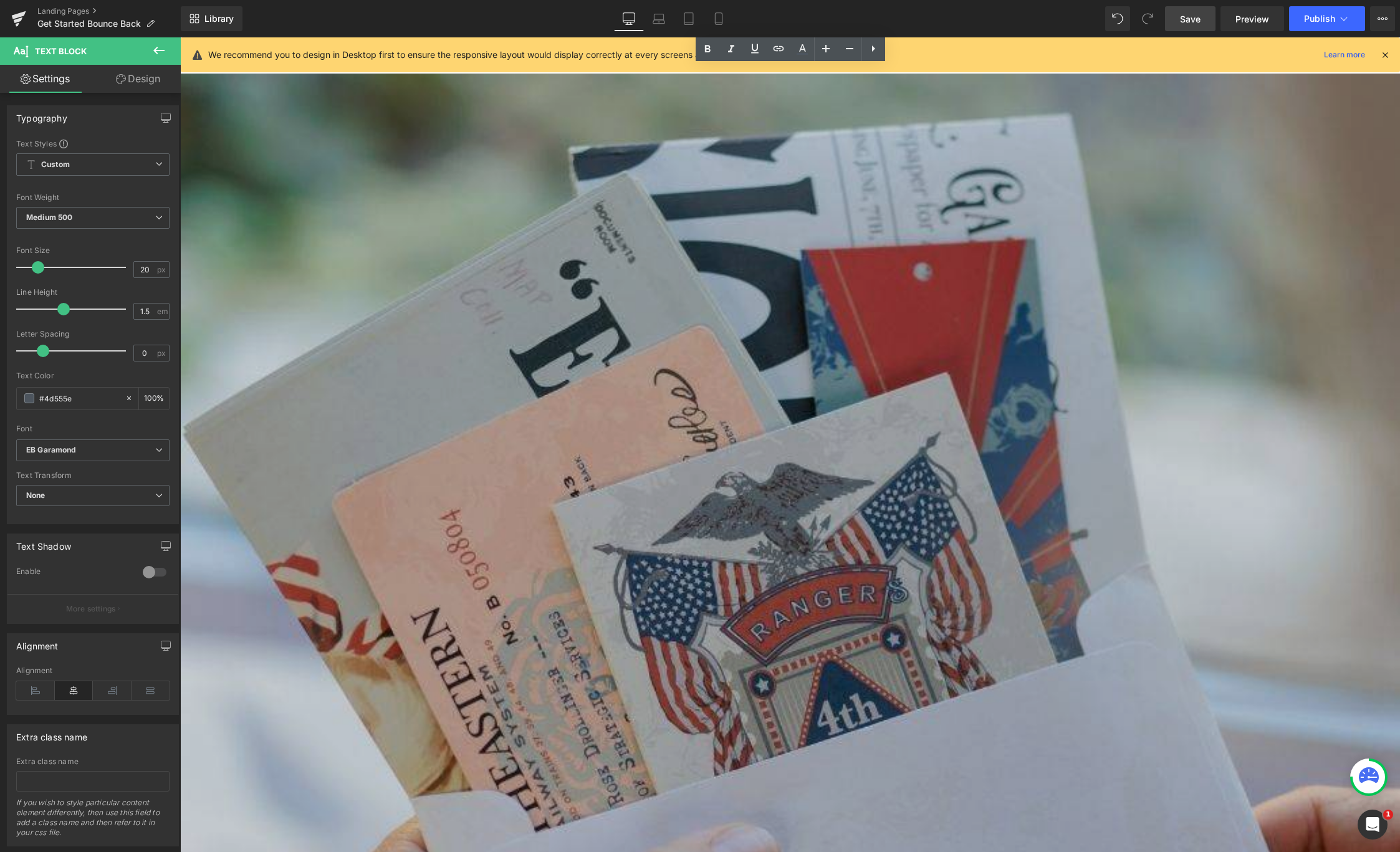
scroll to position [1265, 0]
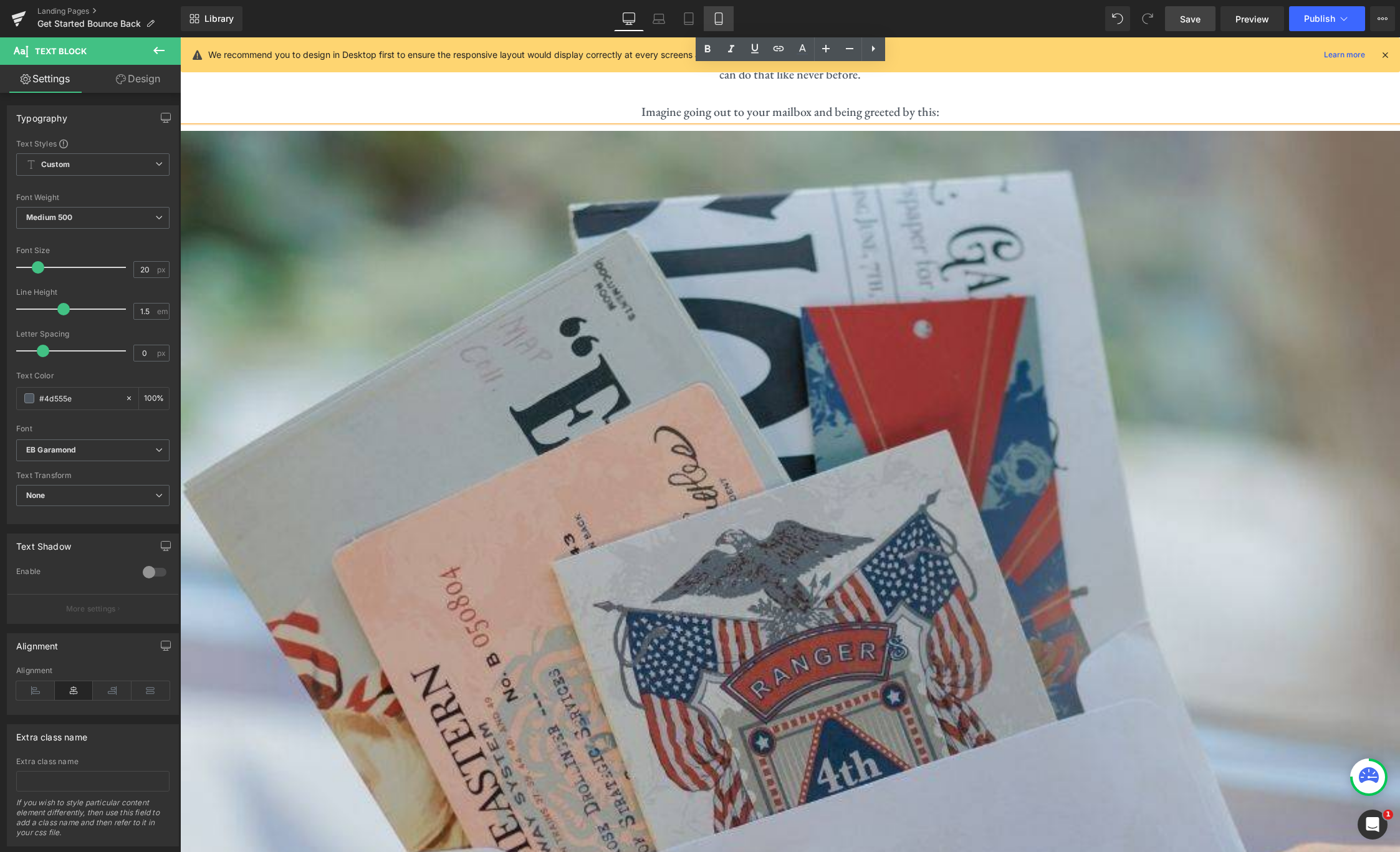
click at [712, 15] on link "Mobile" at bounding box center [719, 18] width 30 height 25
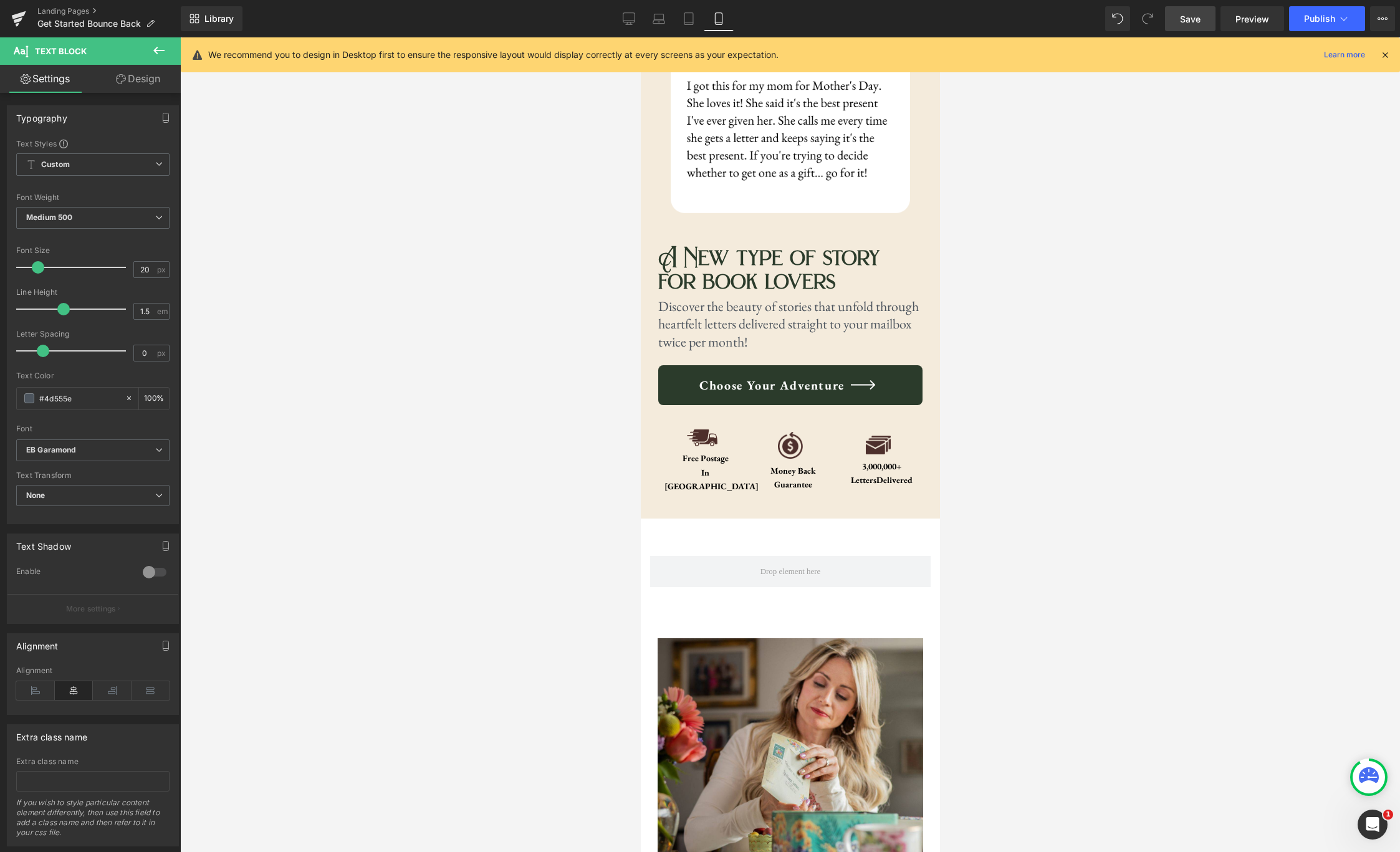
scroll to position [288, 0]
click at [630, 16] on icon at bounding box center [628, 18] width 13 height 13
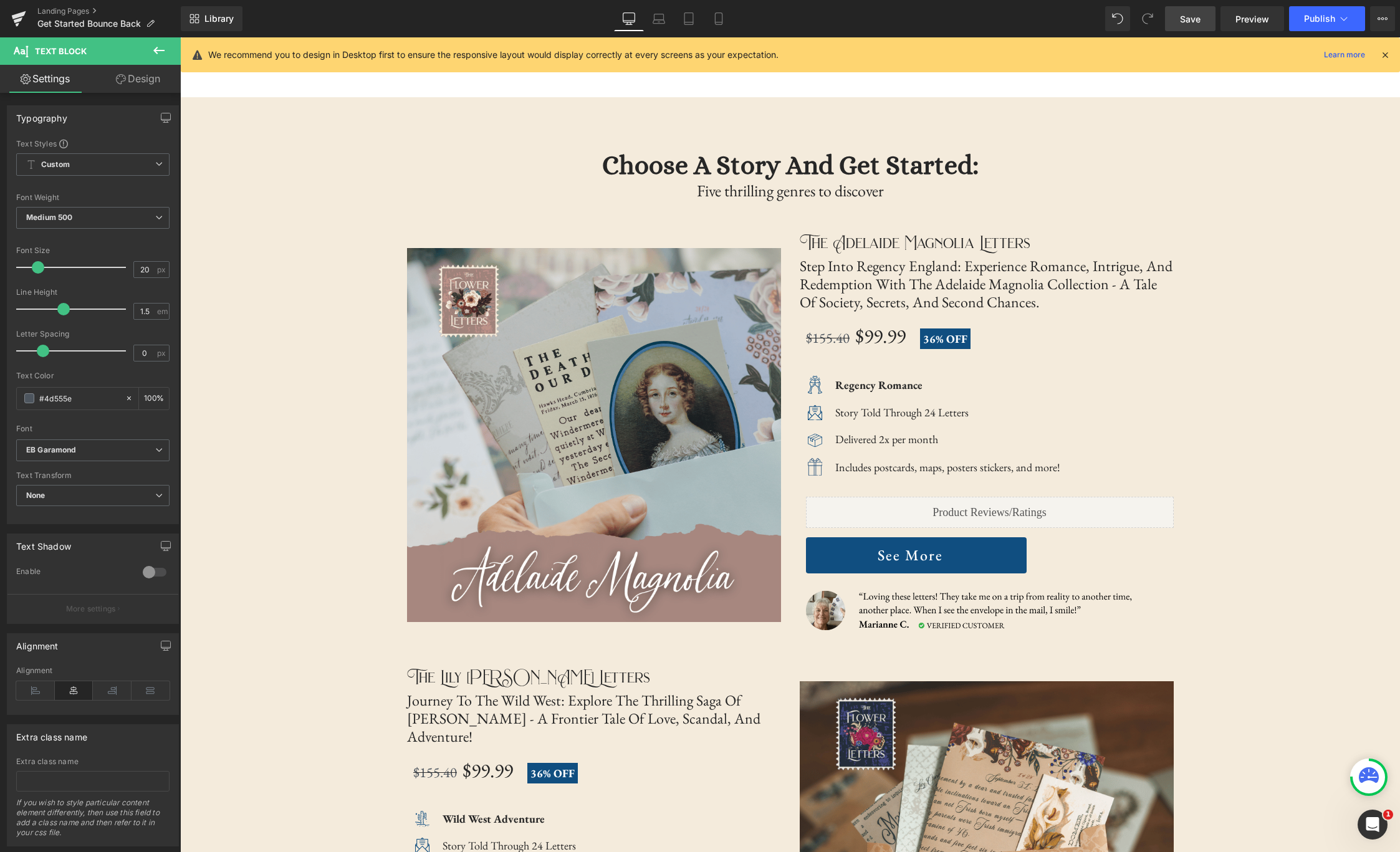
scroll to position [3698, 0]
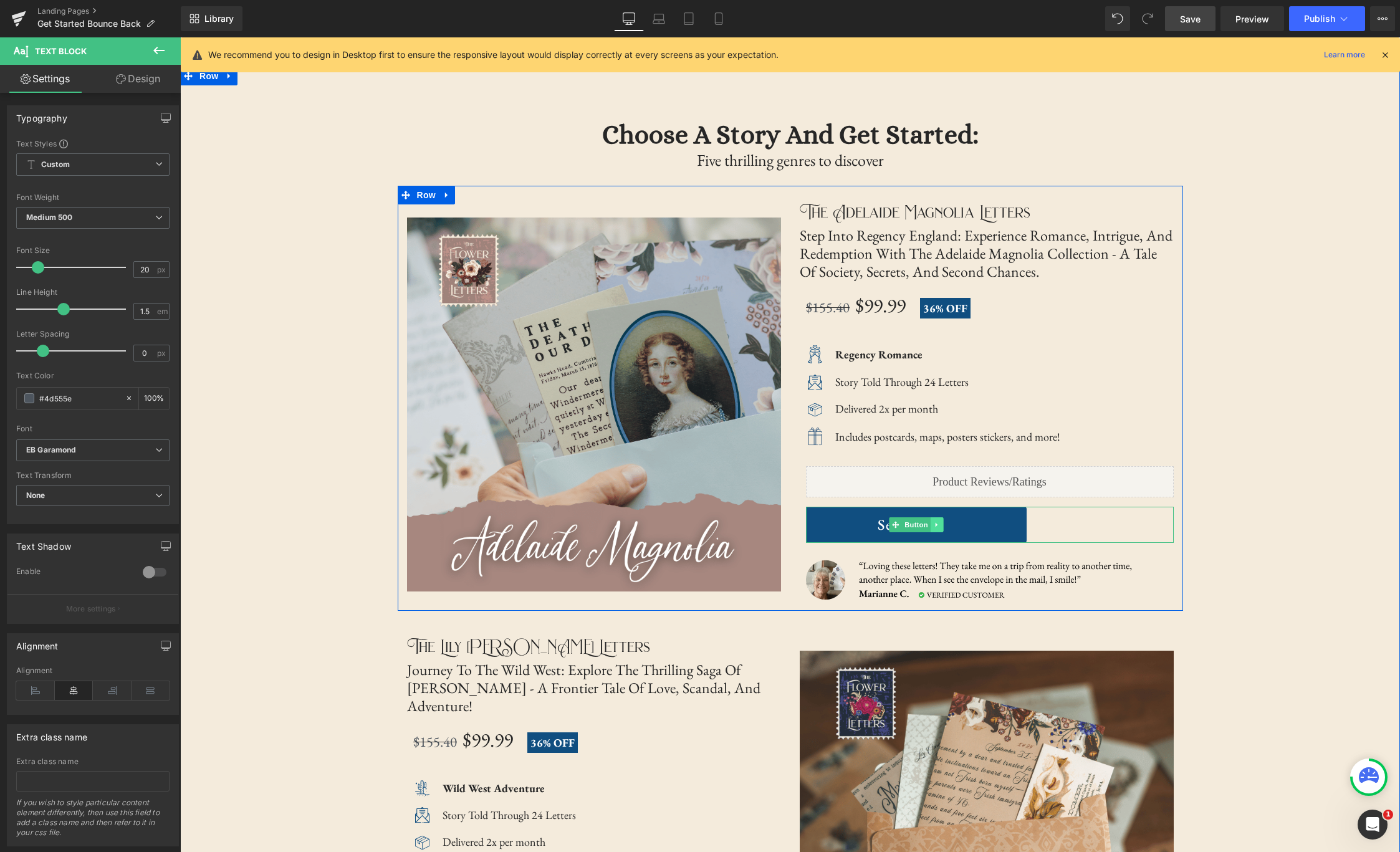
click at [935, 522] on icon at bounding box center [936, 524] width 2 height 4
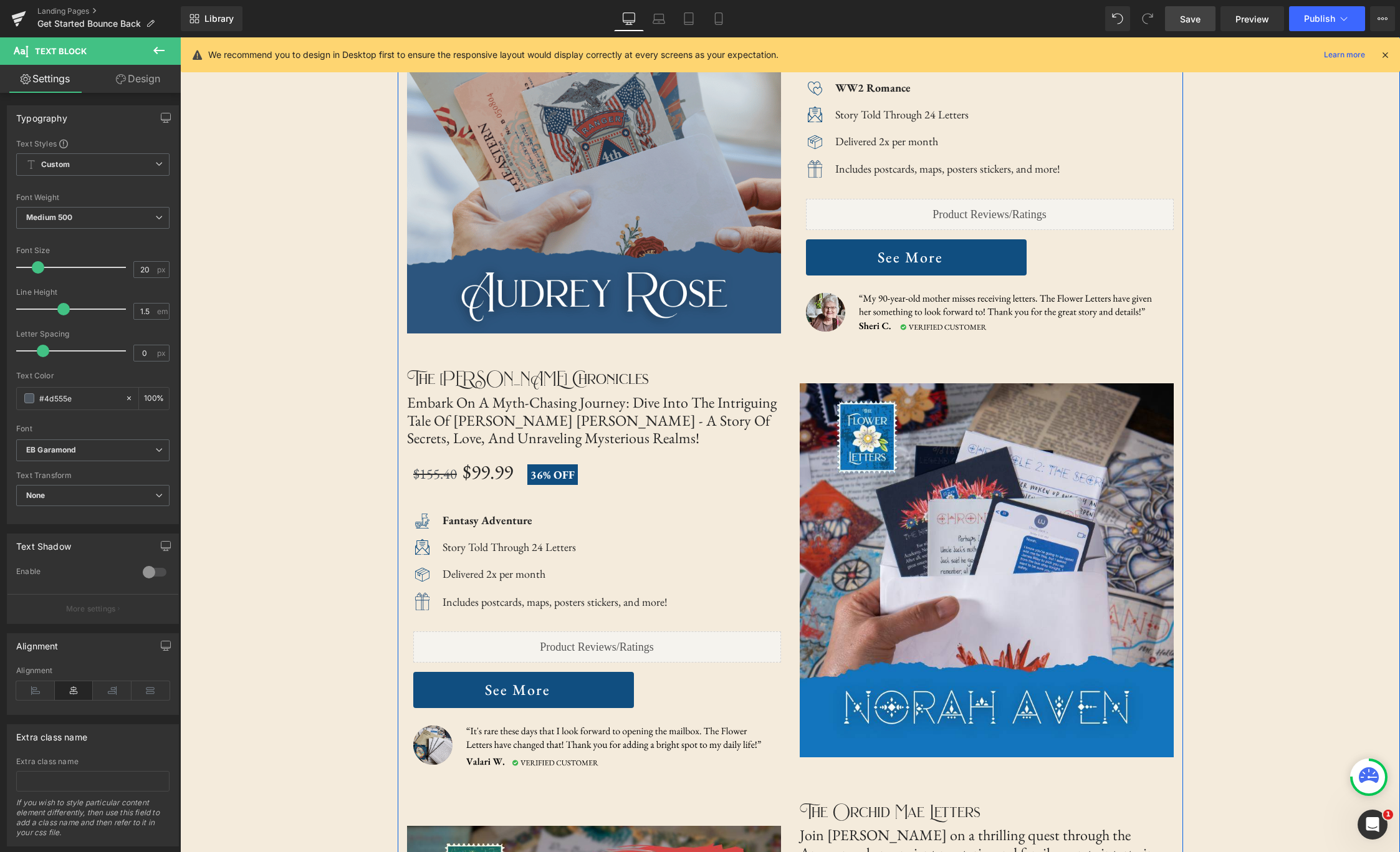
scroll to position [4931, 0]
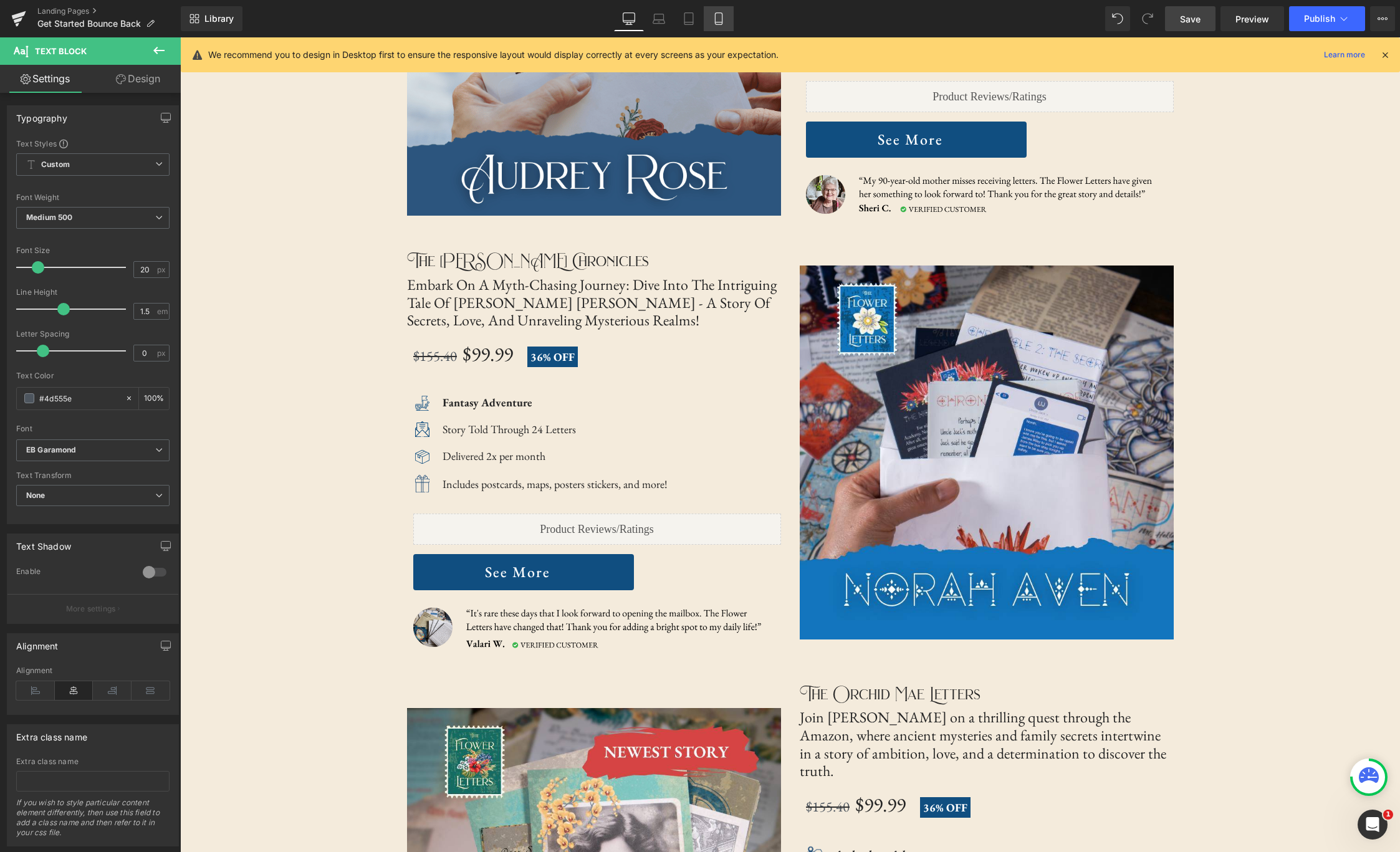
click at [724, 23] on icon at bounding box center [718, 18] width 13 height 13
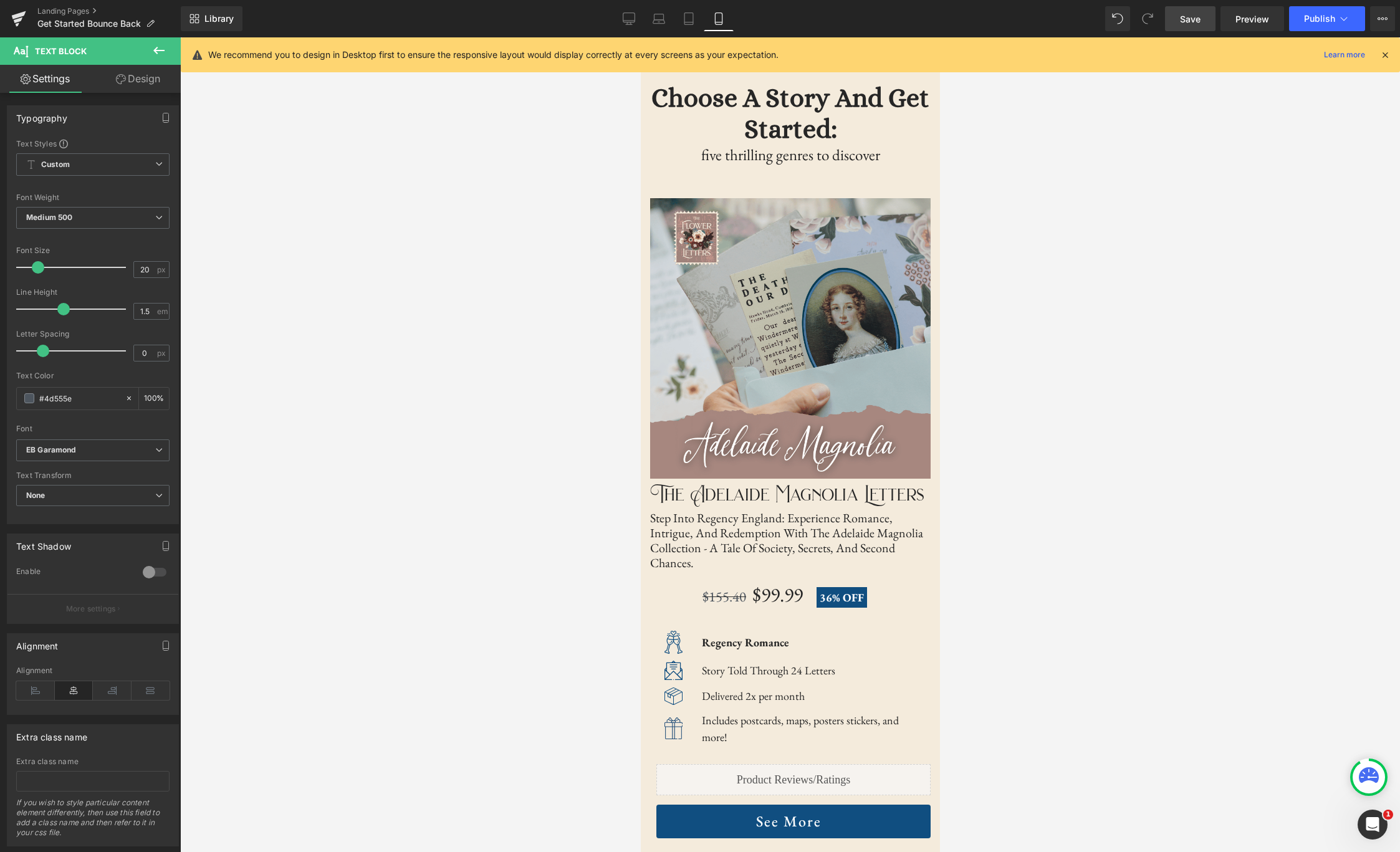
scroll to position [3772, 0]
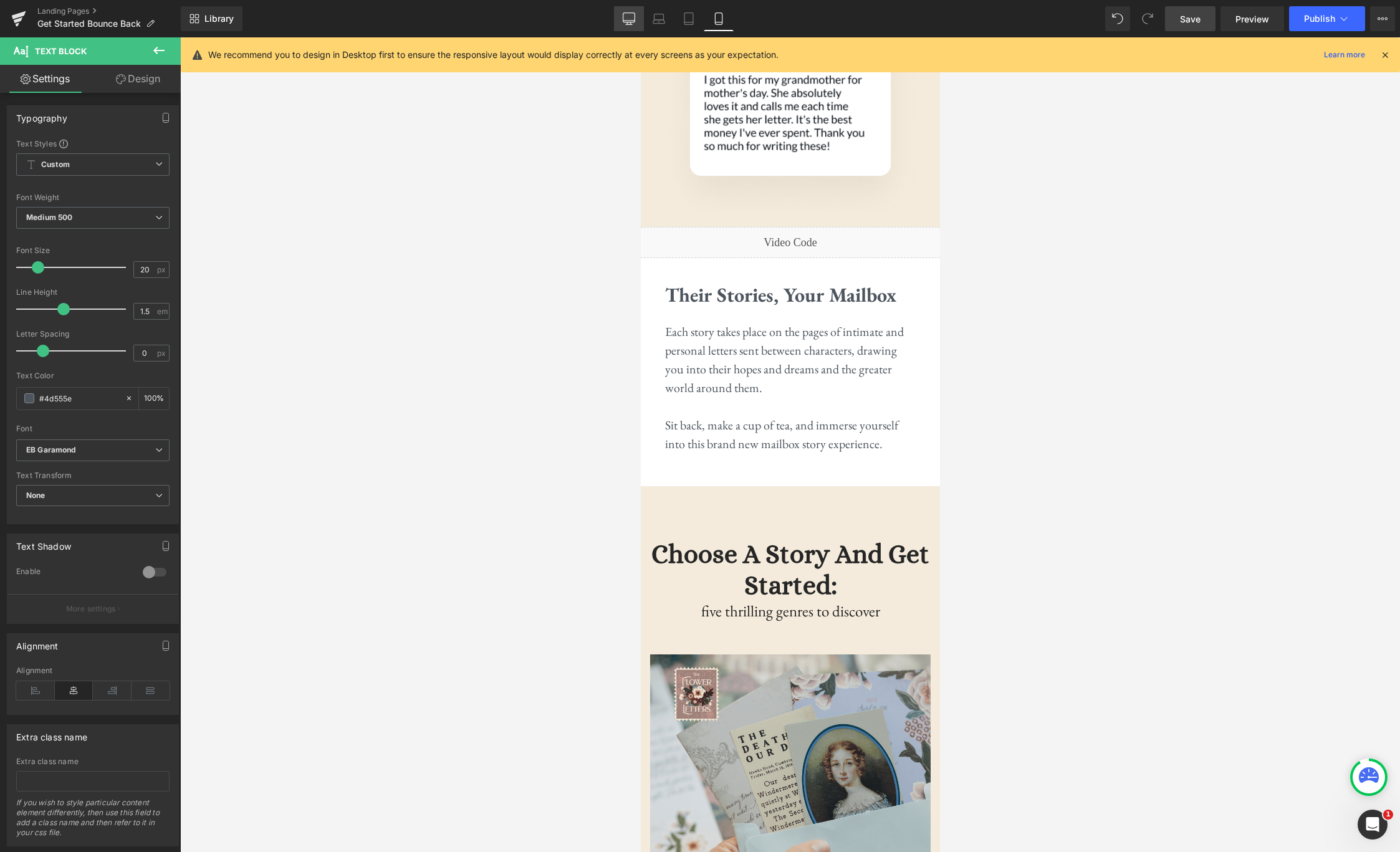
click at [629, 23] on icon at bounding box center [628, 18] width 13 height 13
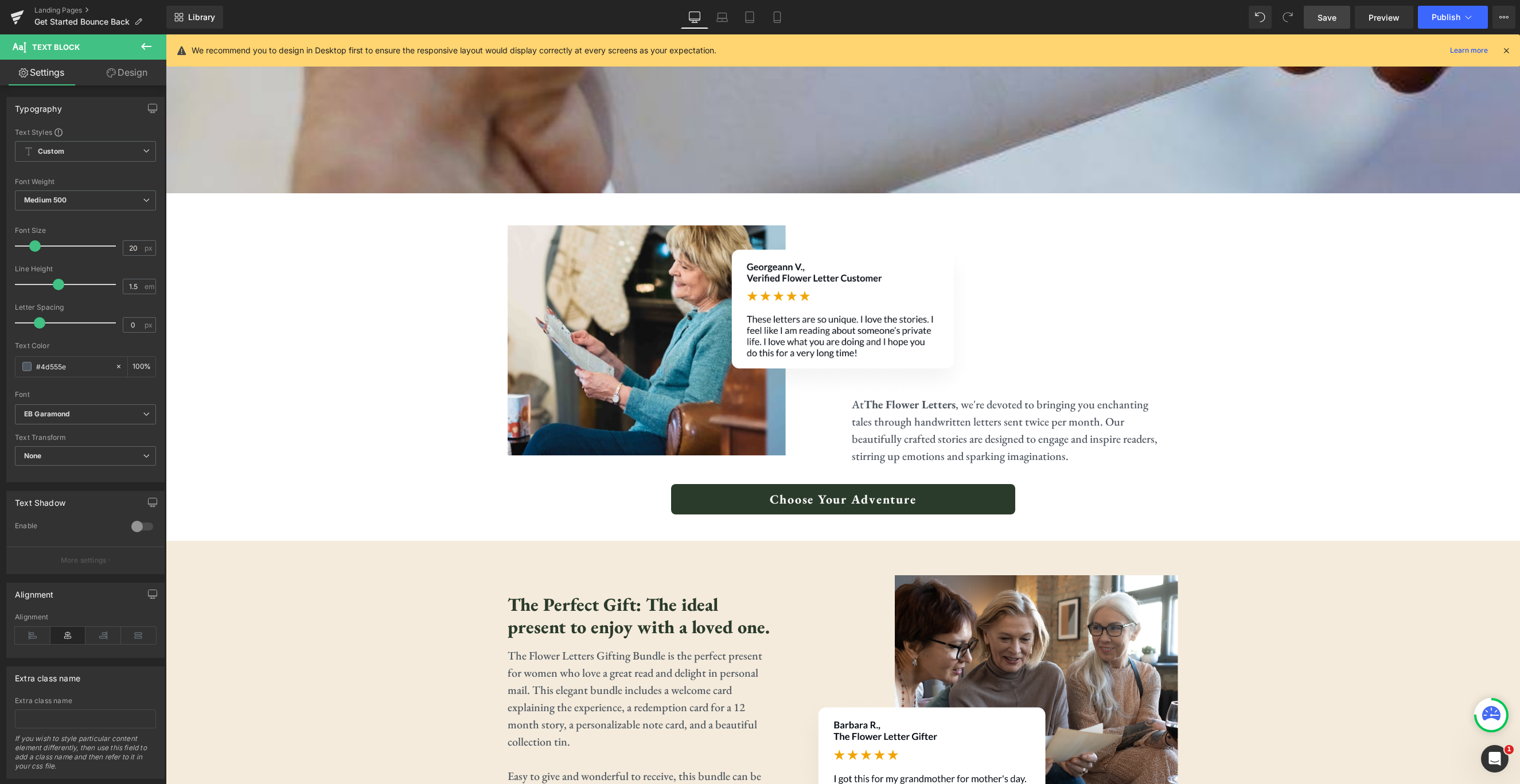
scroll to position [2677, 0]
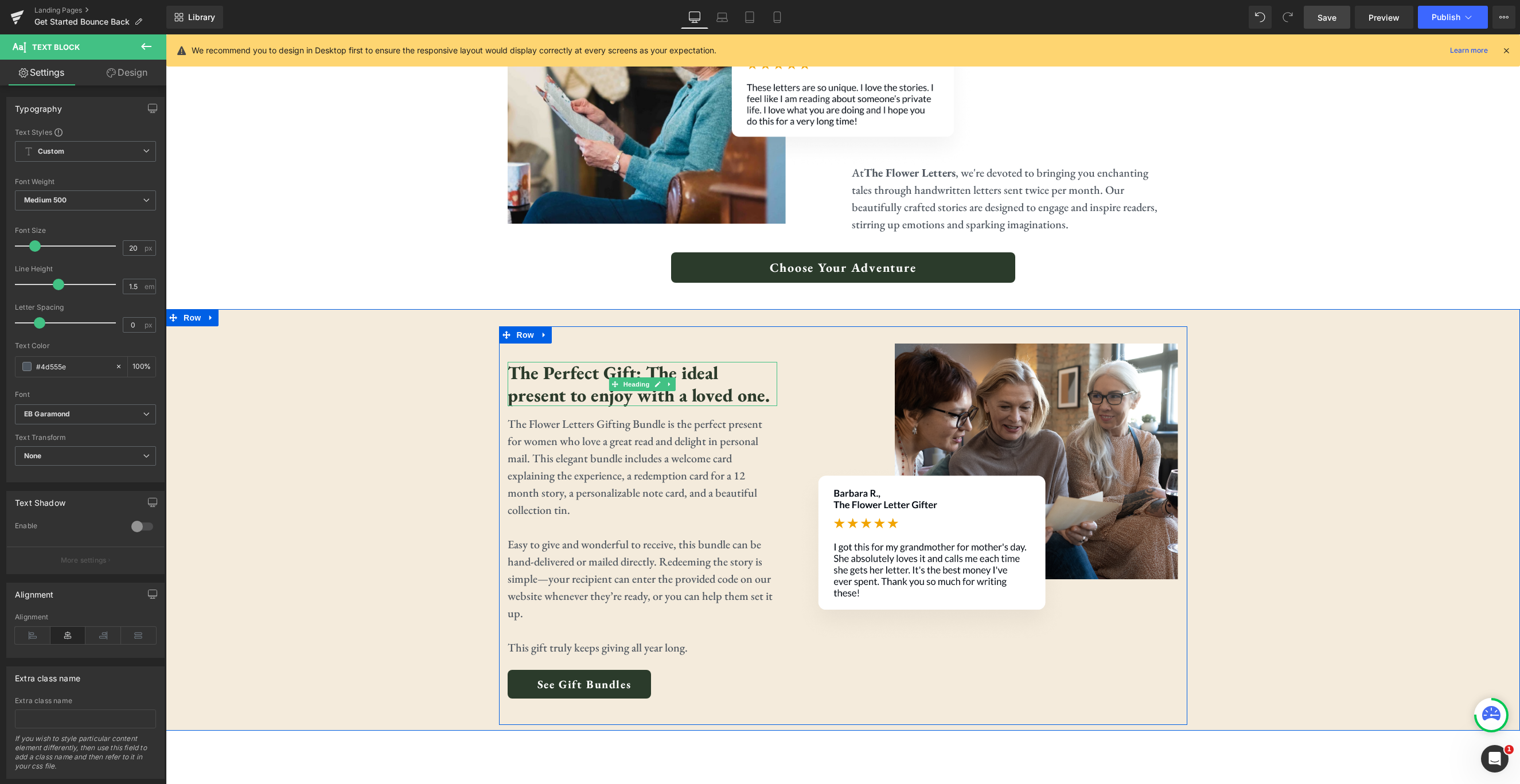
click at [718, 394] on h3 "The Perfect Gift: The ideal present to enjoy with a loved one." at bounding box center [642, 384] width 269 height 44
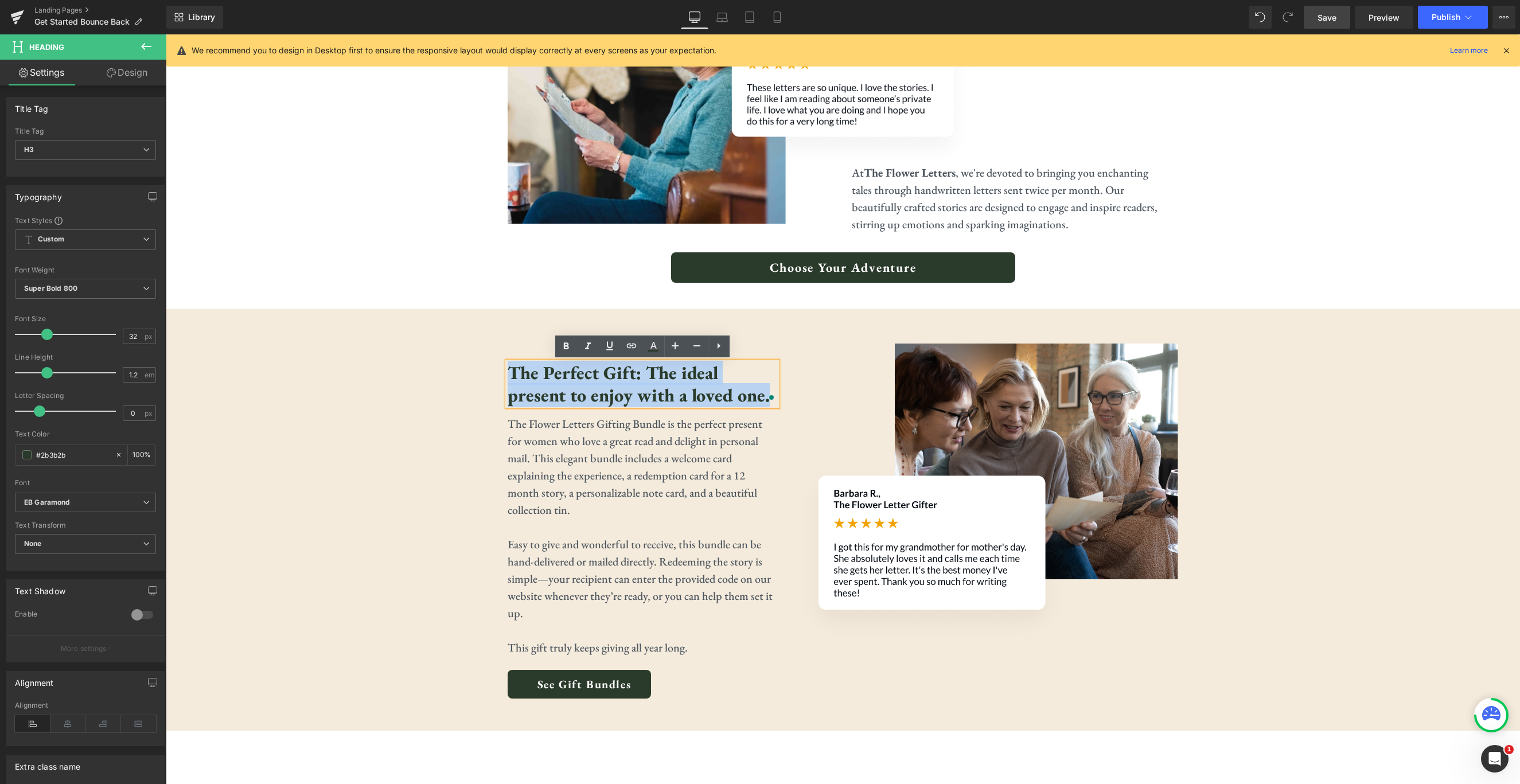
drag, startPoint x: 770, startPoint y: 395, endPoint x: 508, endPoint y: 373, distance: 262.9
click at [508, 373] on h3 "The Perfect Gift: The ideal present to enjoy with a loved one." at bounding box center [642, 384] width 269 height 44
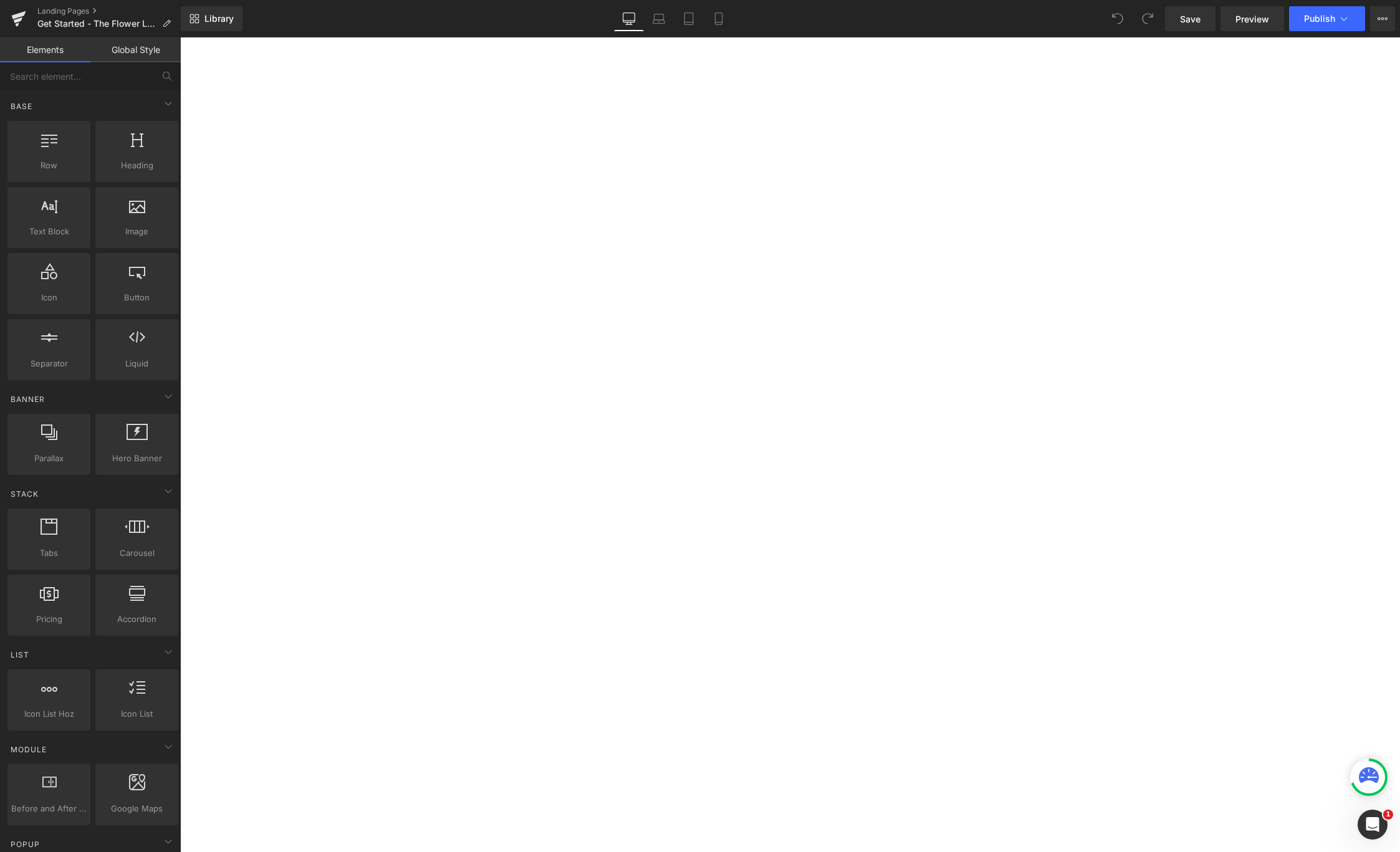
scroll to position [1971, 0]
click at [180, 38] on img at bounding box center [180, 38] width 0 height 0
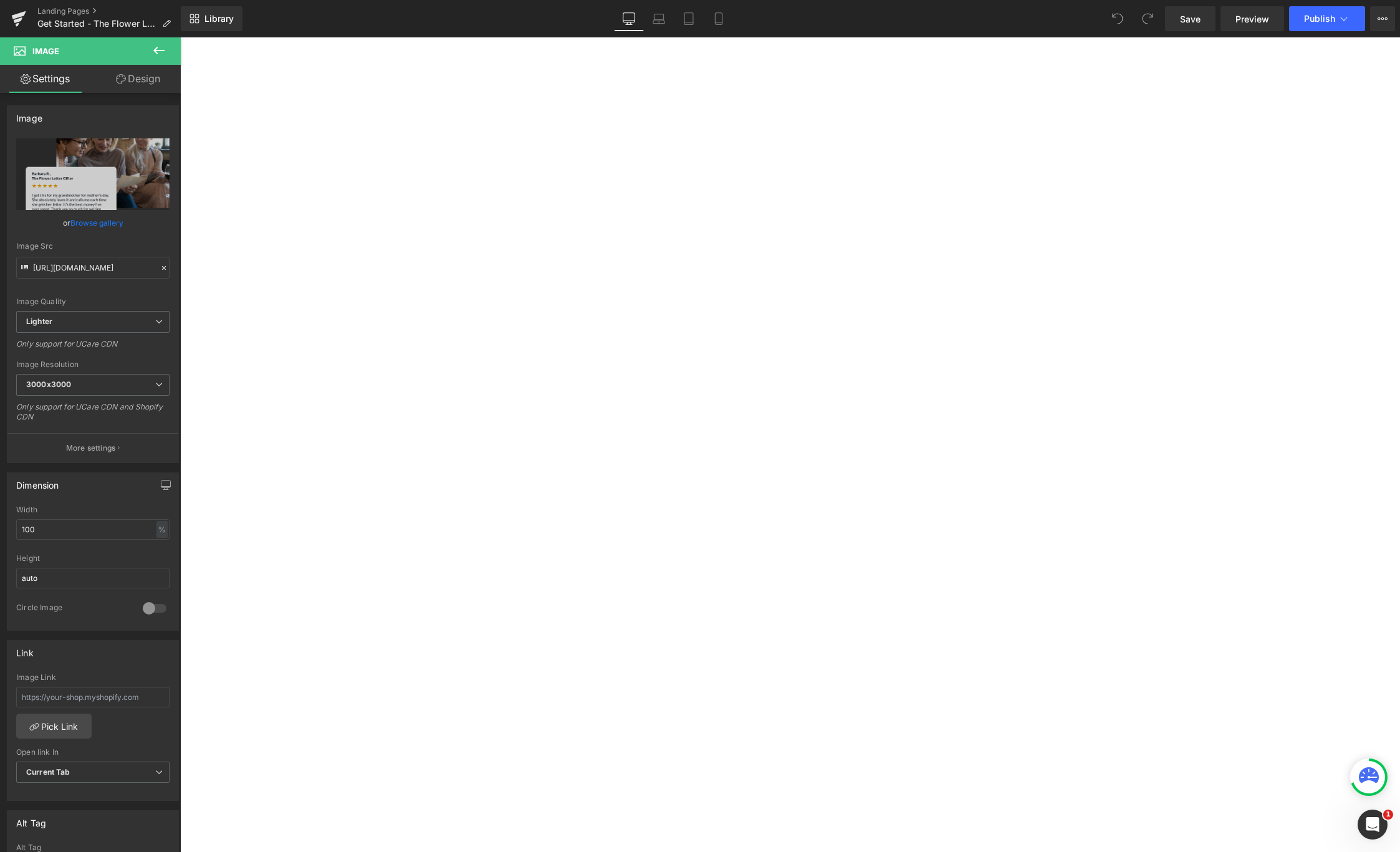
click at [180, 38] on icon at bounding box center [180, 38] width 0 height 0
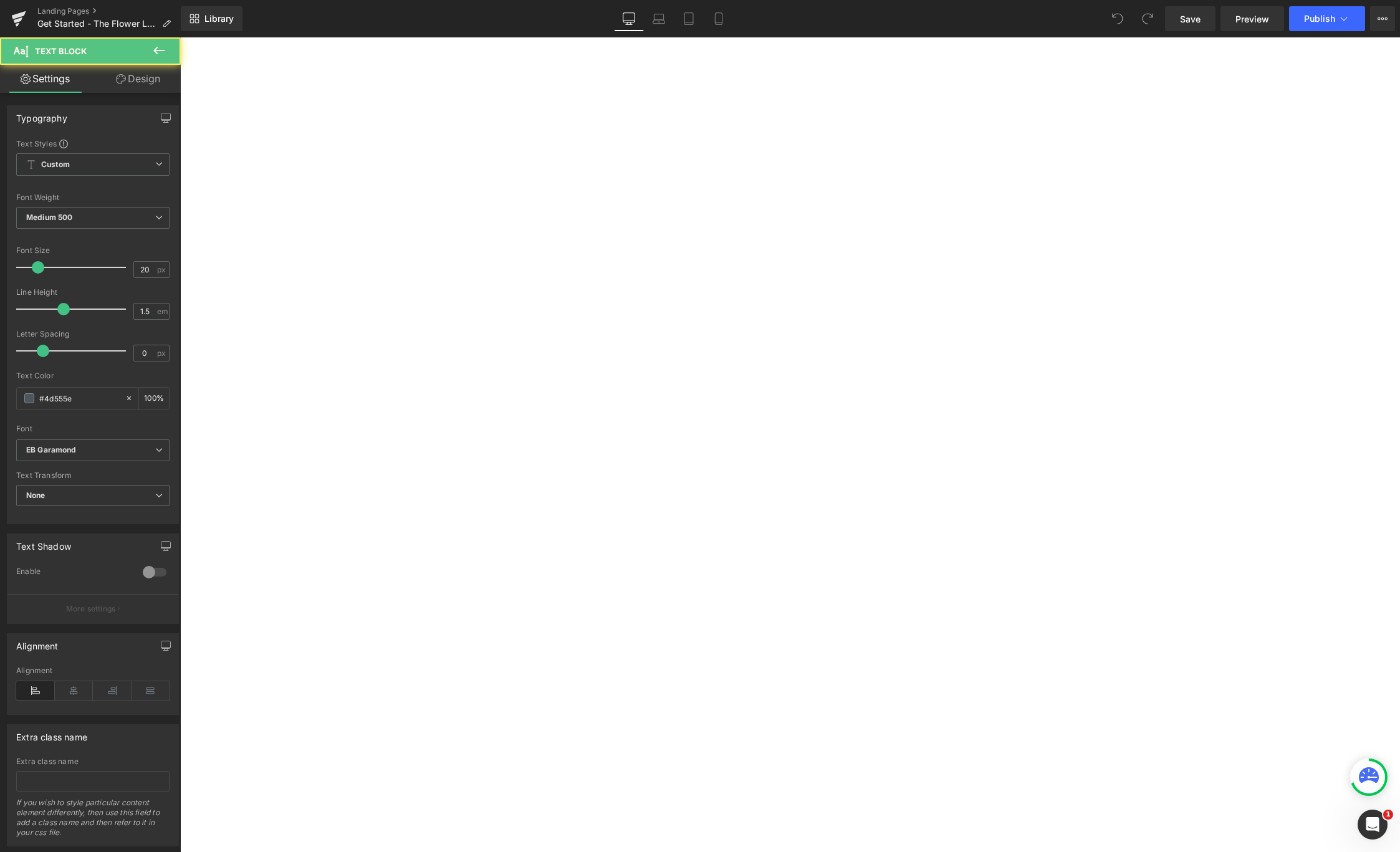
click at [180, 38] on p "The Flower Letters Gifting Bundle is the perfect present for women who love a g…" at bounding box center [180, 38] width 0 height 0
drag, startPoint x: 596, startPoint y: 242, endPoint x: 524, endPoint y: 241, distance: 72.0
click at [180, 38] on p "The Flower Letters Gifting Bundle is the perfect present for women who love a g…" at bounding box center [180, 38] width 0 height 0
click at [180, 38] on p "The Flower Letters is the perfect present for women who love a great read and d…" at bounding box center [180, 38] width 0 height 0
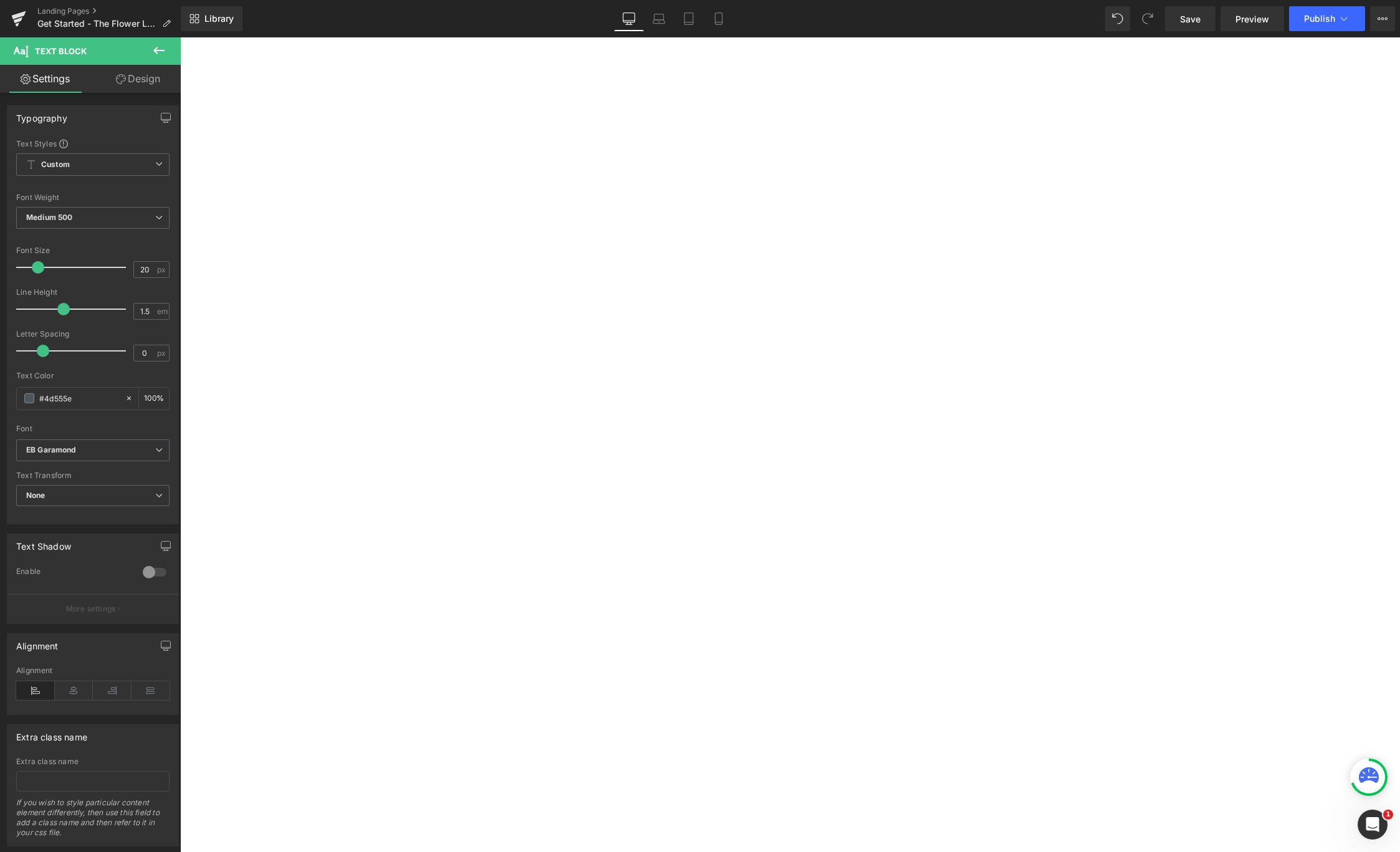
drag, startPoint x: 488, startPoint y: 281, endPoint x: 477, endPoint y: 303, distance: 24.6
click at [180, 38] on p "The Flower Letters is the perfect present for women who love a great read and d…" at bounding box center [180, 38] width 0 height 0
drag, startPoint x: 504, startPoint y: 336, endPoint x: 518, endPoint y: 302, distance: 36.8
click at [180, 38] on p "The Flower Letters is the perfect present for women who love a great read and d…" at bounding box center [180, 38] width 0 height 0
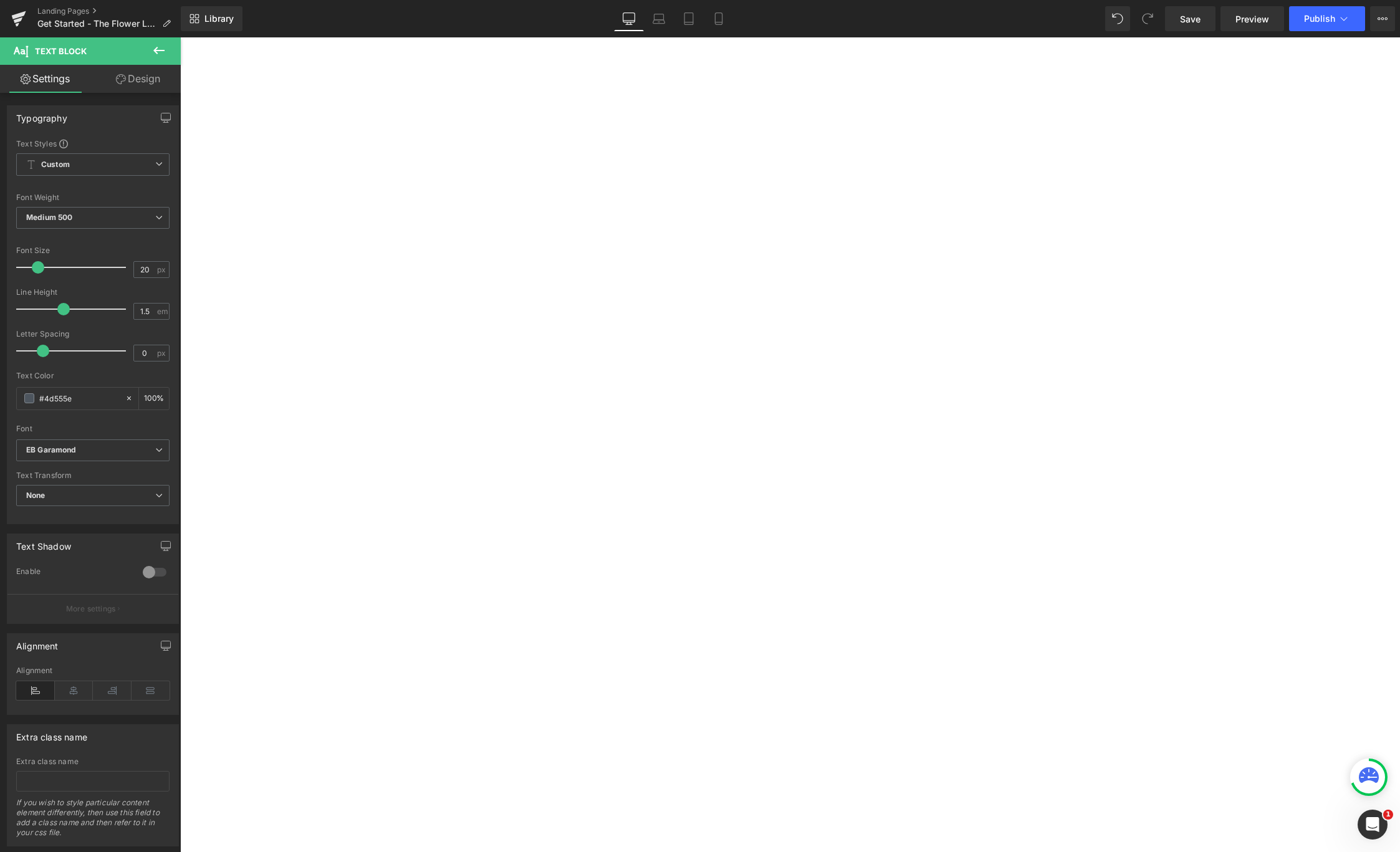
click at [180, 38] on p "The Flower Letters is the perfect present for women who love a great read and d…" at bounding box center [180, 38] width 0 height 0
click at [180, 38] on p "Easy to give and wonderful to receive, this bundle can be hand-delivered or mai…" at bounding box center [180, 38] width 0 height 0
click at [180, 38] on p "Easy to give and wonderful to receive, this gift can be hand-delivered or maile…" at bounding box center [180, 38] width 0 height 0
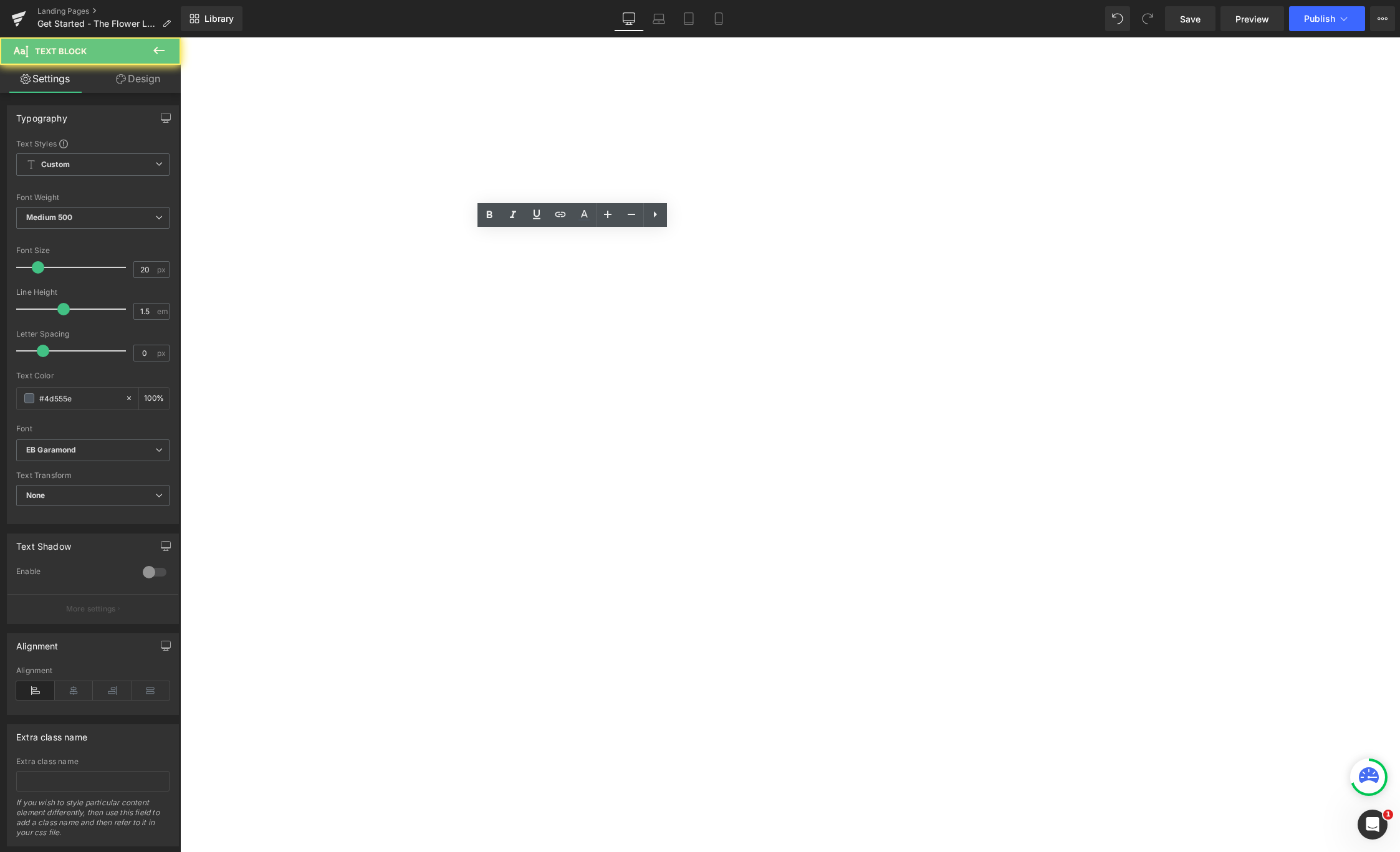
click at [180, 38] on p "Easy to give and wonderful to receive, this gift can be hand-delivered or maile…" at bounding box center [180, 38] width 0 height 0
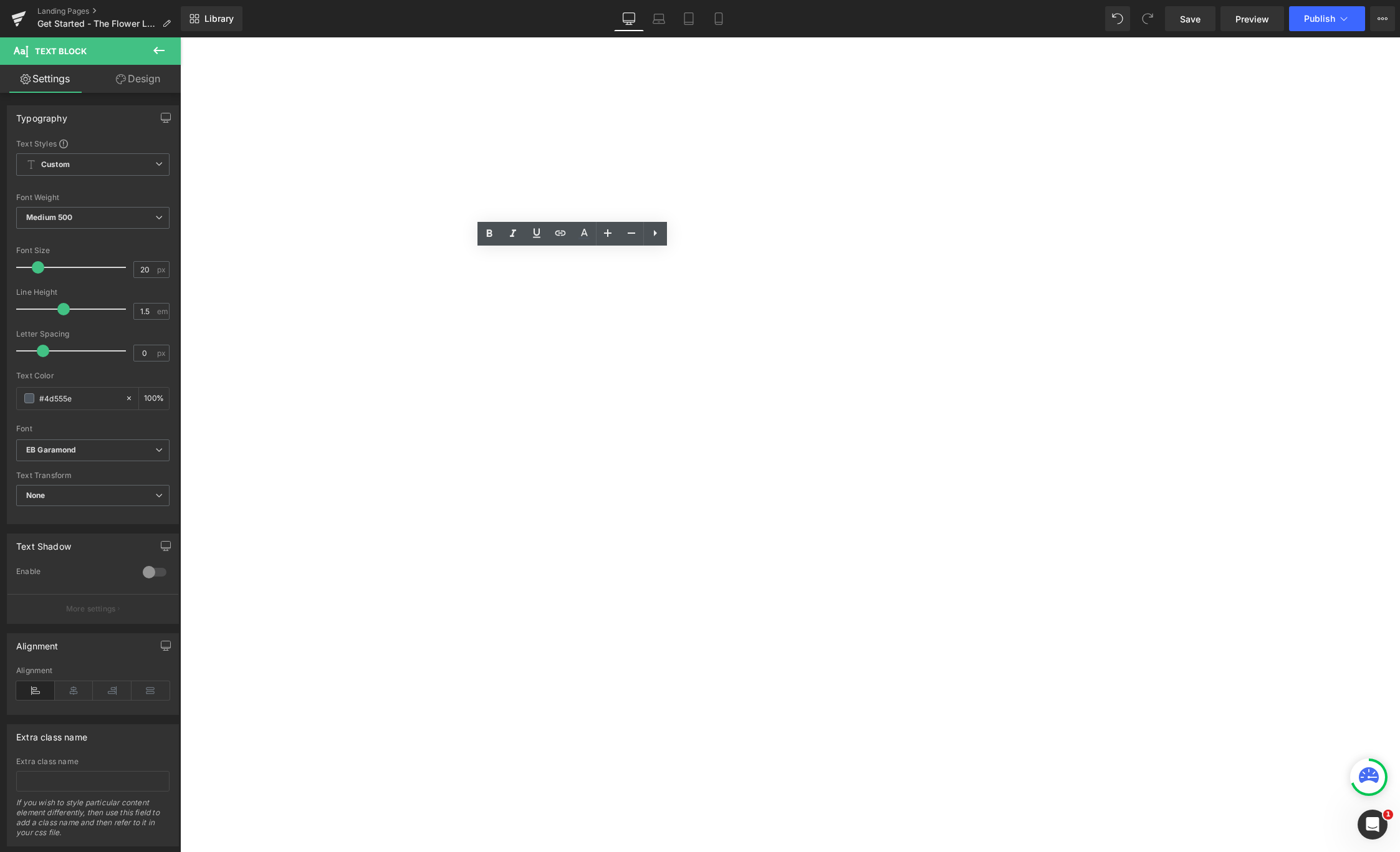
scroll to position [1945, 0]
click at [180, 38] on p "The Flower Letters is the perfect present for women who love a great read and d…" at bounding box center [180, 38] width 0 height 0
click at [180, 38] on p "This gift truly keeps giving all year long." at bounding box center [180, 38] width 0 height 0
click at [180, 38] on p "Easy to give and wonderful to receive, this gift can be hand-delivered or maile…" at bounding box center [180, 38] width 0 height 0
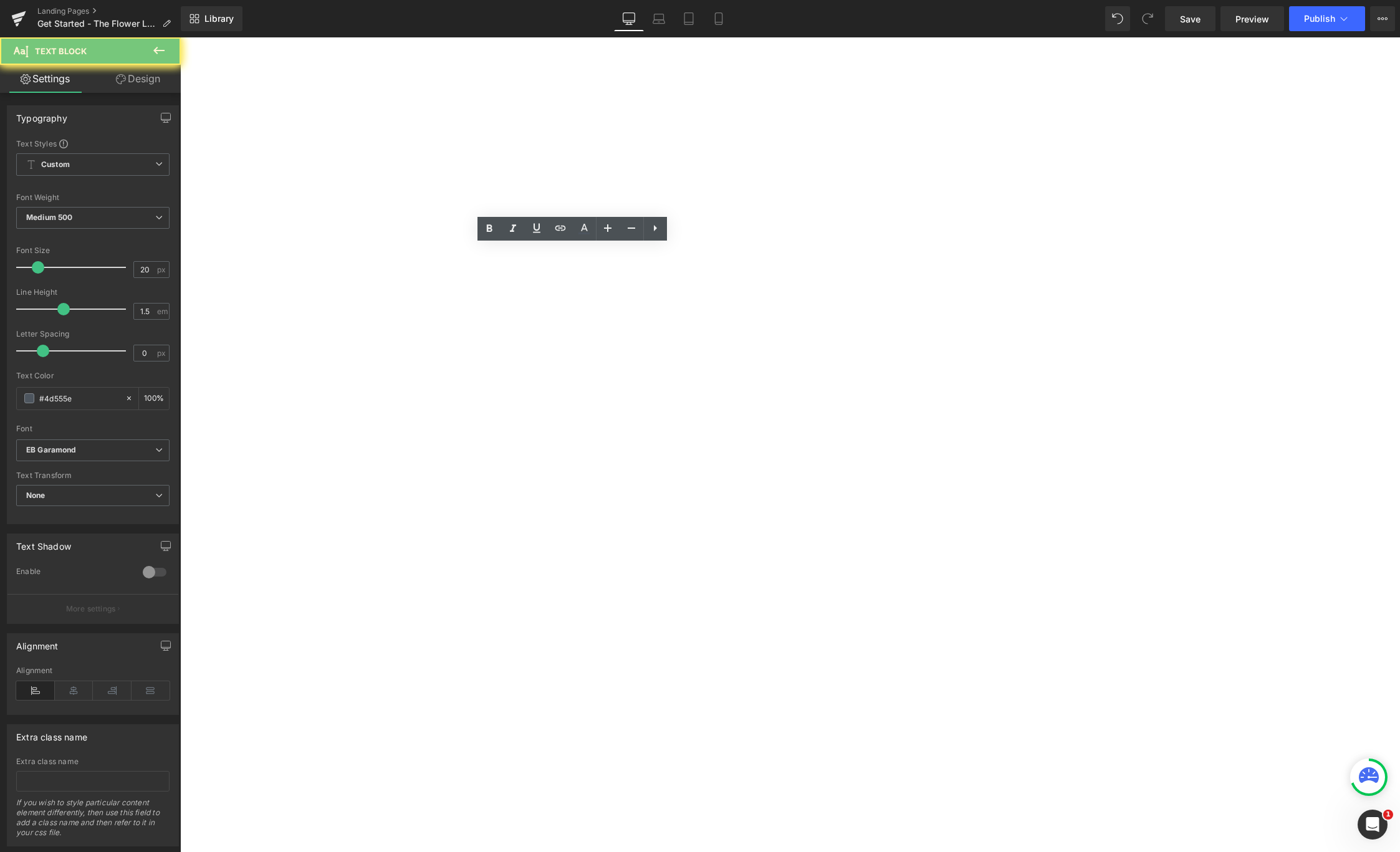
click at [180, 38] on p "Easy to give and wonderful to receive, this gift can be hand-delivered or maile…" at bounding box center [180, 38] width 0 height 0
click at [180, 38] on span "Button" at bounding box center [180, 38] width 0 height 0
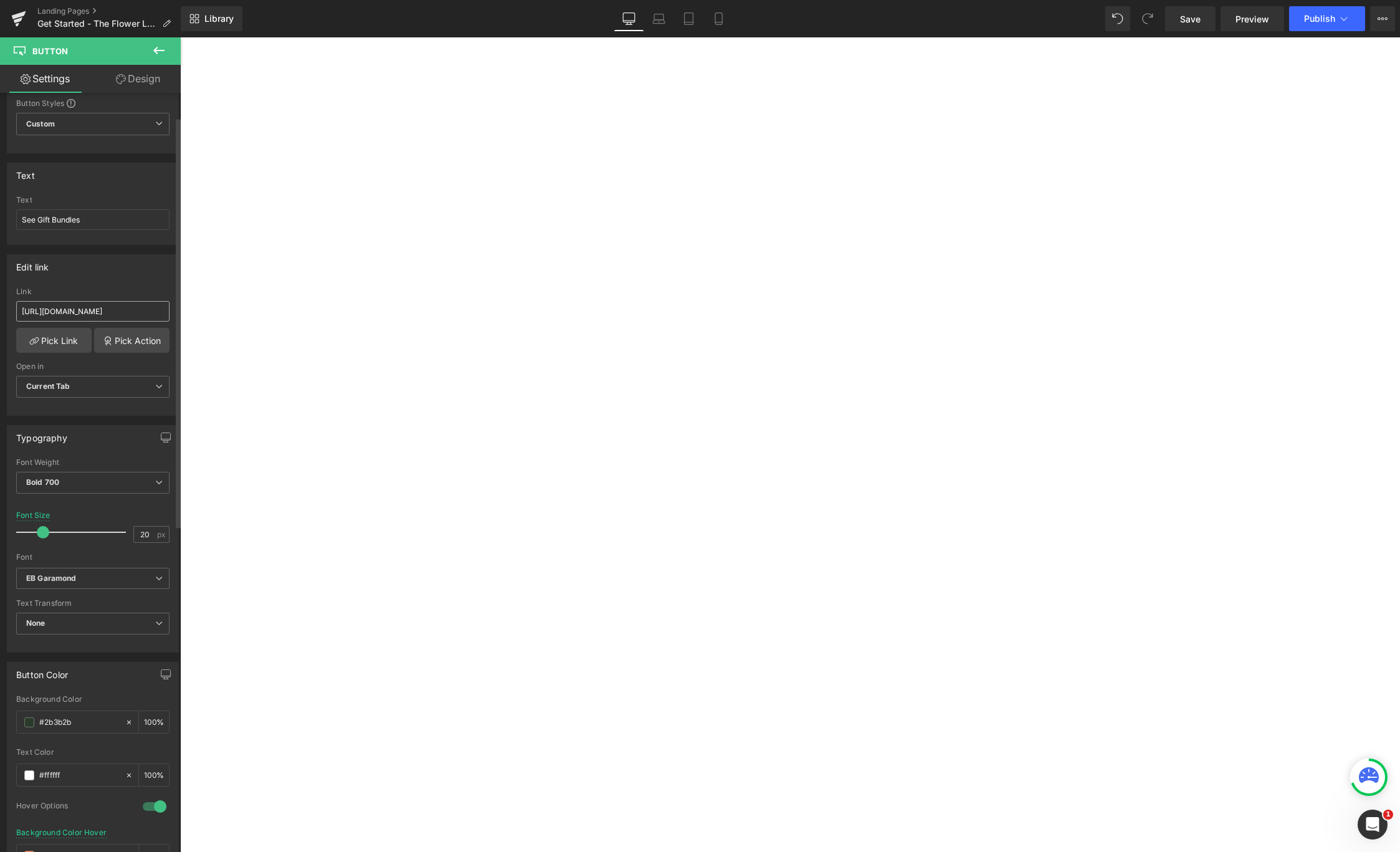
scroll to position [44, 0]
click at [115, 304] on input "https://theflowerletters.com/products/the-flower-letters-gifting-bundle" at bounding box center [92, 307] width 154 height 21
click at [112, 222] on input "See Gift Bundles" at bounding box center [92, 216] width 154 height 21
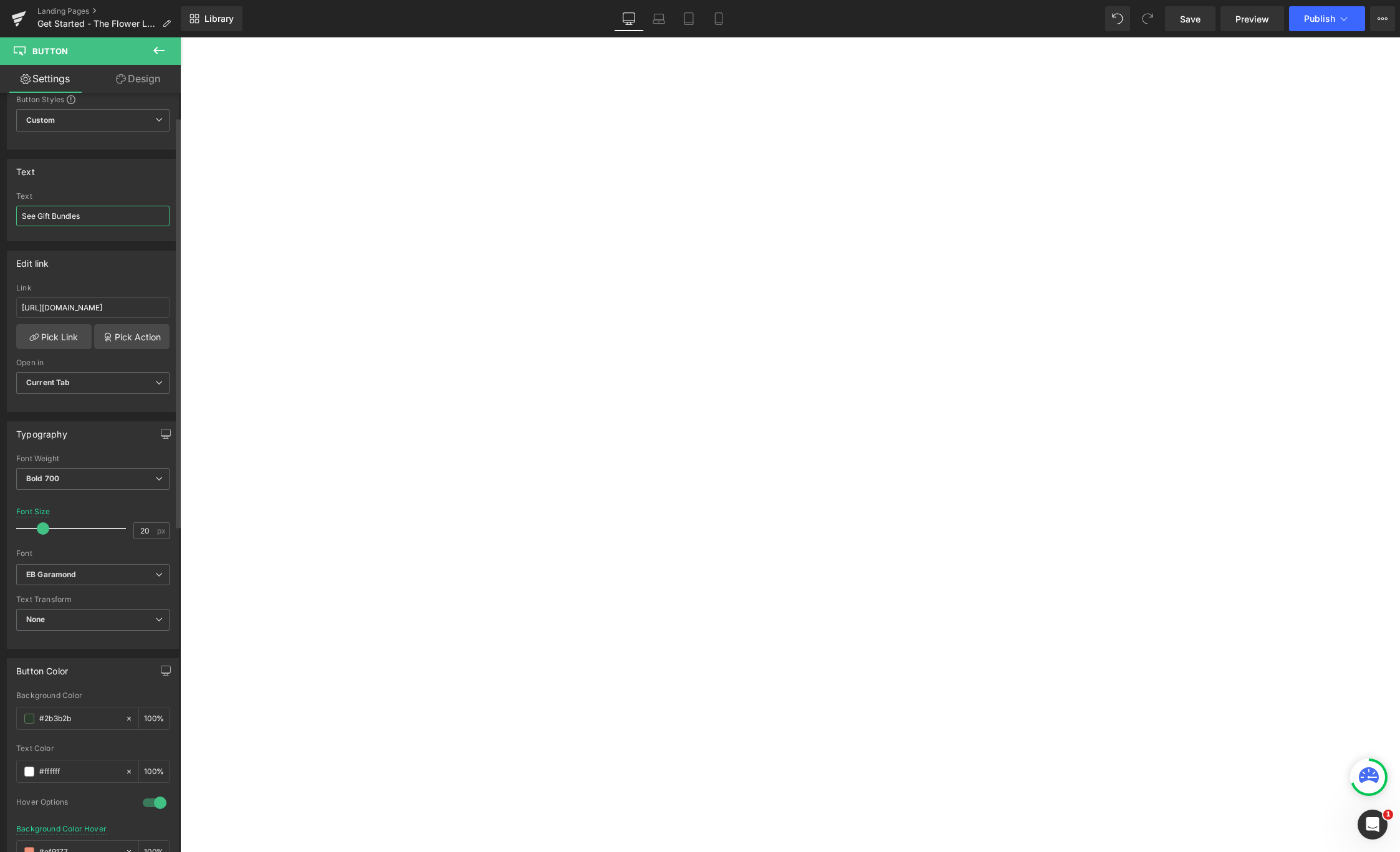
click at [112, 222] on input "See Gift Bundles" at bounding box center [92, 216] width 154 height 21
type input "P"
type input "C"
type input "Explore Stories"
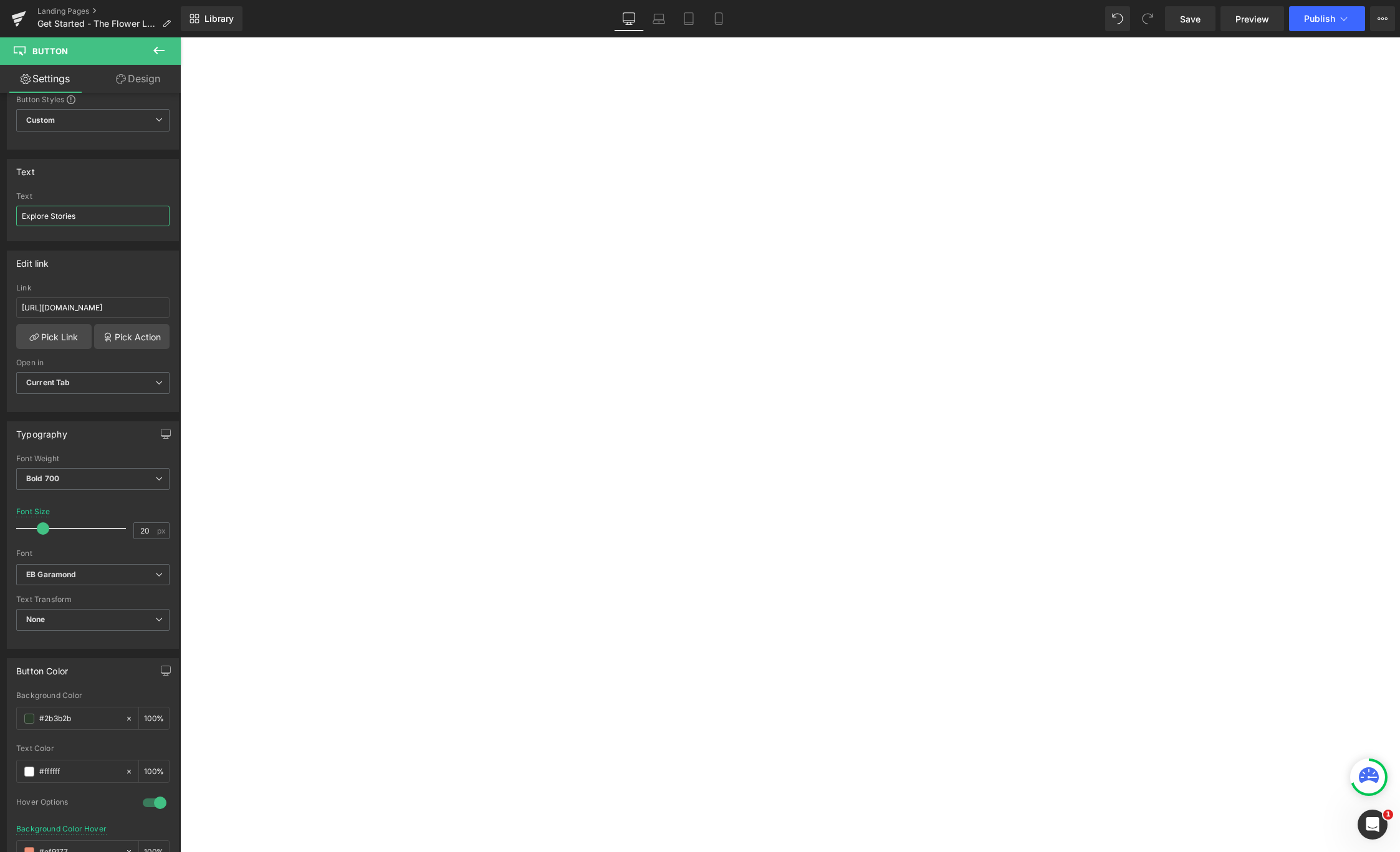
scroll to position [1791, 0]
click at [180, 38] on span "Image" at bounding box center [180, 38] width 0 height 0
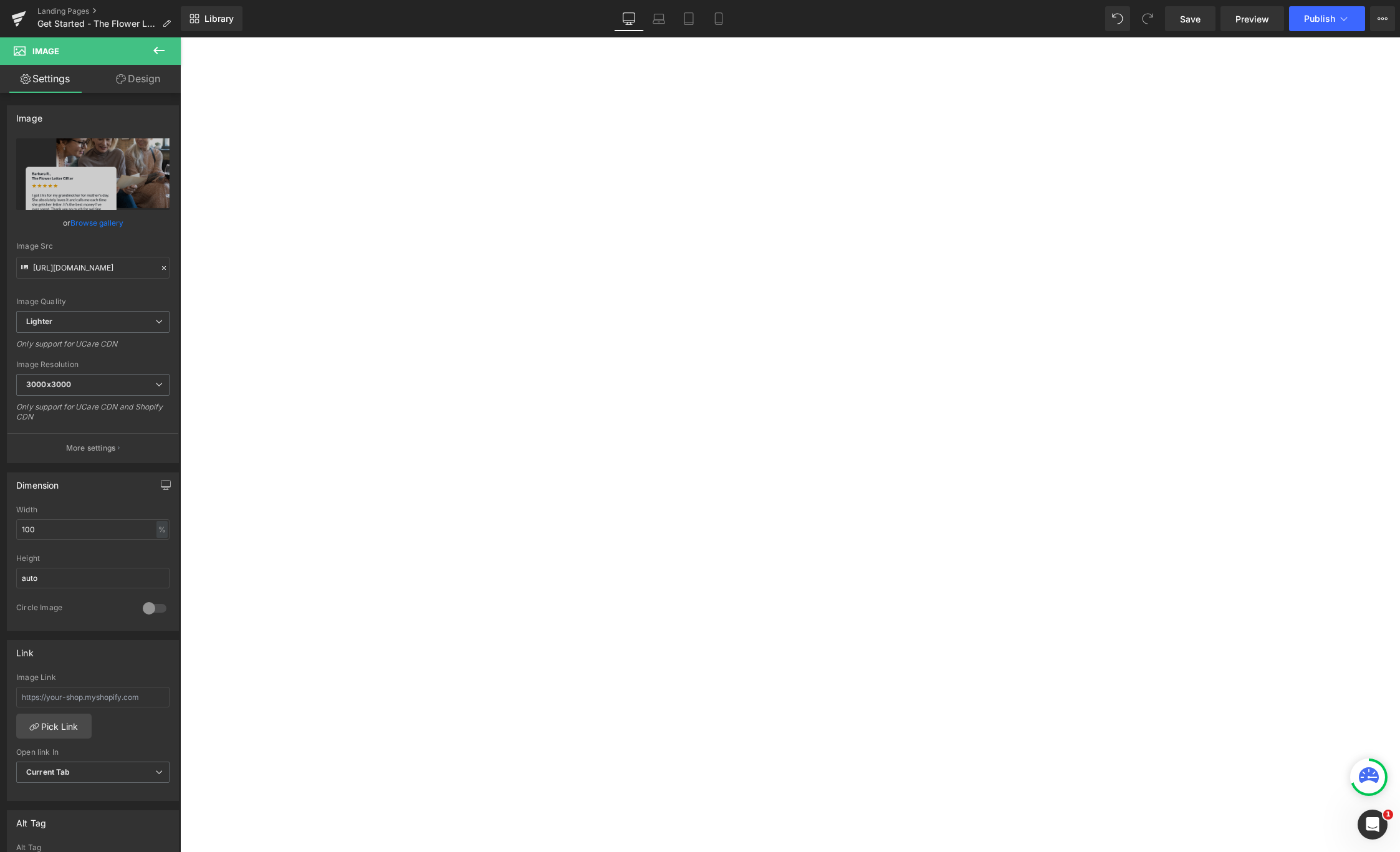
click at [180, 38] on img at bounding box center [180, 38] width 0 height 0
click at [180, 38] on h3 "The Perfect Gift: The ideal present to enjoy with a loved one." at bounding box center [180, 38] width 0 height 0
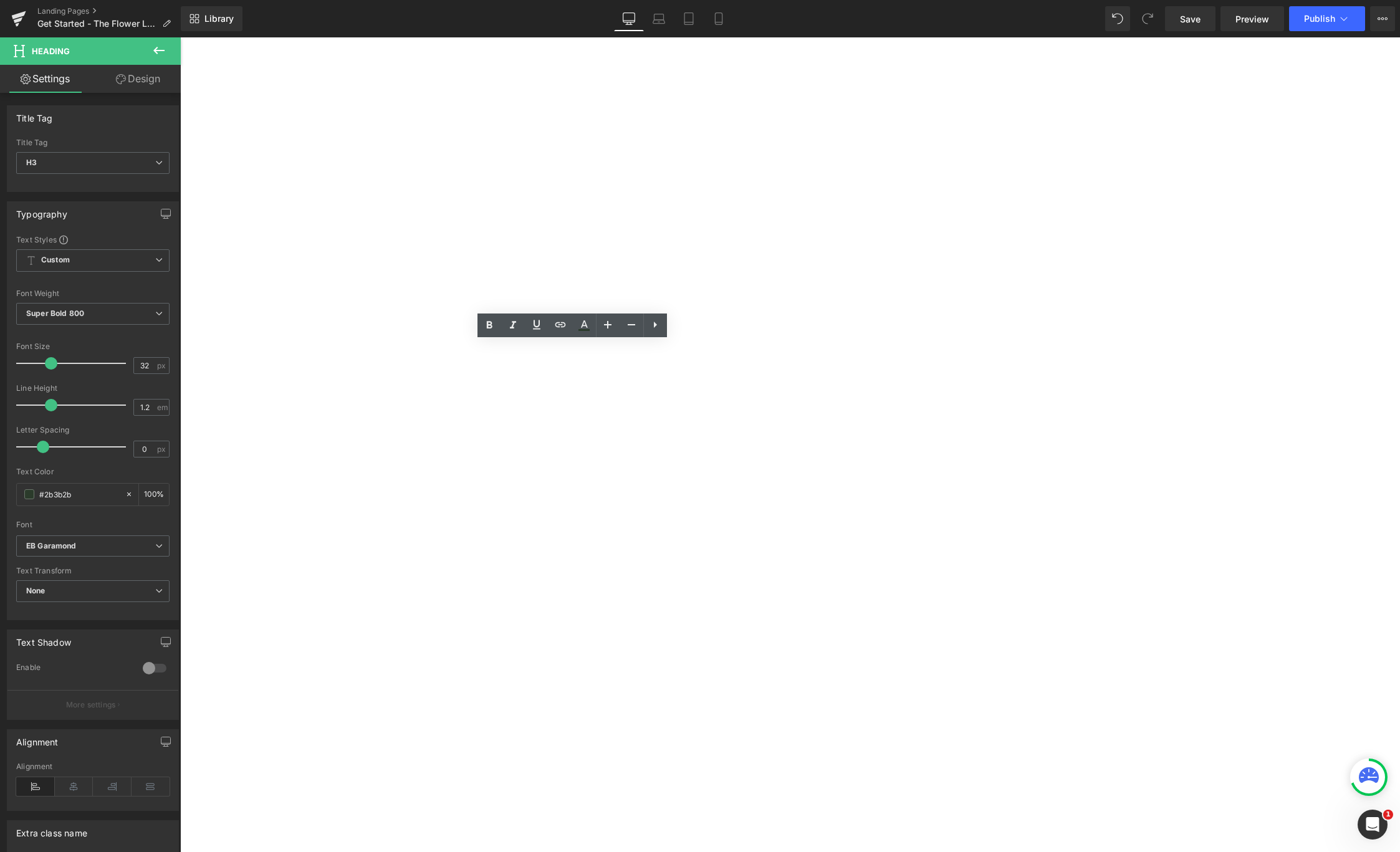
click at [180, 38] on h3 "The Perfect Gift: The ideal present to enjoy with a loved one." at bounding box center [180, 38] width 0 height 0
click at [180, 38] on div "Do you long for the days of handwritten letters and carefully crafted stories?L…" at bounding box center [180, 38] width 0 height 0
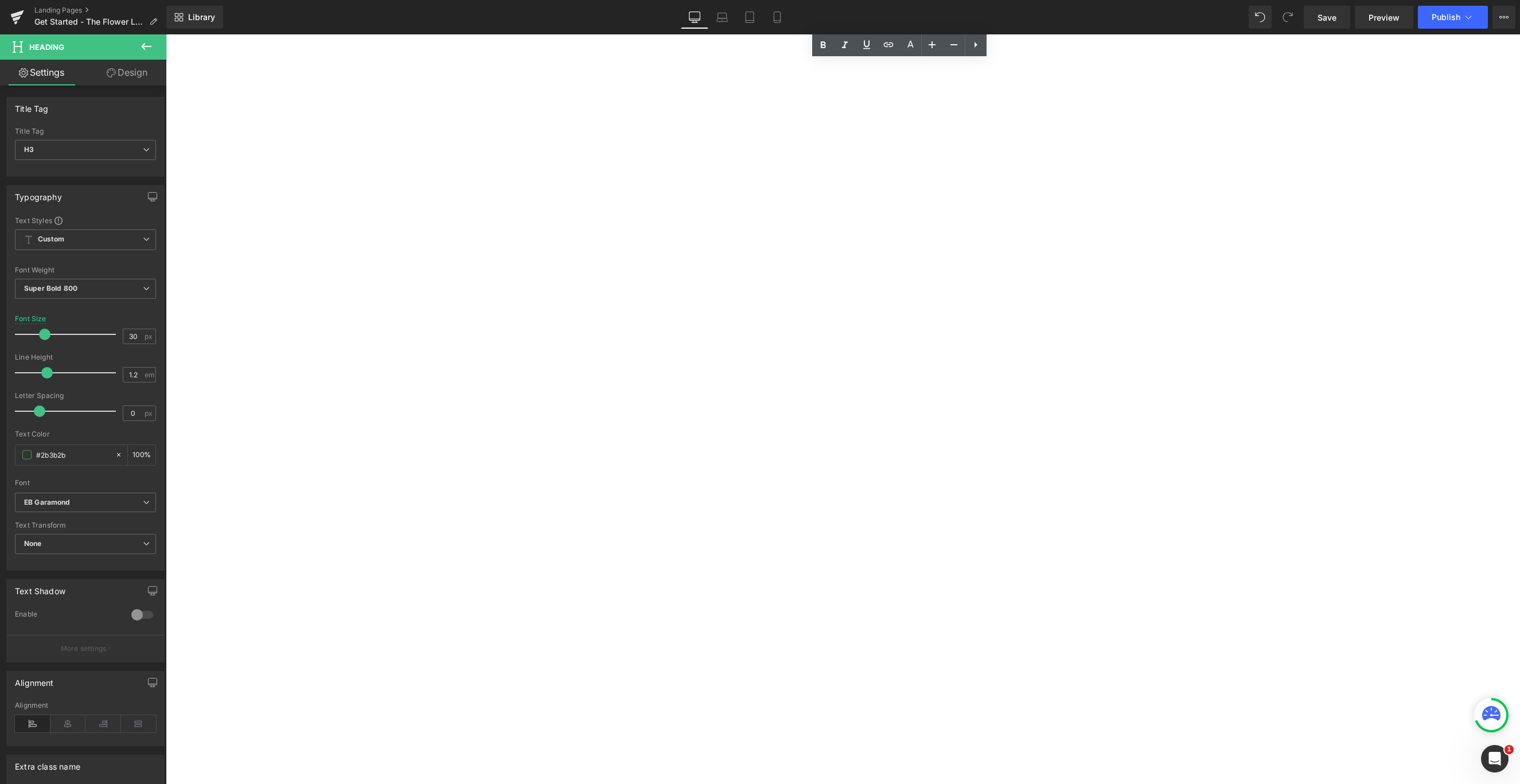
scroll to position [1796, 0]
